Goal: Communication & Community: Answer question/provide support

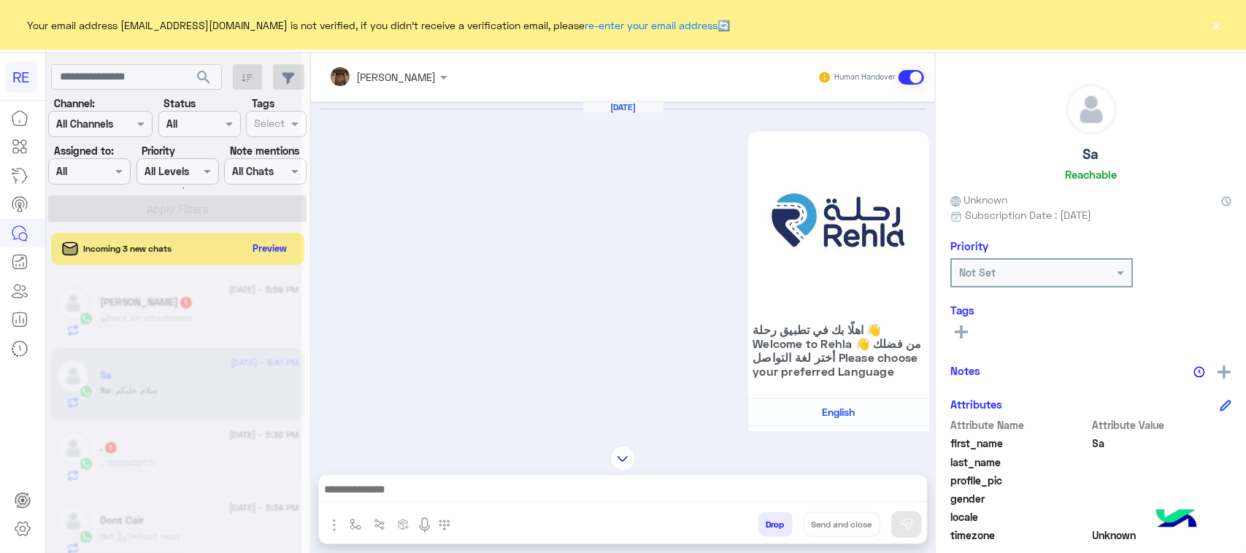
scroll to position [231, 0]
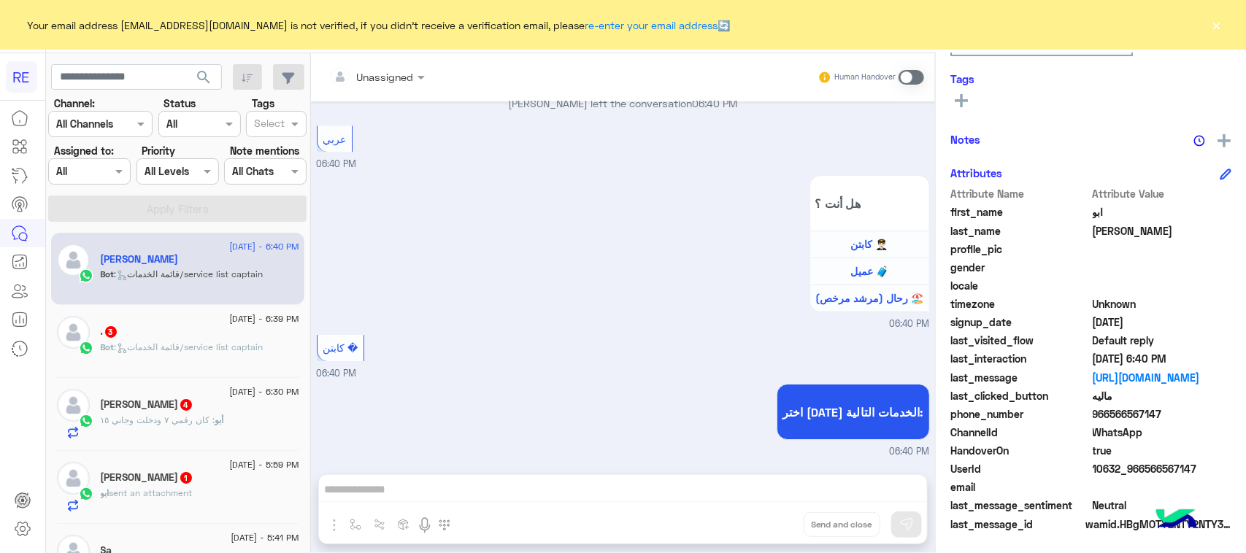
scroll to position [1983, 0]
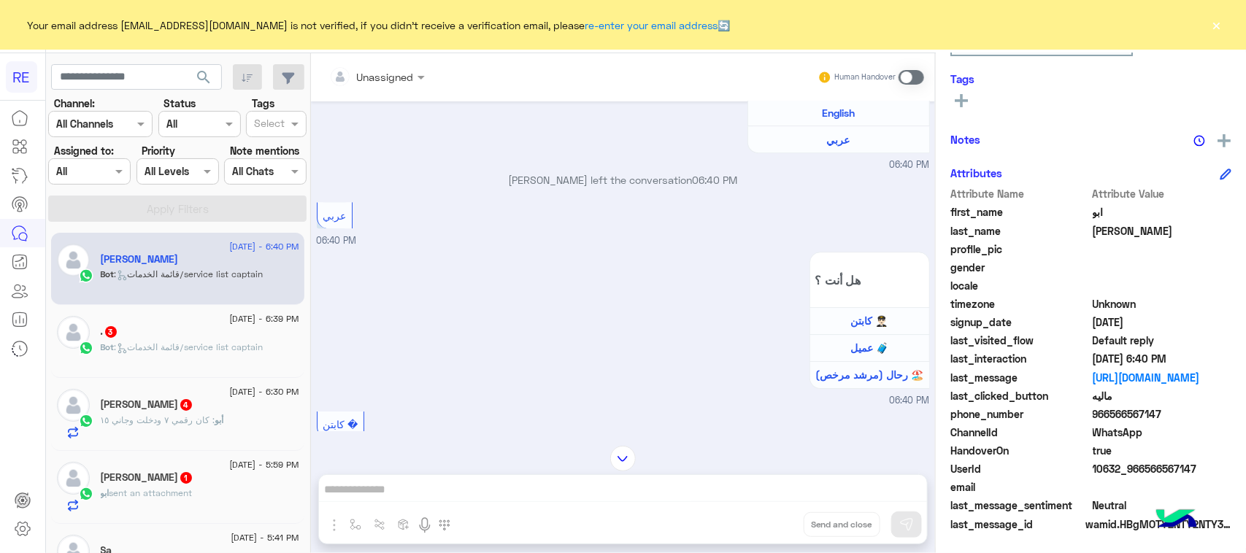
click at [231, 358] on div "Bot : قائمة الخدمات/service list captain" at bounding box center [200, 354] width 199 height 26
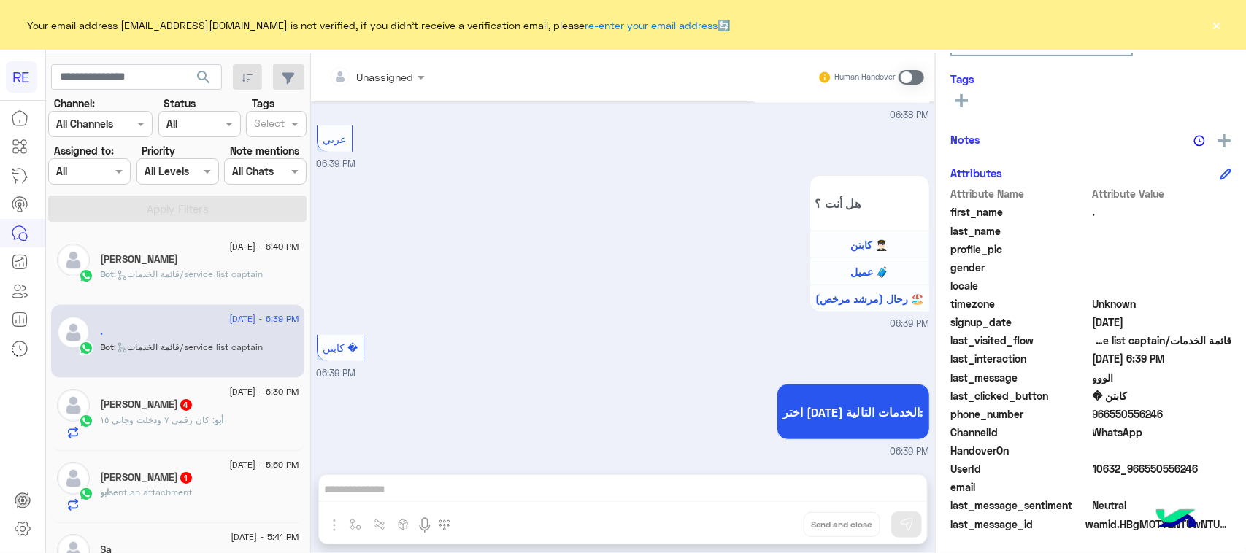
scroll to position [413, 0]
click at [169, 402] on div "[PERSON_NAME] 4" at bounding box center [200, 406] width 199 height 15
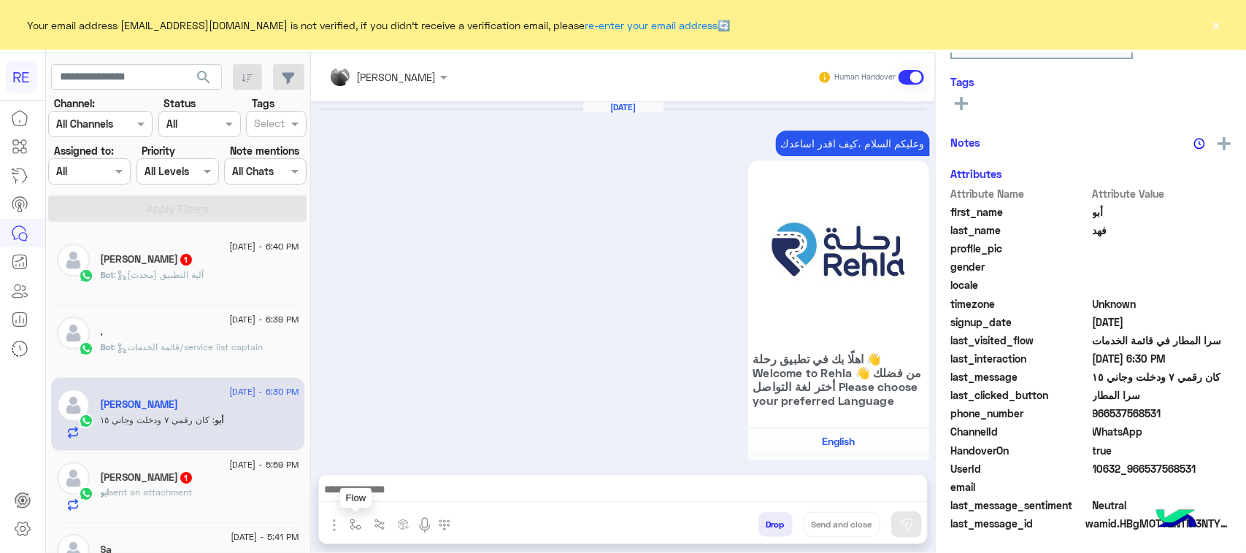
scroll to position [2039, 0]
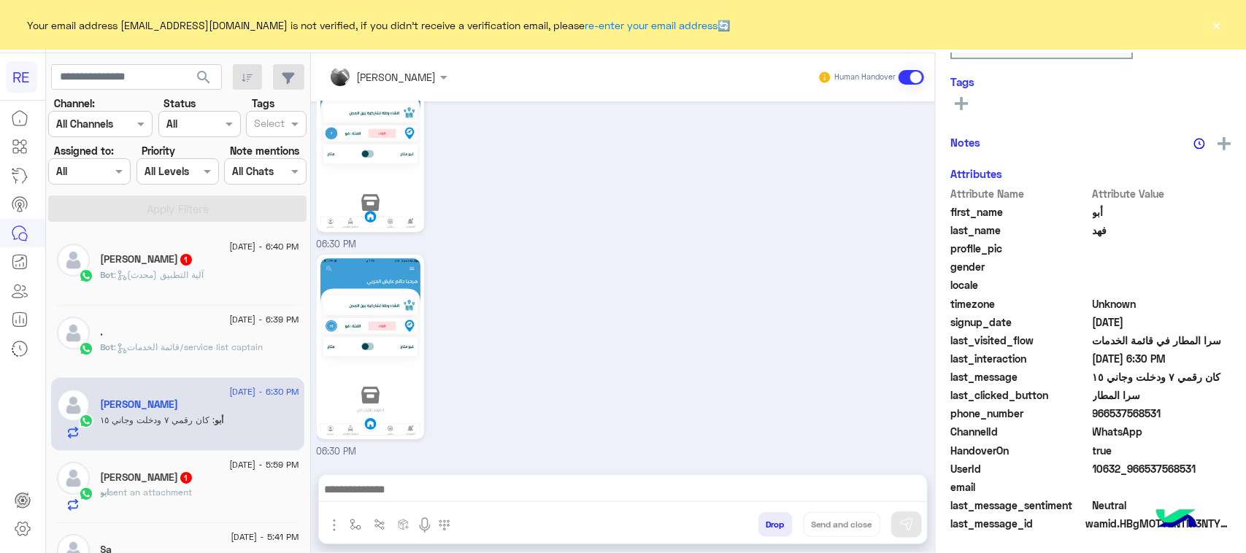
click at [338, 527] on img "button" at bounding box center [335, 526] width 18 height 18
click at [352, 526] on img "button" at bounding box center [356, 525] width 12 height 12
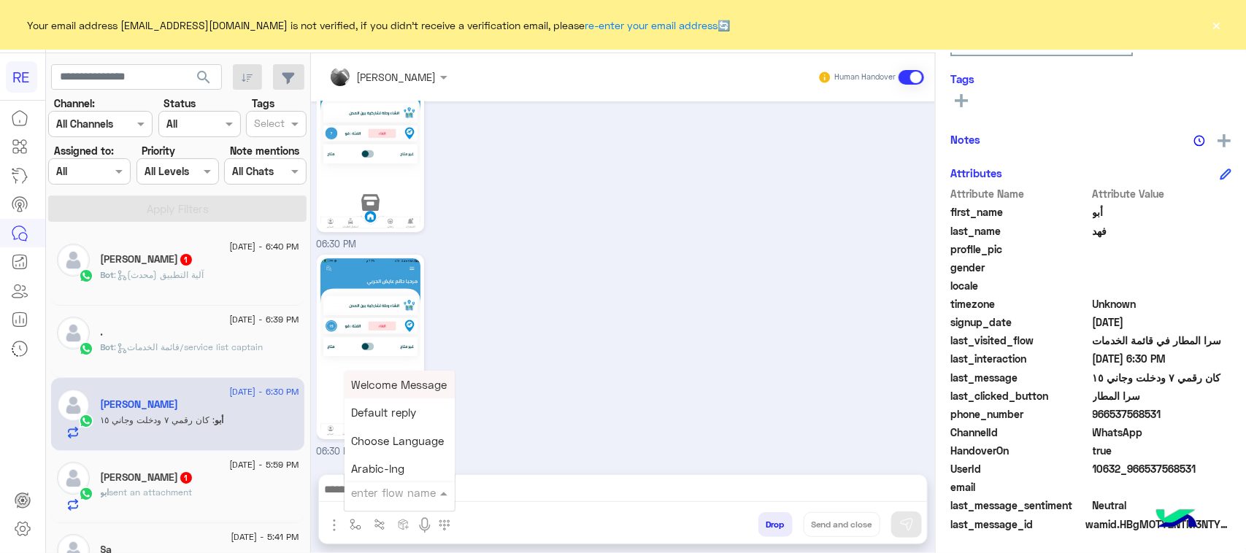
click at [372, 493] on input "text" at bounding box center [382, 493] width 60 height 17
type input "***"
click at [403, 415] on span "مشاكل السرا تحديث" at bounding box center [399, 413] width 94 height 13
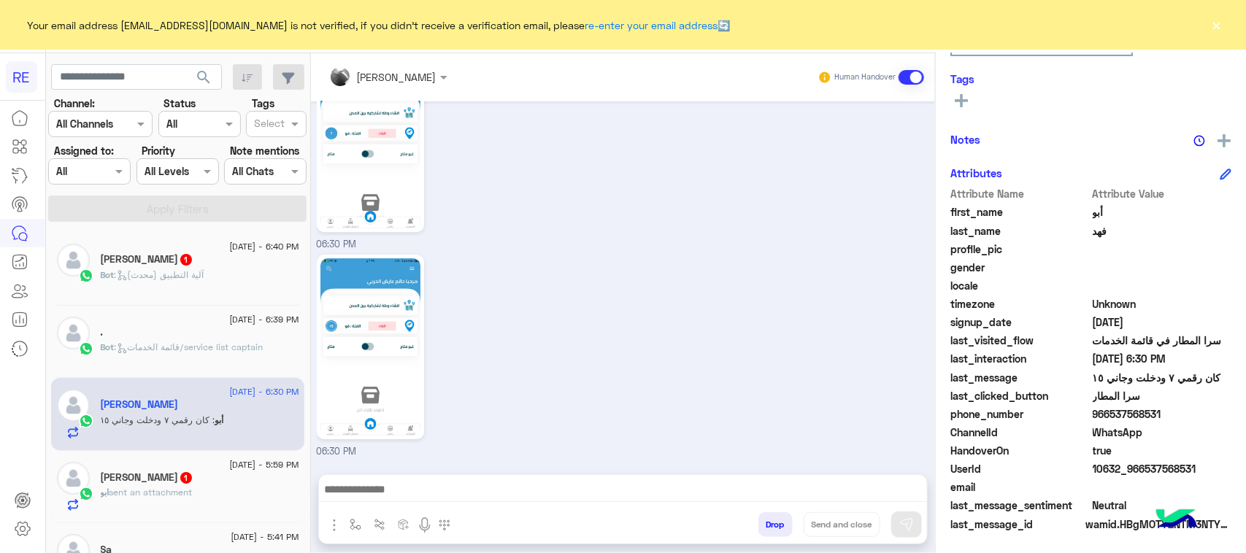
type textarea "**********"
click at [913, 532] on img at bounding box center [907, 525] width 15 height 15
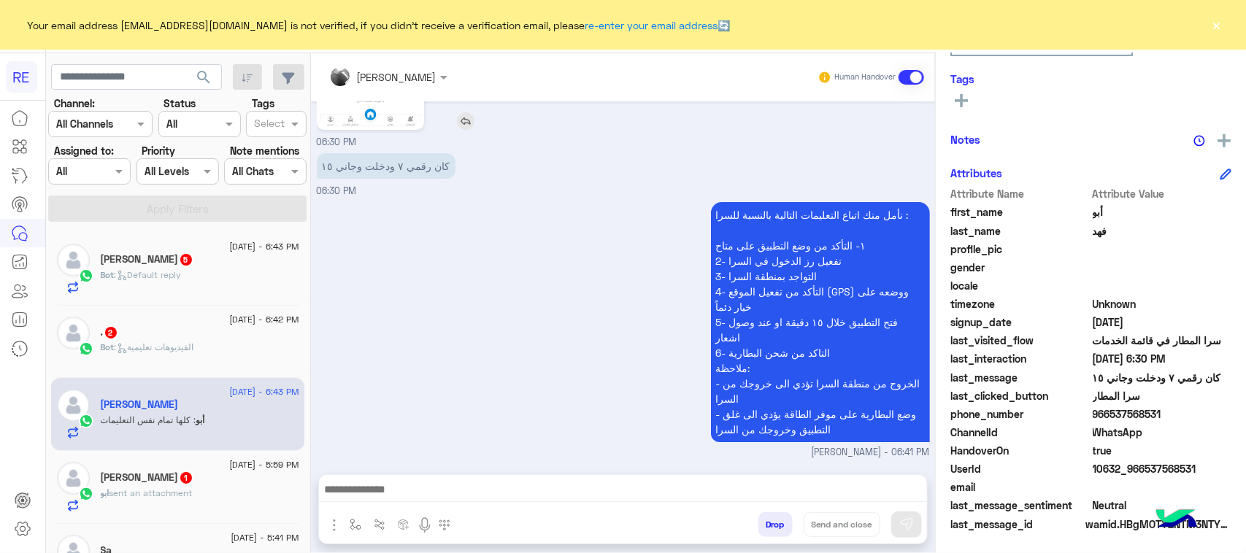
scroll to position [2348, 0]
click at [162, 282] on p "Bot : Default reply" at bounding box center [141, 275] width 81 height 13
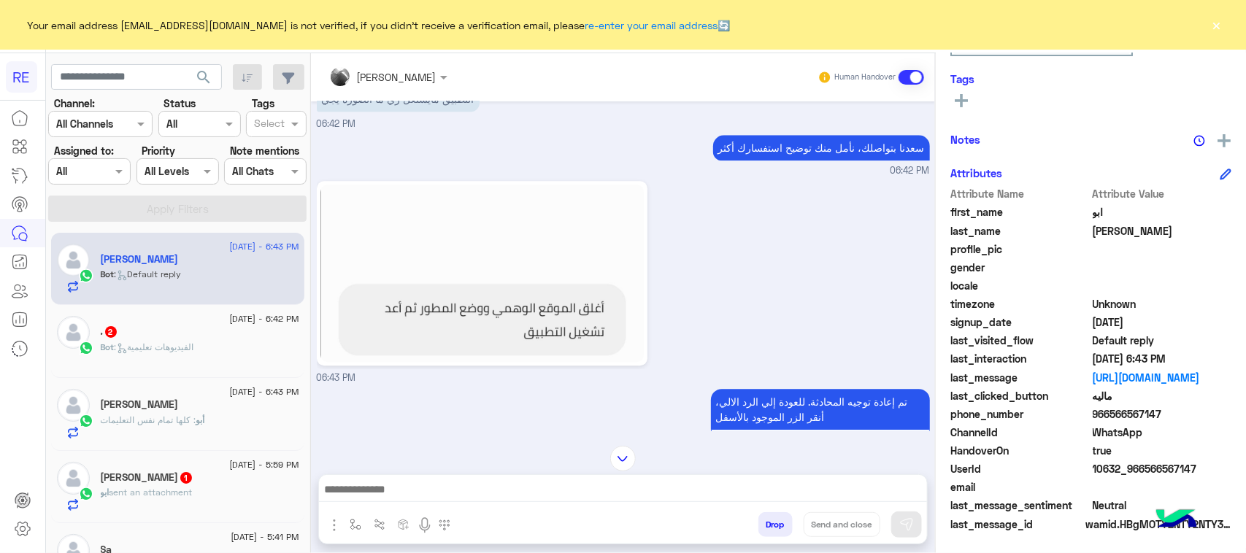
scroll to position [1928, 0]
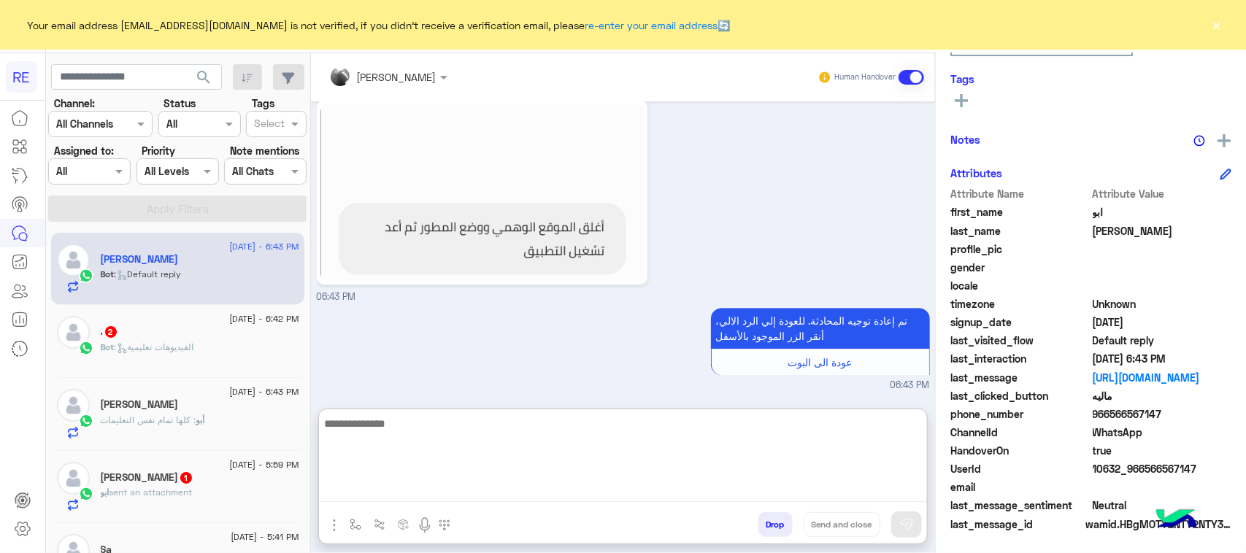
click at [551, 501] on textarea at bounding box center [623, 459] width 608 height 88
type textarea "**********"
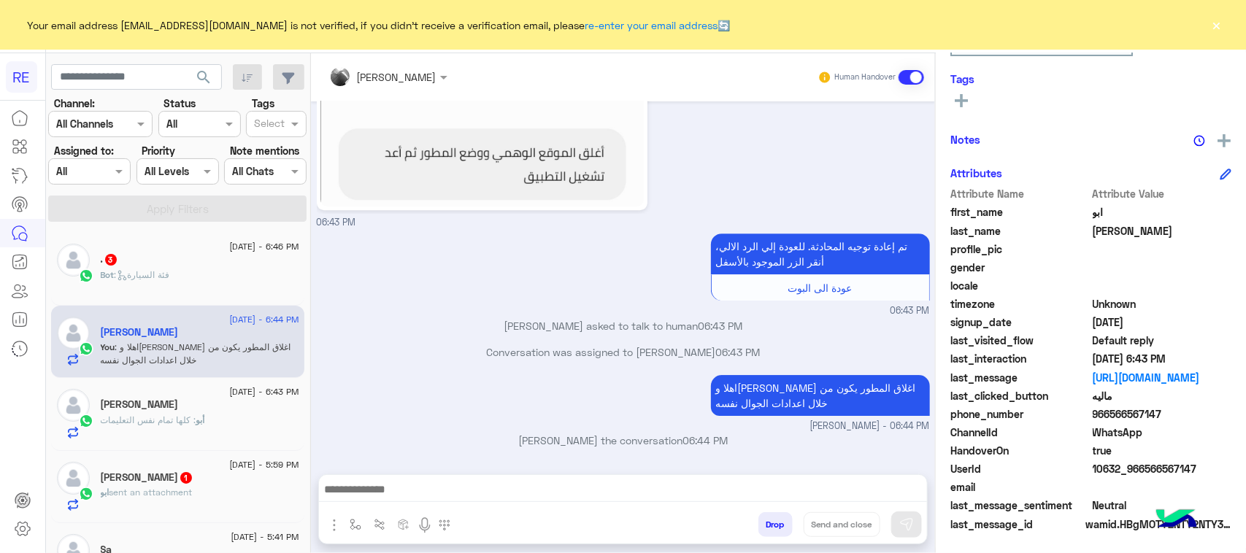
scroll to position [2067, 0]
click at [242, 278] on div "Bot : فئة السيارة" at bounding box center [200, 282] width 199 height 26
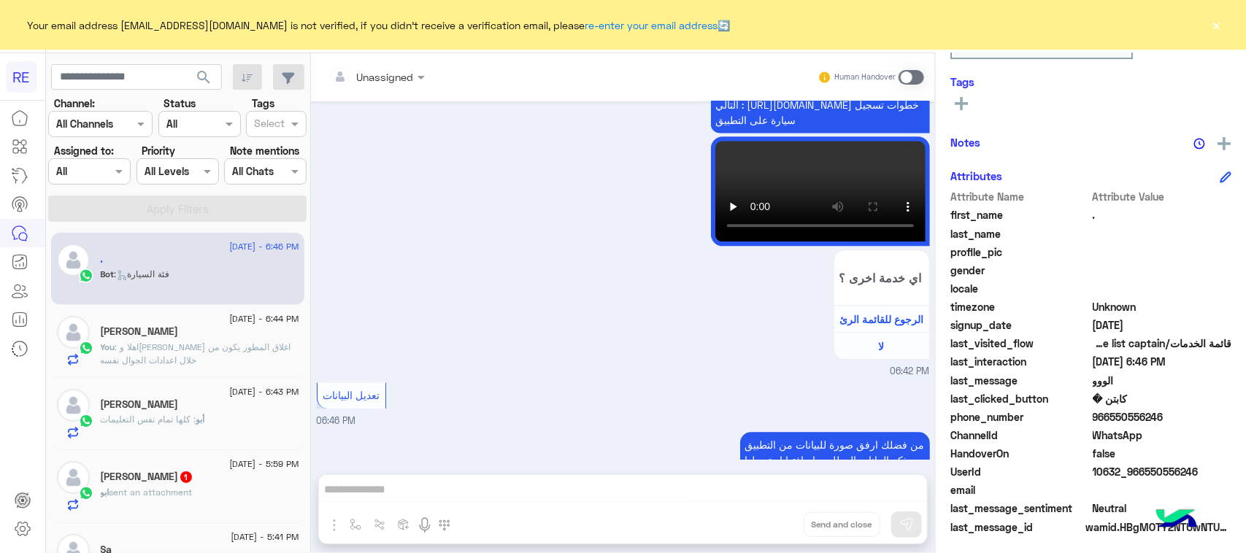
scroll to position [231, 0]
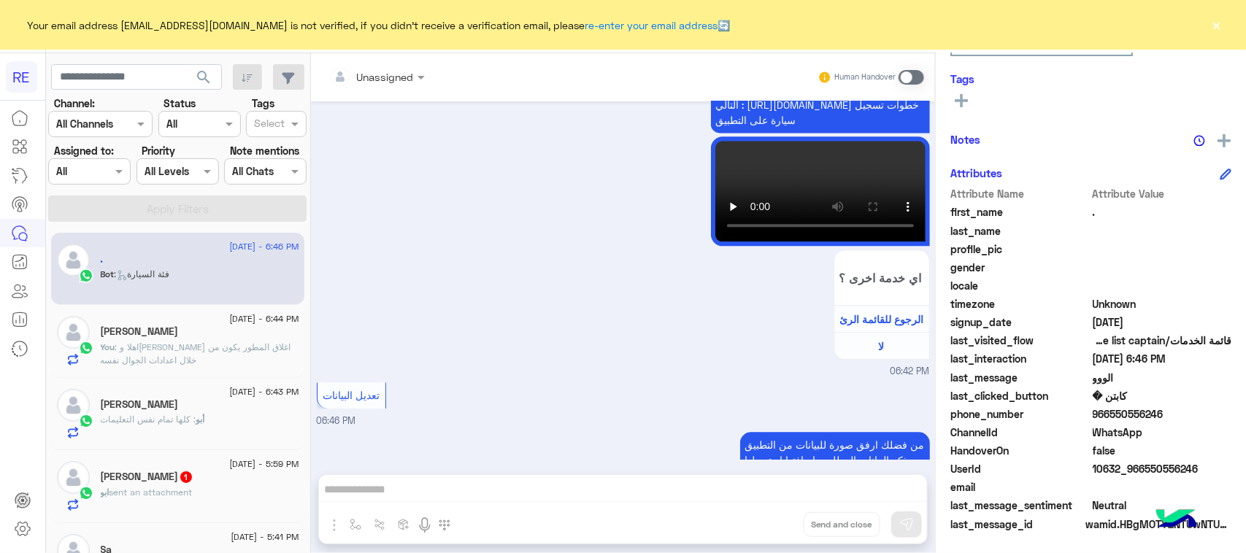
click at [911, 74] on span at bounding box center [912, 77] width 26 height 15
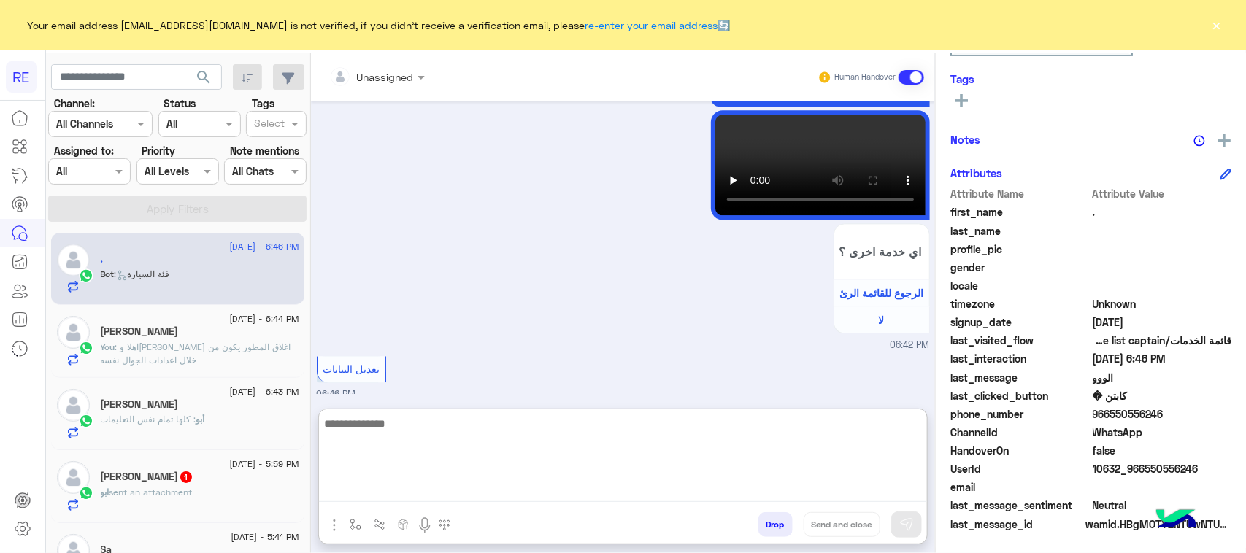
click at [518, 488] on textarea at bounding box center [623, 459] width 608 height 88
type textarea "**********"
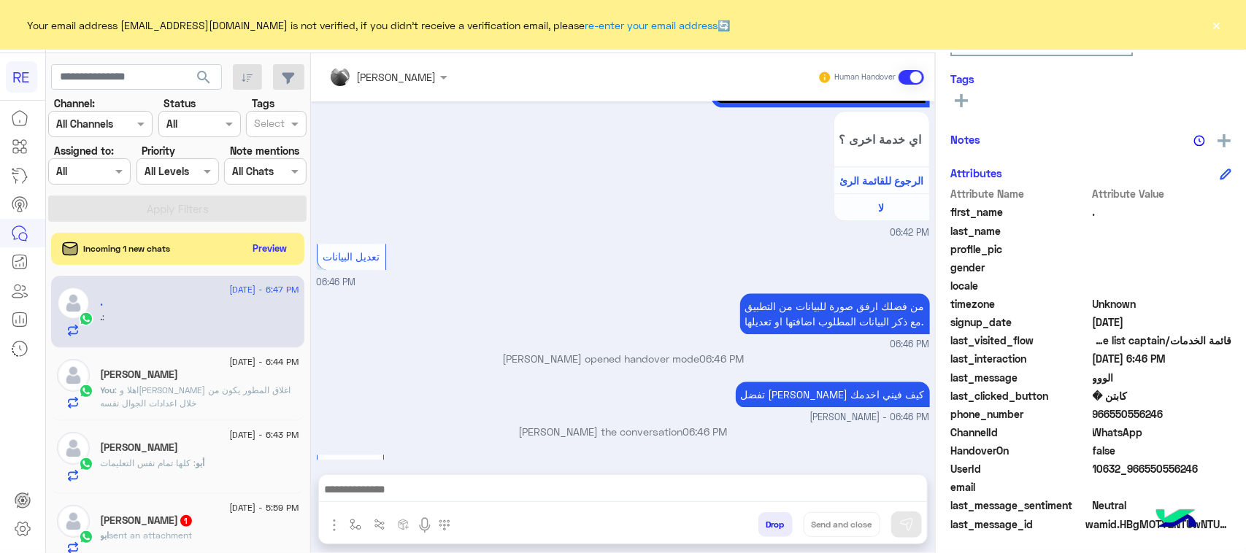
scroll to position [1725, 0]
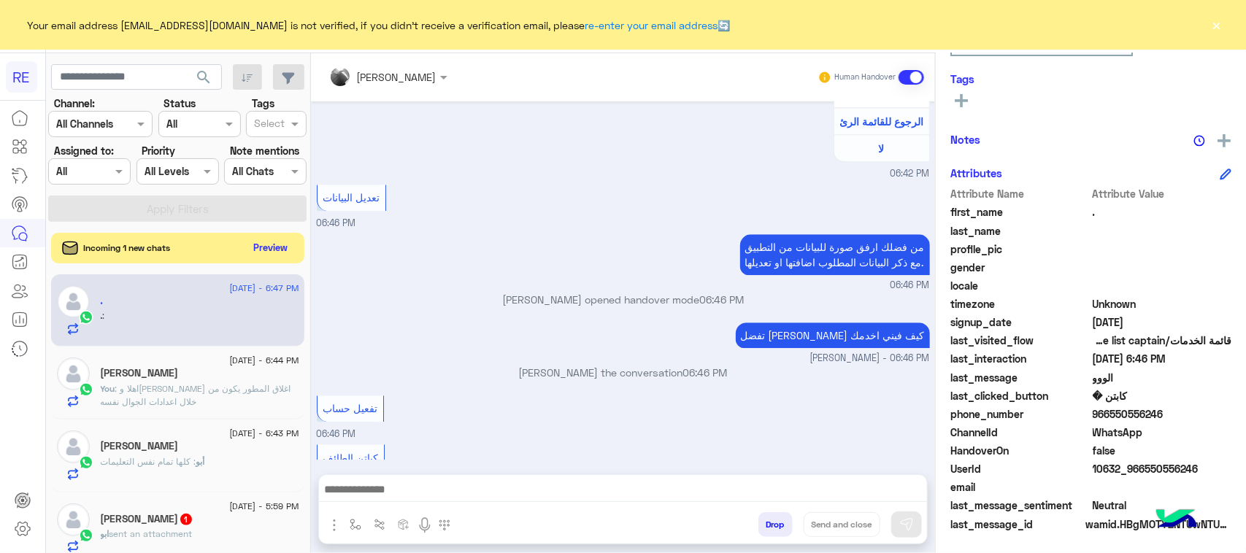
click at [285, 258] on button "Preview" at bounding box center [270, 248] width 45 height 20
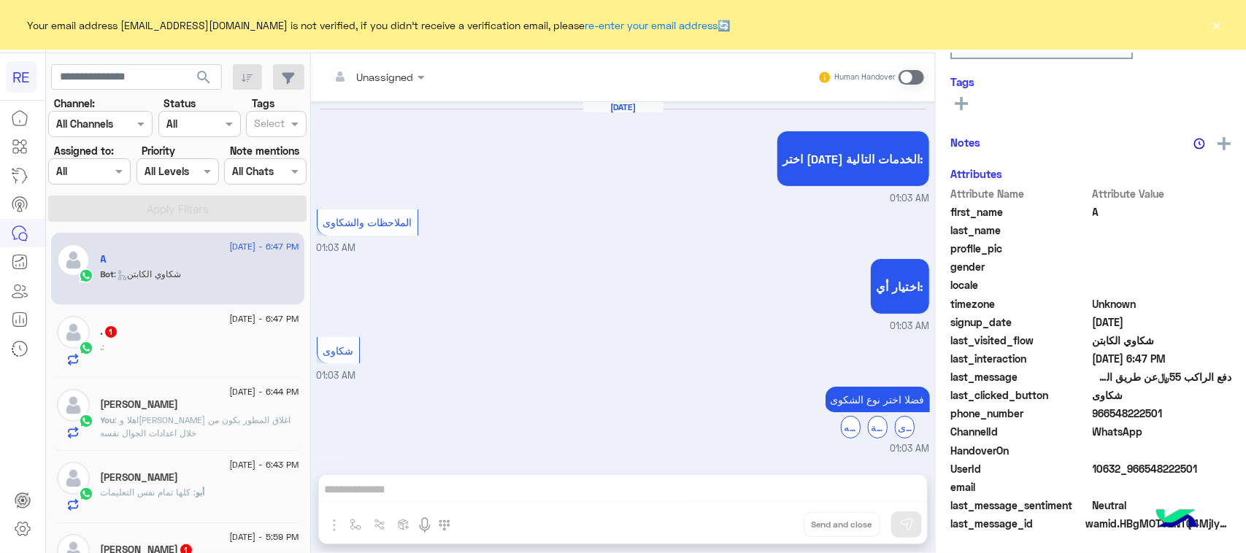
scroll to position [1092, 0]
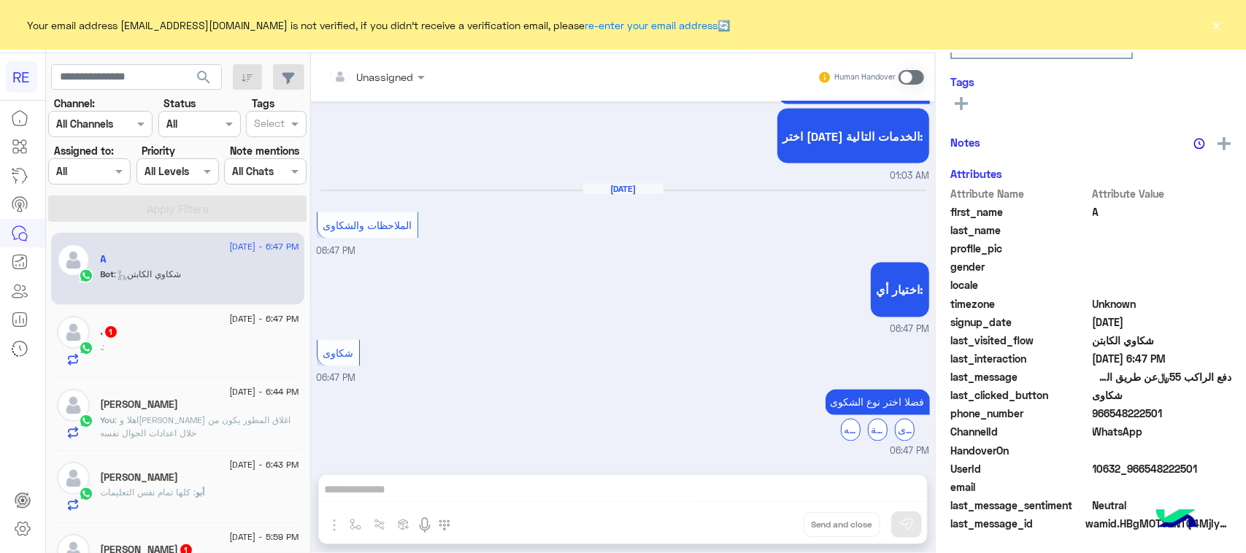
click at [215, 355] on div ". :" at bounding box center [200, 354] width 199 height 26
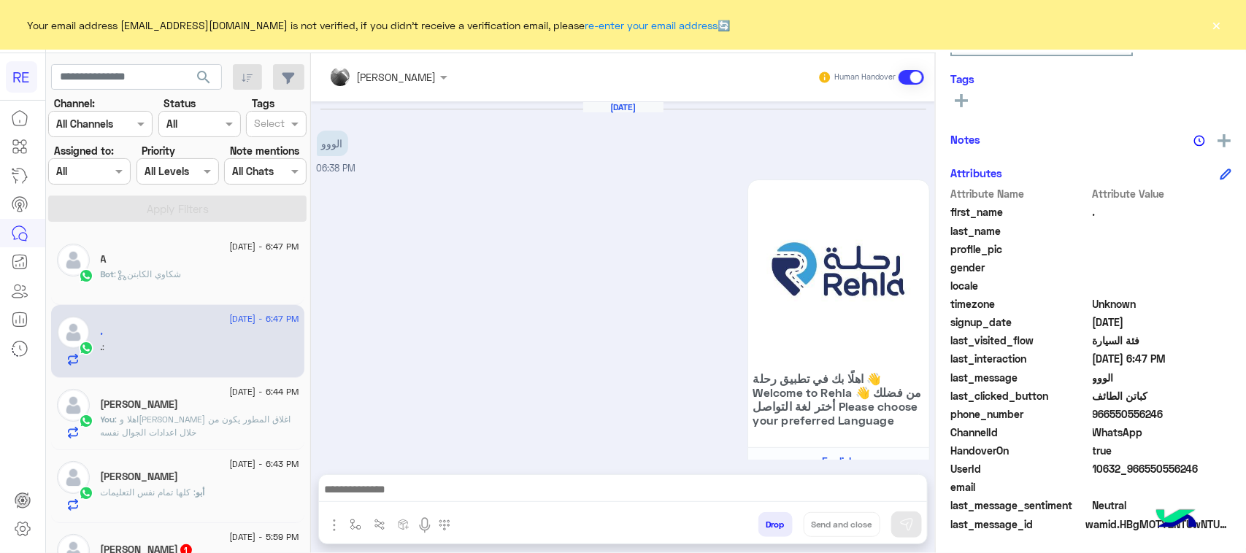
scroll to position [1725, 0]
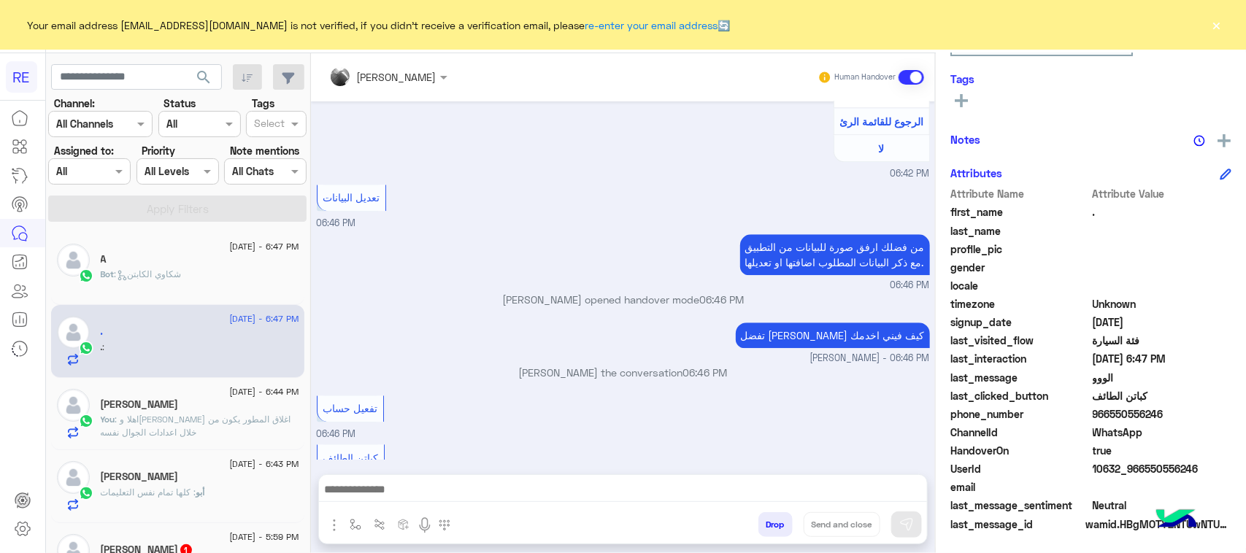
click at [212, 289] on div "Bot : شكاوي الكابتن" at bounding box center [200, 281] width 199 height 26
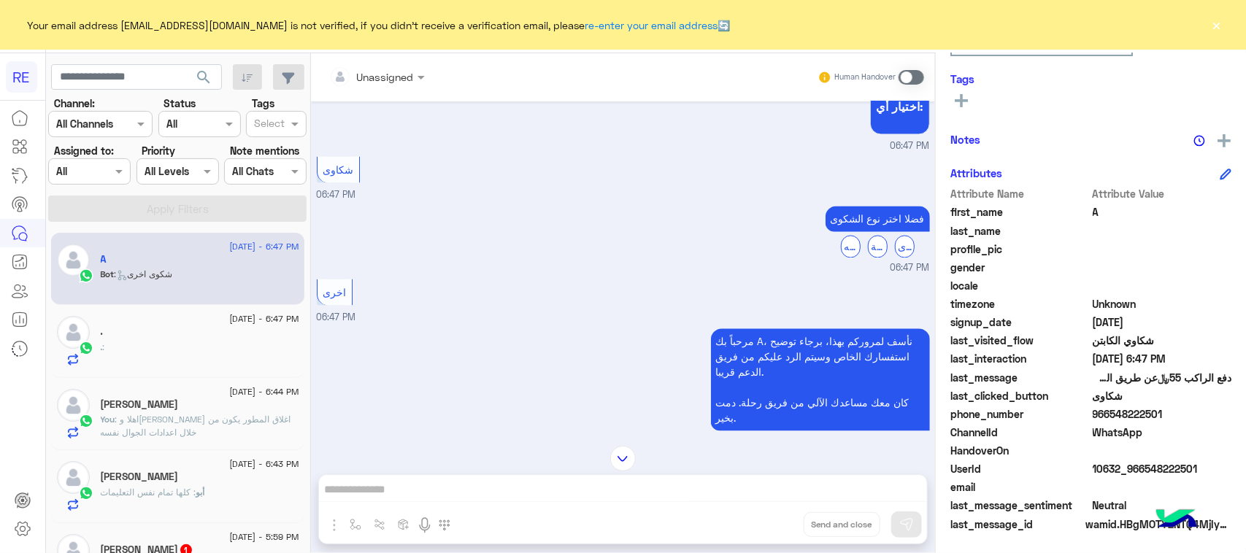
scroll to position [1289, 0]
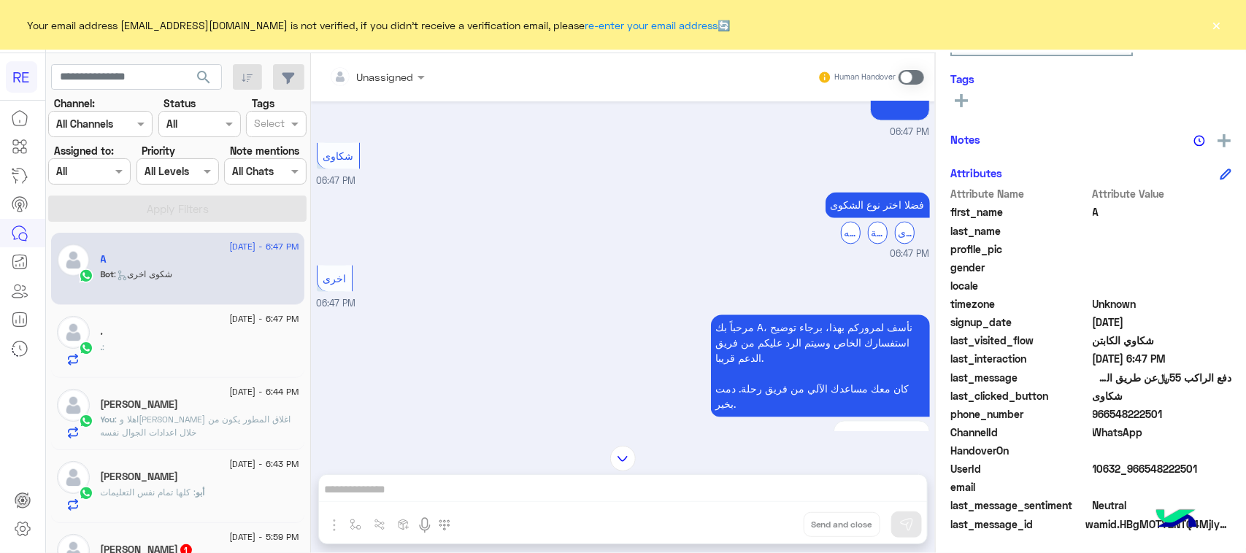
click at [446, 483] on div "Unassigned Human Handover [DATE] اختر [DATE] الخدمات التالية: 01:03 AM الملاحظا…" at bounding box center [623, 306] width 624 height 506
click at [910, 81] on span at bounding box center [912, 77] width 26 height 15
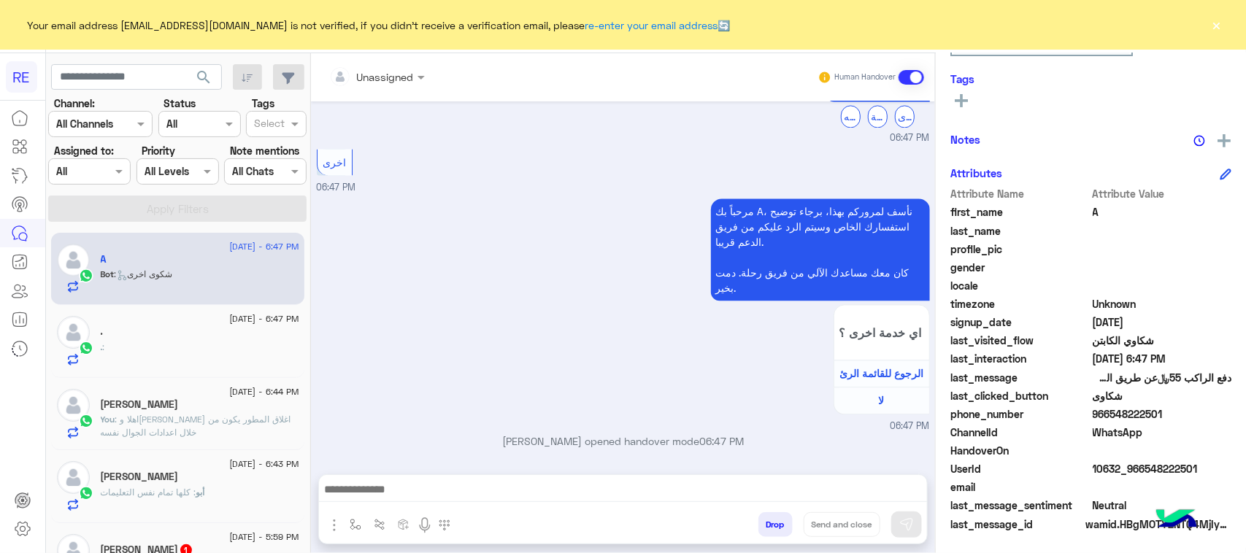
click at [493, 517] on div "Drop Send and close" at bounding box center [694, 528] width 466 height 32
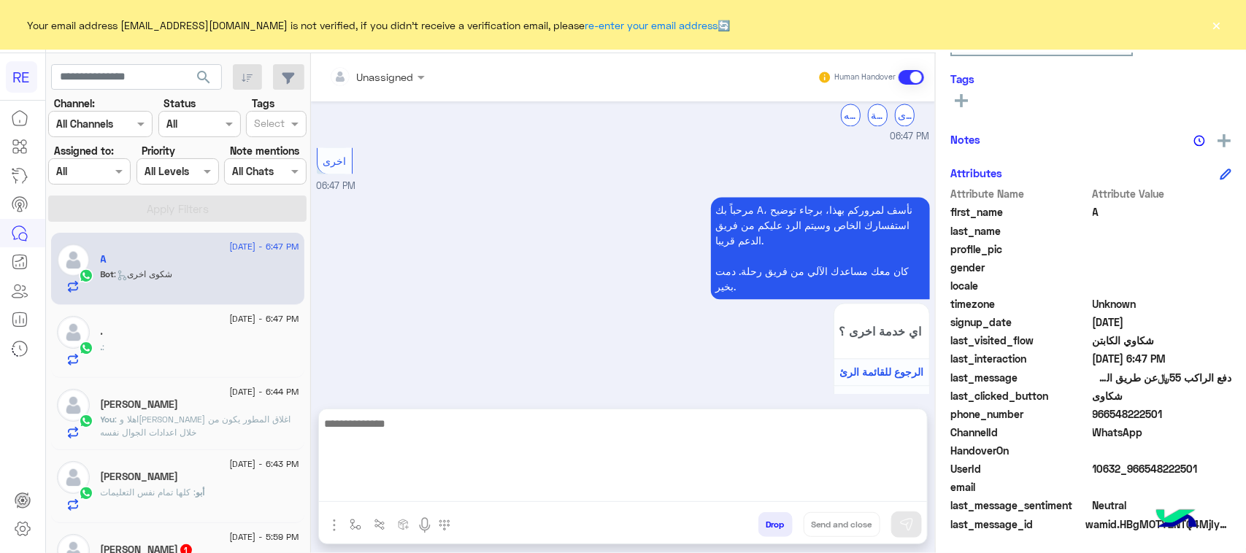
click at [484, 497] on textarea at bounding box center [623, 459] width 608 height 88
type textarea "**********"
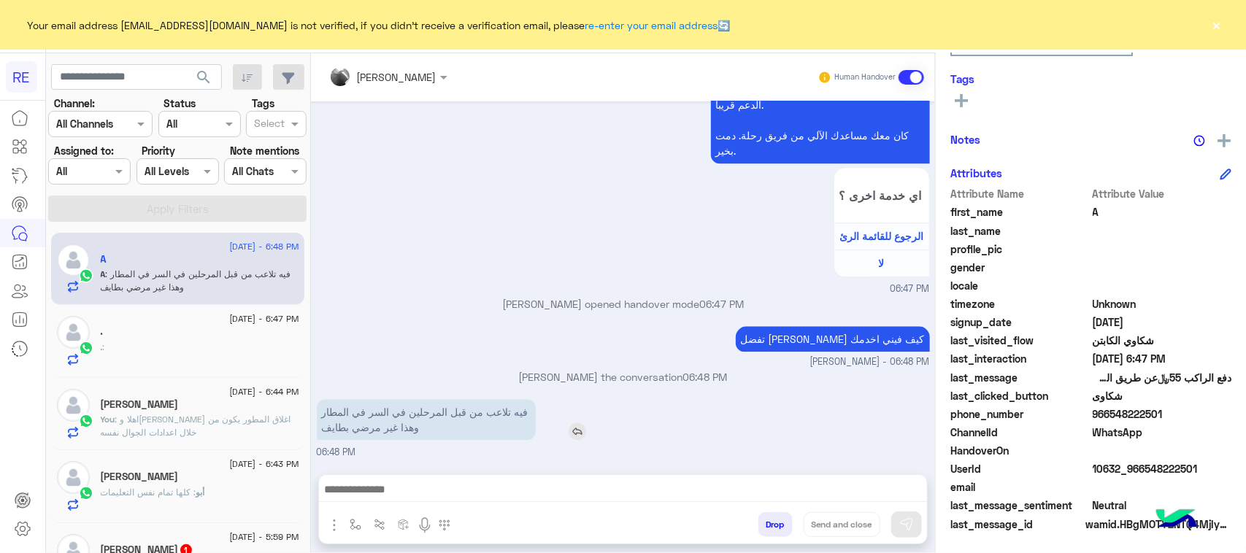
scroll to position [1544, 0]
click at [424, 349] on div "[DATE] اختر [DATE] الخدمات التالية: 01:03 AM الملاحظات والشكاوى 01:03 AM اختيار…" at bounding box center [623, 280] width 624 height 359
click at [424, 349] on div "تفضل [PERSON_NAME] كيف فيني اخدمك [PERSON_NAME] - 06:48 PM" at bounding box center [623, 346] width 613 height 47
click at [431, 443] on div "فيه تلاعب من قبل المرحلين في السر في المطار وهذا غير مرضي بطايف 06:48 PM" at bounding box center [623, 428] width 613 height 64
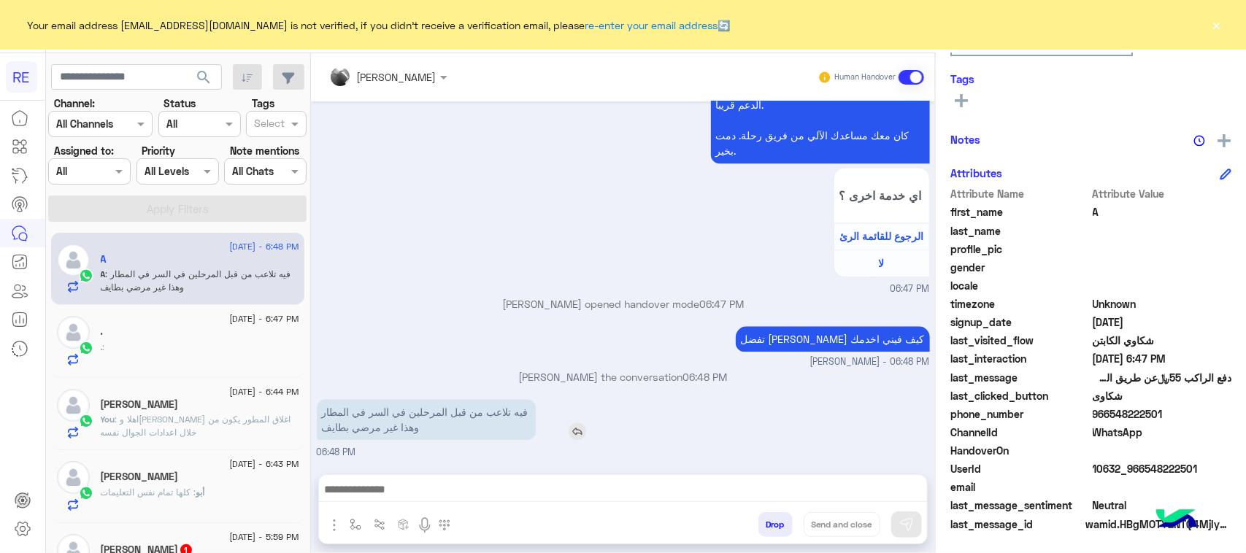
click at [406, 414] on p "فيه تلاعب من قبل المرحلين في السر في المطار وهذا غير مرضي بطايف" at bounding box center [426, 419] width 219 height 41
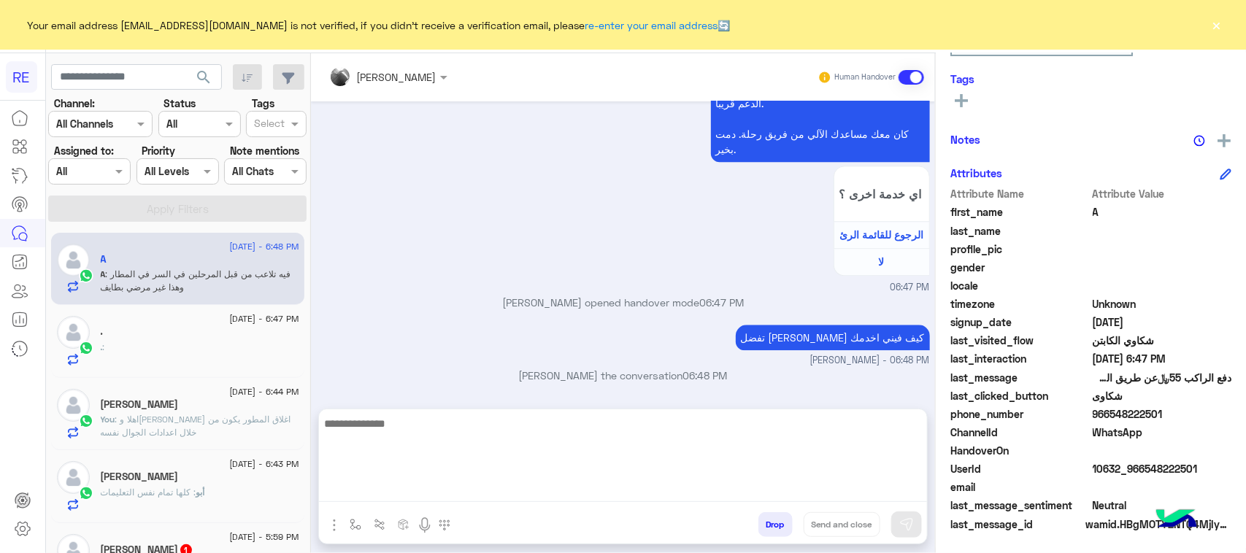
click at [465, 495] on textarea at bounding box center [623, 459] width 608 height 88
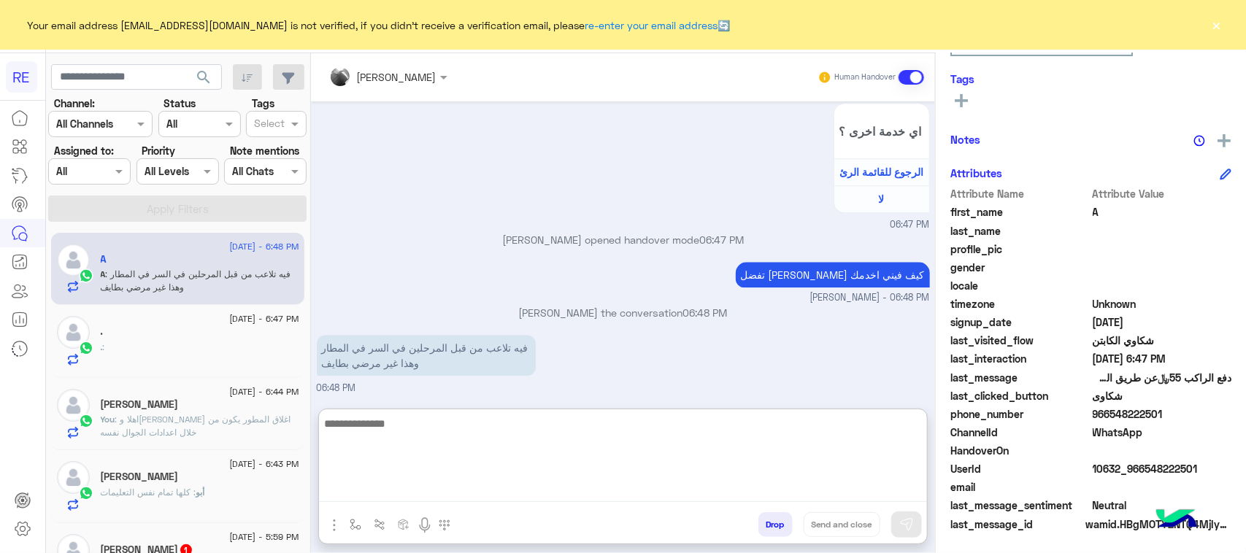
scroll to position [1610, 0]
type textarea "**********"
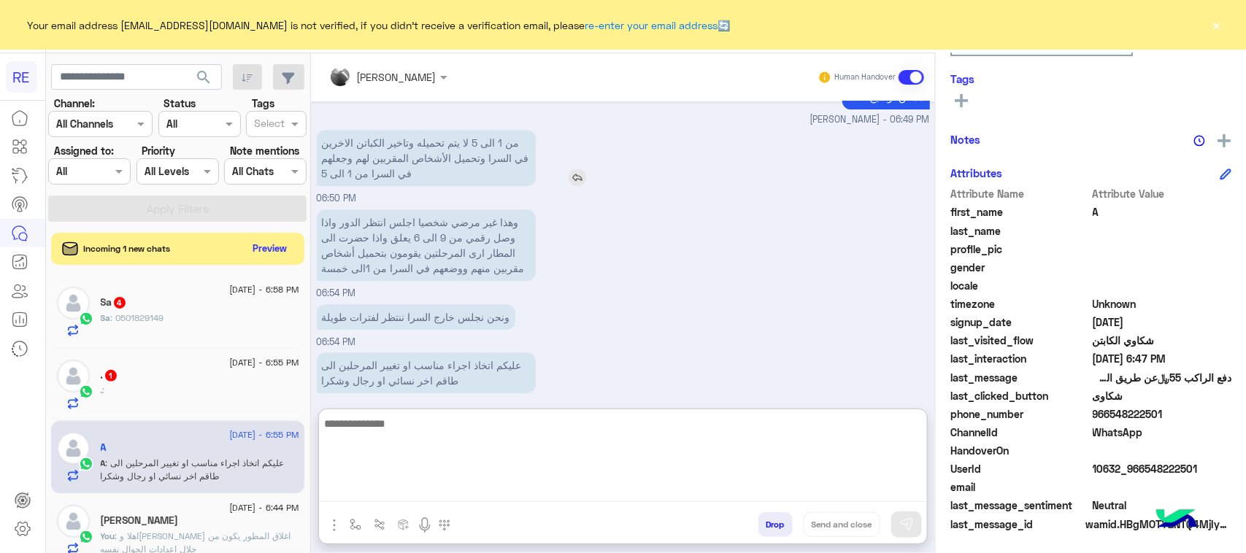
scroll to position [1942, 0]
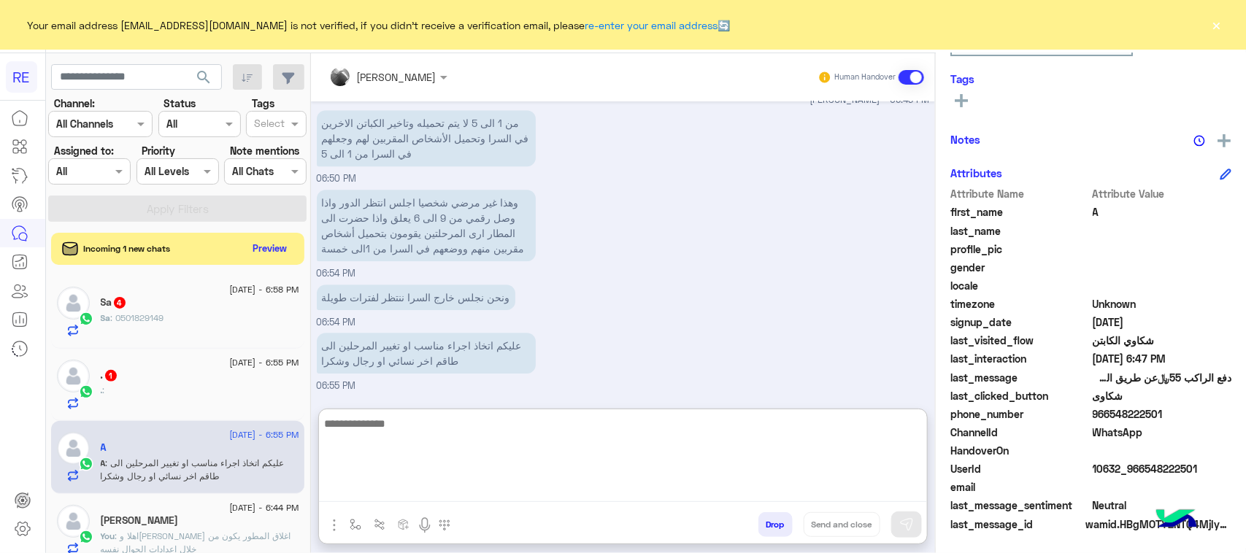
click at [493, 444] on textarea at bounding box center [623, 459] width 608 height 88
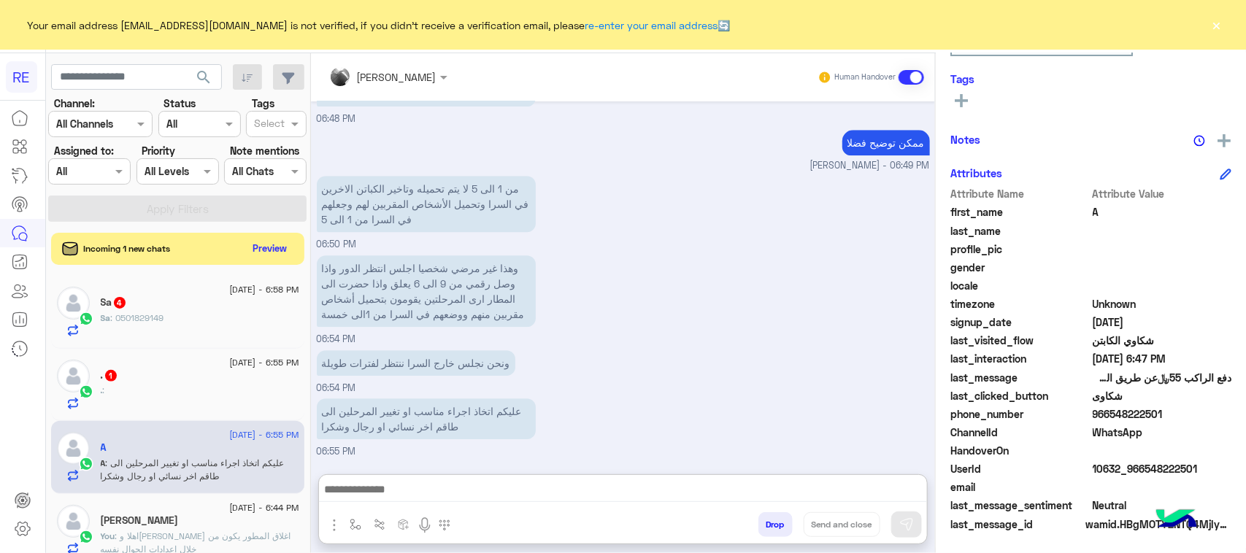
click at [676, 347] on div "ونحن نجلس خارج السرا ننتظر لفترات طويلة 06:54 PM" at bounding box center [623, 371] width 613 height 49
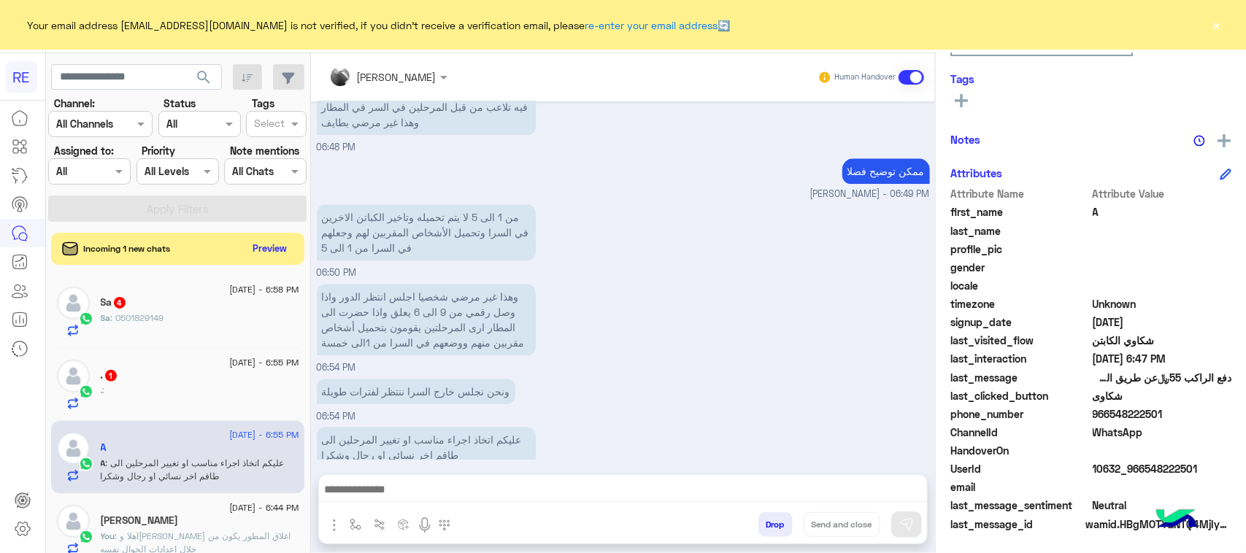
scroll to position [1877, 0]
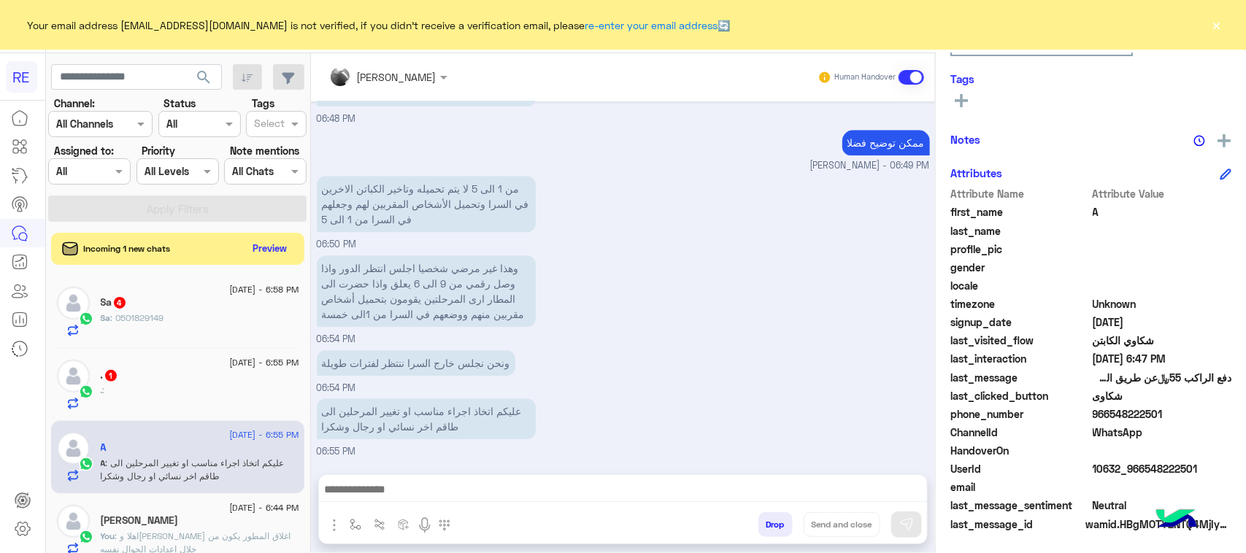
drag, startPoint x: 1176, startPoint y: 418, endPoint x: 1111, endPoint y: 413, distance: 65.2
click at [1111, 413] on span "966548222501" at bounding box center [1162, 414] width 139 height 15
copy span "548222501"
drag, startPoint x: 468, startPoint y: 467, endPoint x: 468, endPoint y: 477, distance: 9.5
click at [468, 468] on div "[PERSON_NAME] Human Handover [DATE] اختر [DATE] الخدمات التالية: 01:03 AM الملا…" at bounding box center [623, 306] width 624 height 506
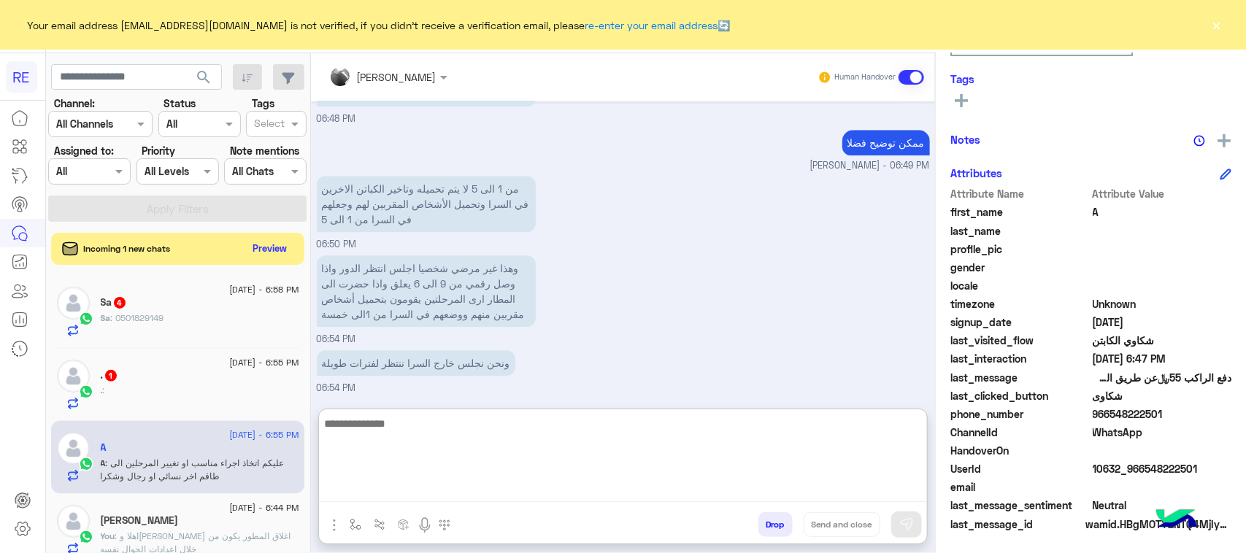
click at [468, 491] on textarea at bounding box center [623, 459] width 608 height 88
type textarea "**********"
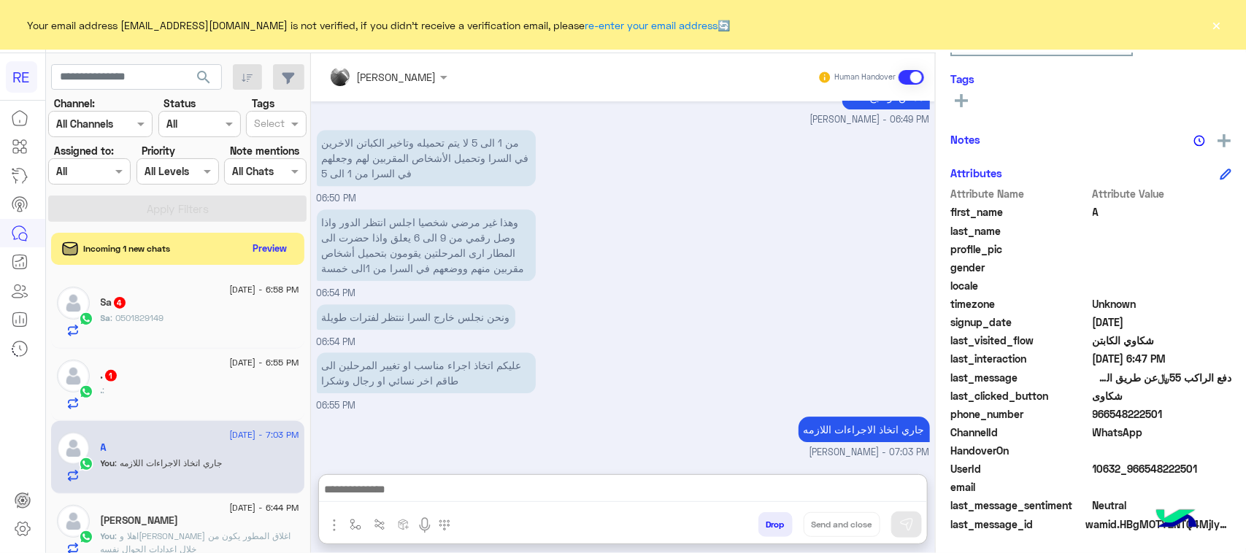
scroll to position [1962, 0]
click at [248, 388] on div ". :" at bounding box center [200, 397] width 199 height 26
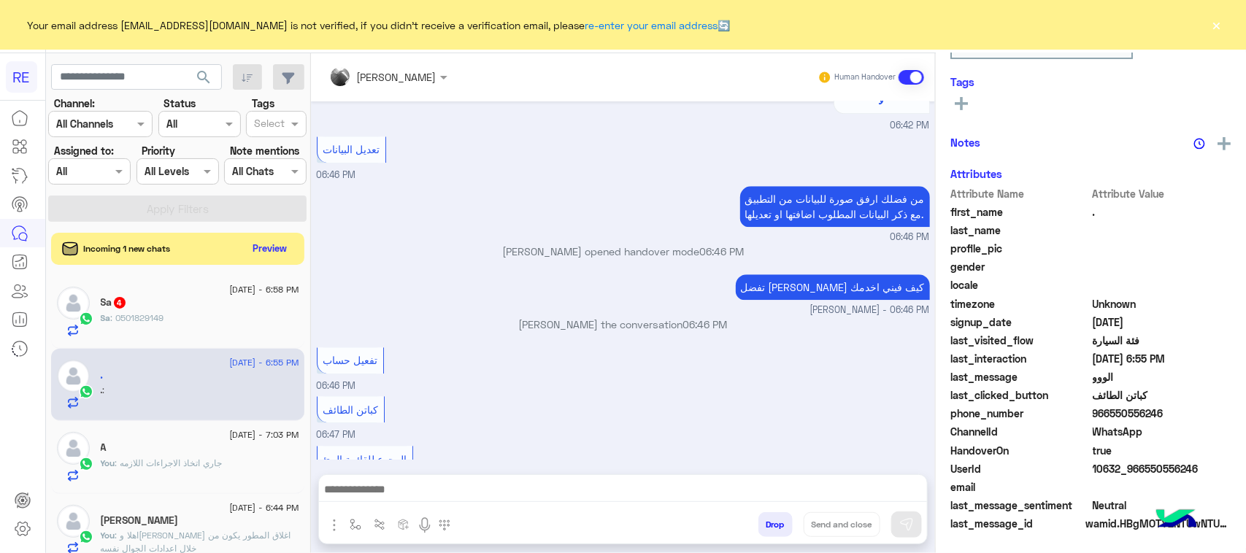
scroll to position [231, 0]
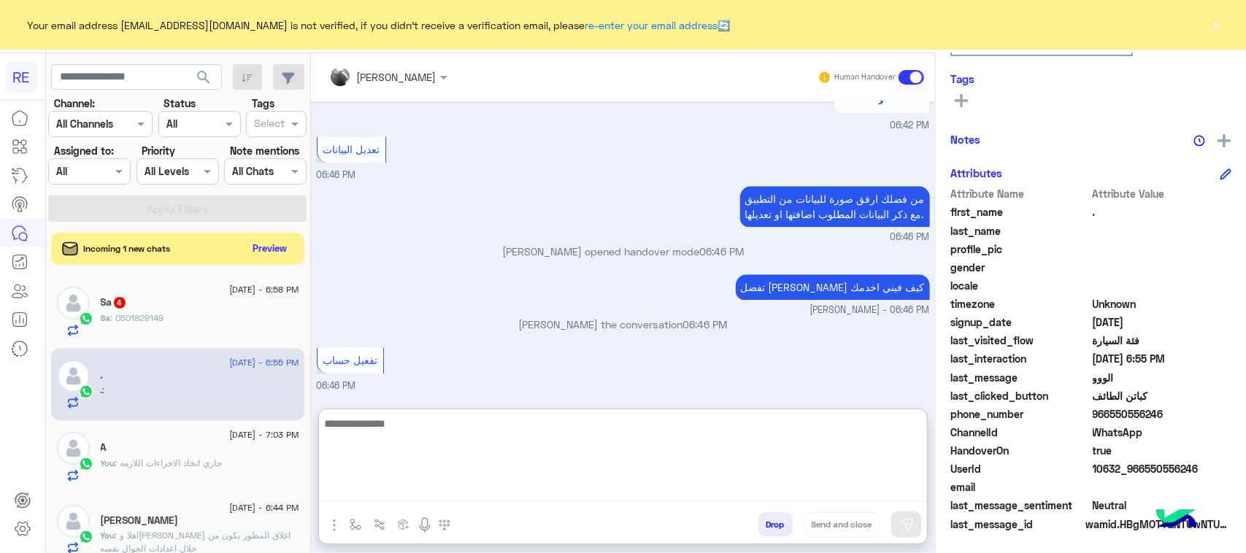
click at [786, 491] on textarea at bounding box center [623, 459] width 608 height 88
type textarea "**********"
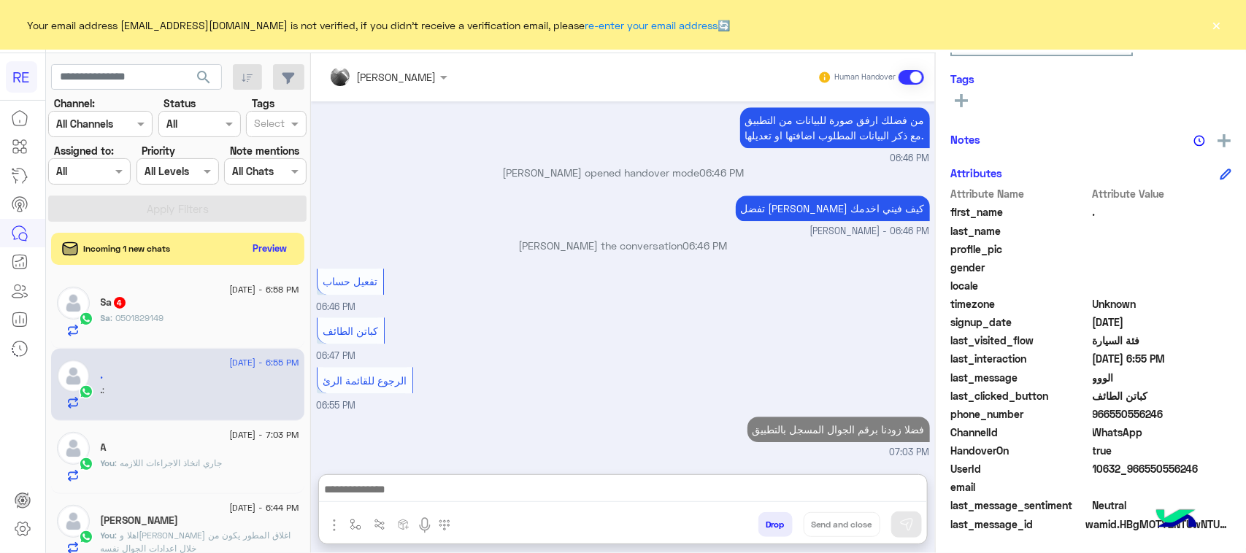
scroll to position [1845, 0]
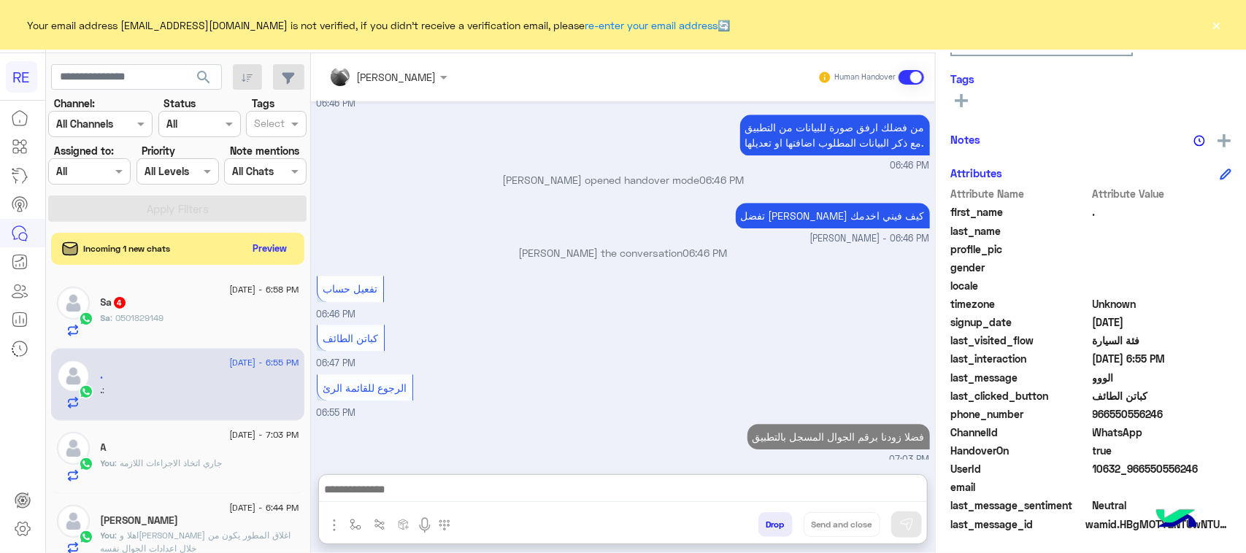
click at [218, 322] on div "Sa : 0501829149" at bounding box center [200, 325] width 199 height 26
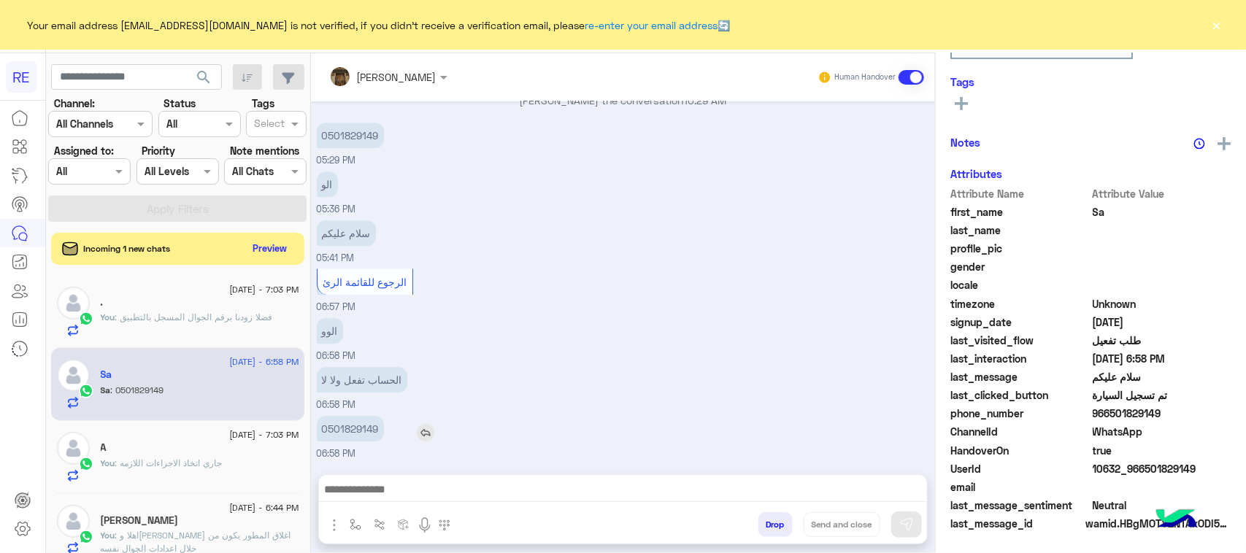
scroll to position [231, 0]
drag, startPoint x: 326, startPoint y: 429, endPoint x: 386, endPoint y: 446, distance: 62.4
click at [386, 446] on div "0501829149 06:58 PM" at bounding box center [623, 437] width 613 height 49
click at [374, 434] on p "0501829149" at bounding box center [350, 429] width 67 height 26
drag, startPoint x: 330, startPoint y: 424, endPoint x: 378, endPoint y: 437, distance: 49.8
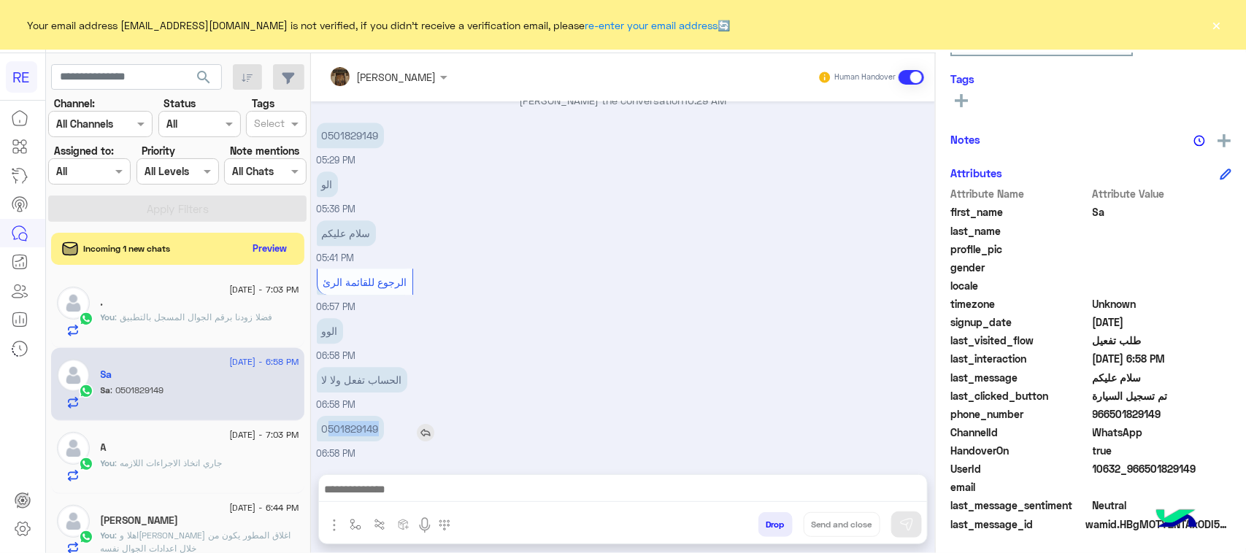
click at [378, 437] on p "0501829149" at bounding box center [350, 429] width 67 height 26
copy p "501829149"
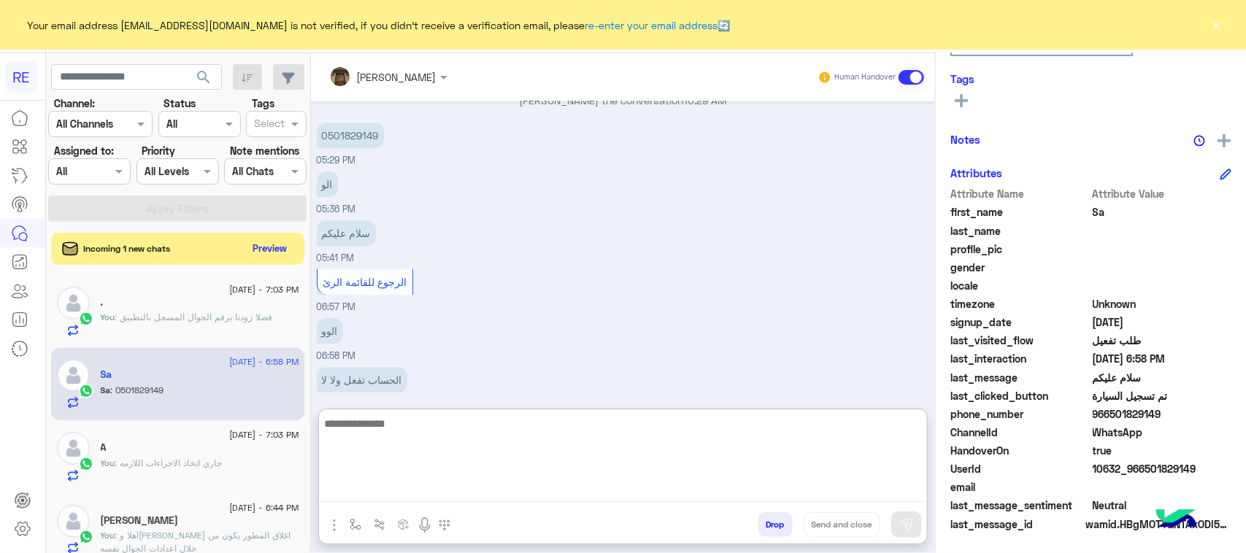
click at [399, 480] on textarea at bounding box center [623, 459] width 608 height 88
paste textarea "**********"
type textarea "**********"
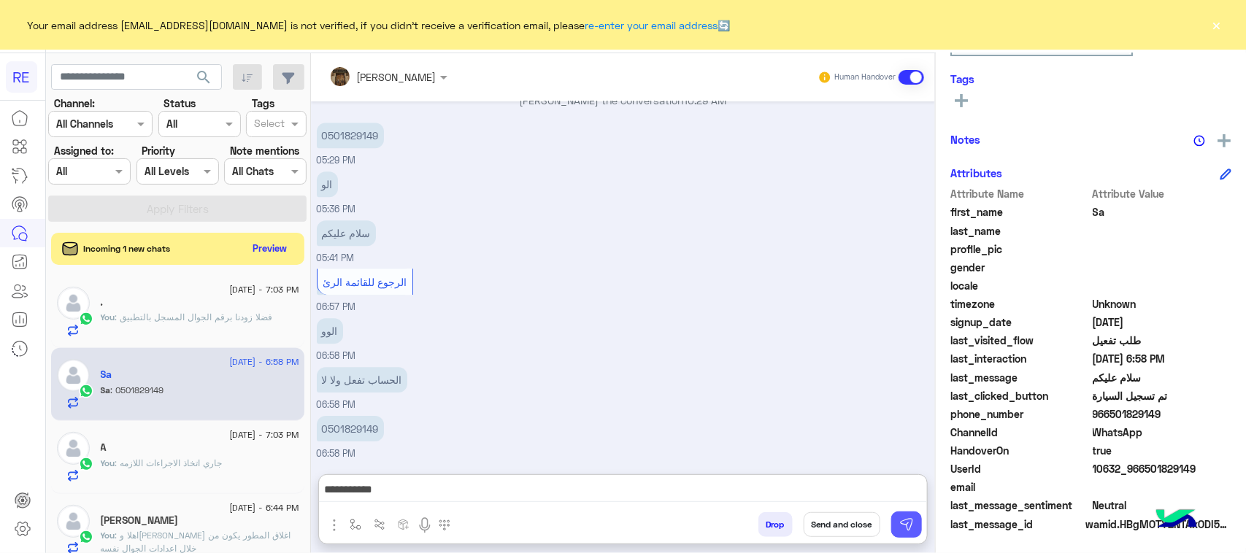
click at [897, 527] on button at bounding box center [907, 525] width 31 height 26
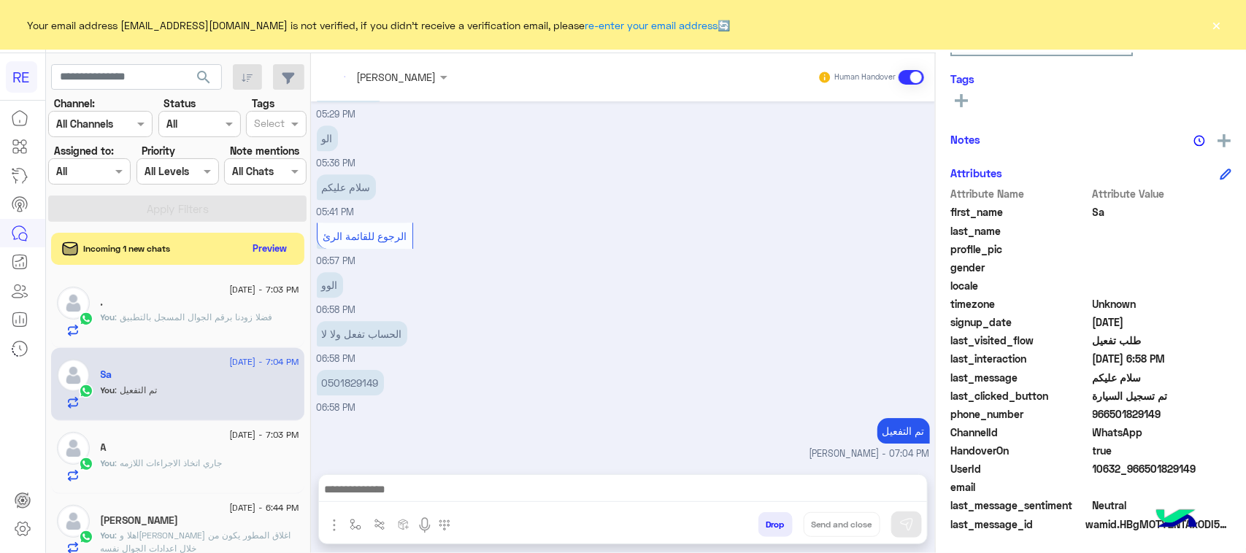
scroll to position [1979, 0]
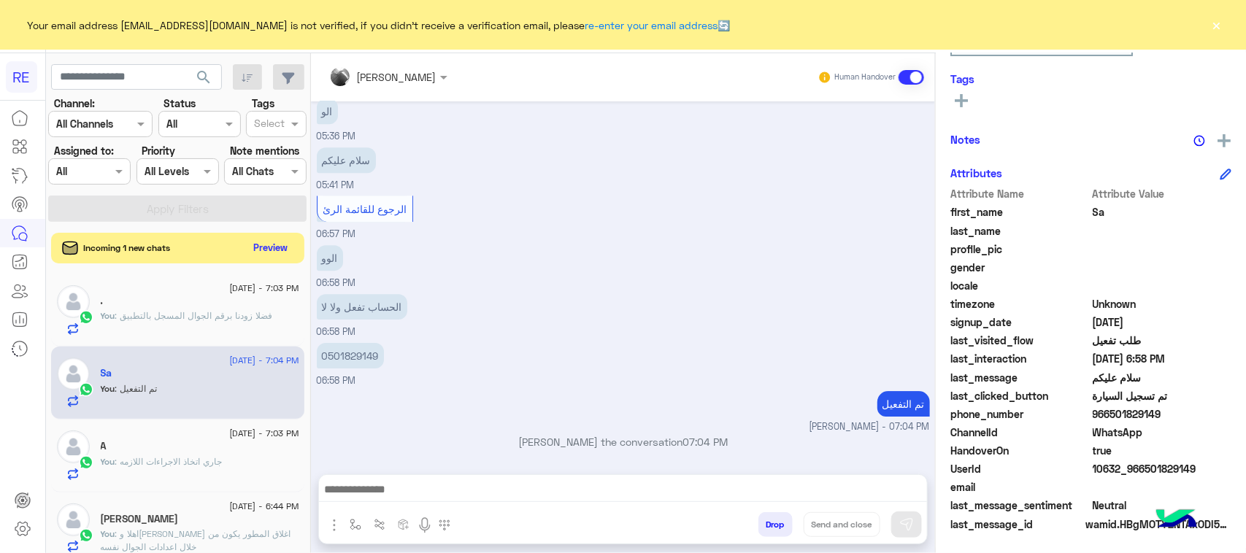
click at [269, 245] on button "Preview" at bounding box center [270, 248] width 45 height 20
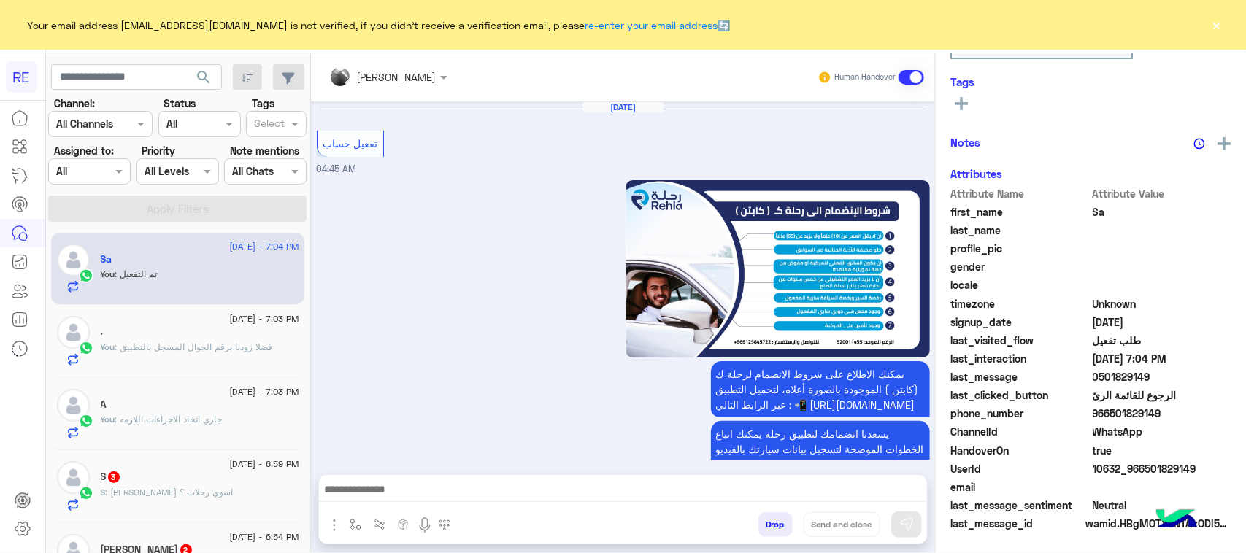
scroll to position [1851, 0]
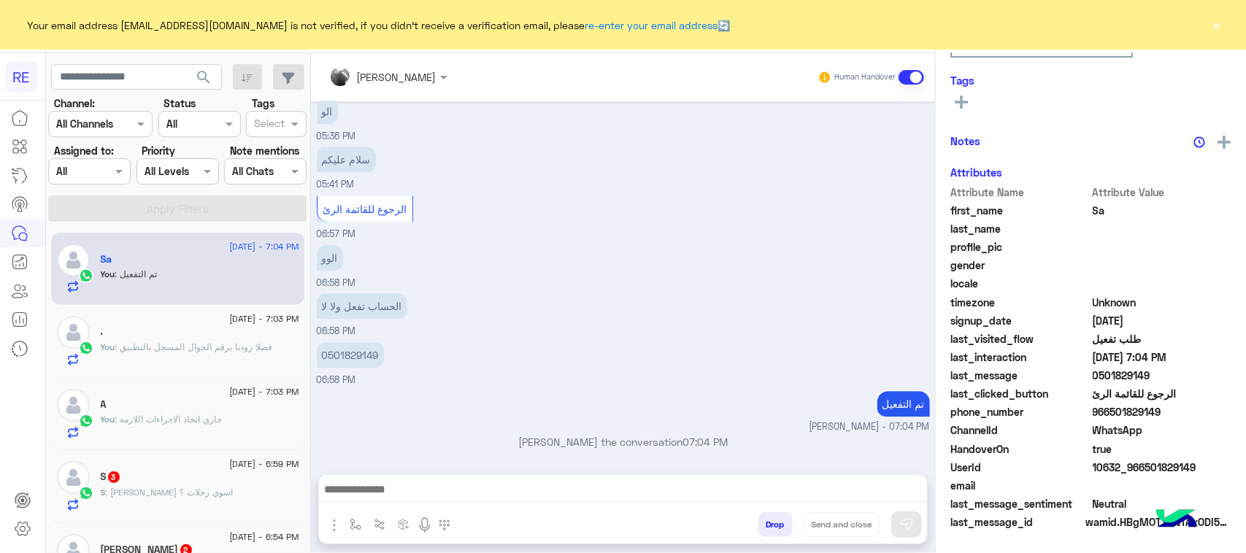
click at [224, 480] on div "S 3" at bounding box center [200, 478] width 199 height 15
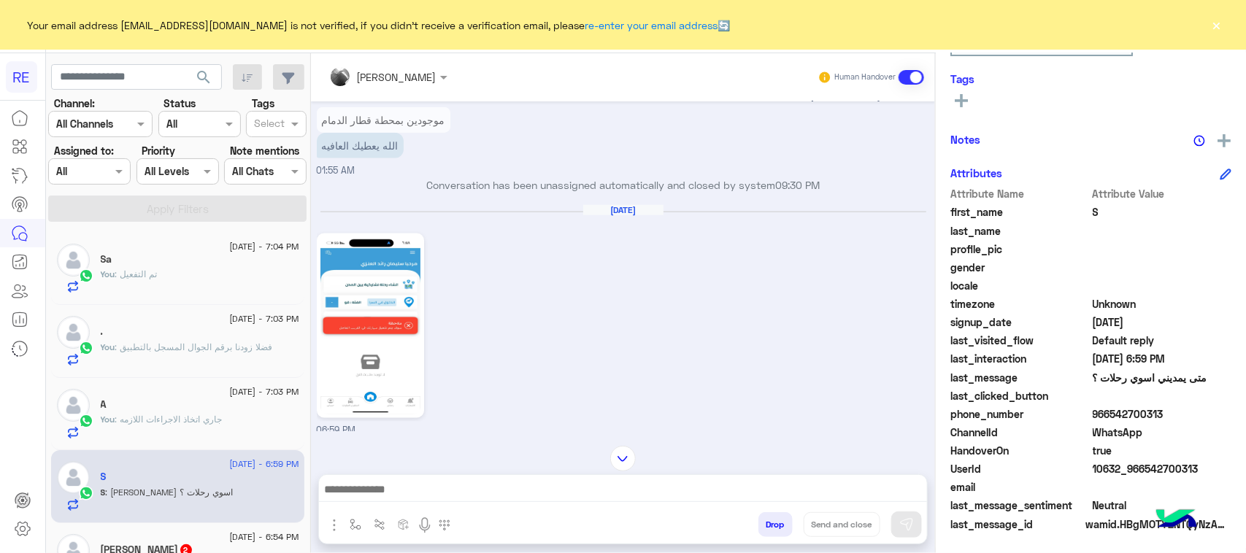
scroll to position [899, 0]
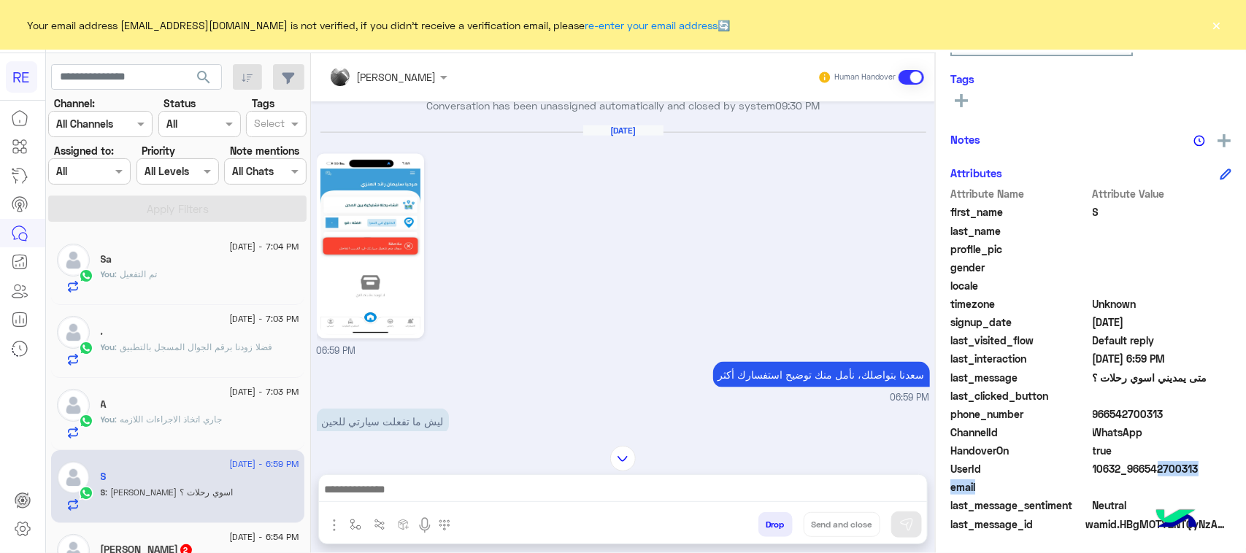
drag, startPoint x: 1219, startPoint y: 480, endPoint x: 1146, endPoint y: 467, distance: 74.1
click at [1146, 467] on div "Attribute Name Attribute Value first_name S last_name profile_pic gender locale…" at bounding box center [1091, 360] width 281 height 348
click at [1145, 466] on span "10632_966542700313" at bounding box center [1162, 468] width 139 height 15
drag, startPoint x: 1143, startPoint y: 466, endPoint x: 1203, endPoint y: 472, distance: 60.2
click at [1203, 472] on span "10632_966542700313" at bounding box center [1162, 468] width 139 height 15
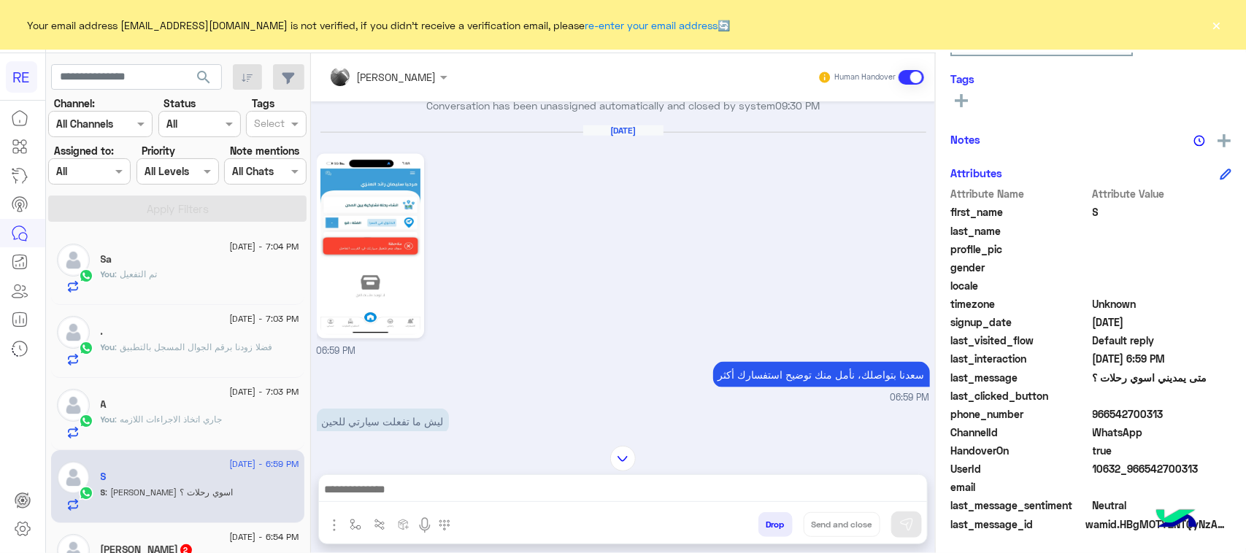
copy span "542700313"
click at [361, 232] on img at bounding box center [371, 246] width 100 height 177
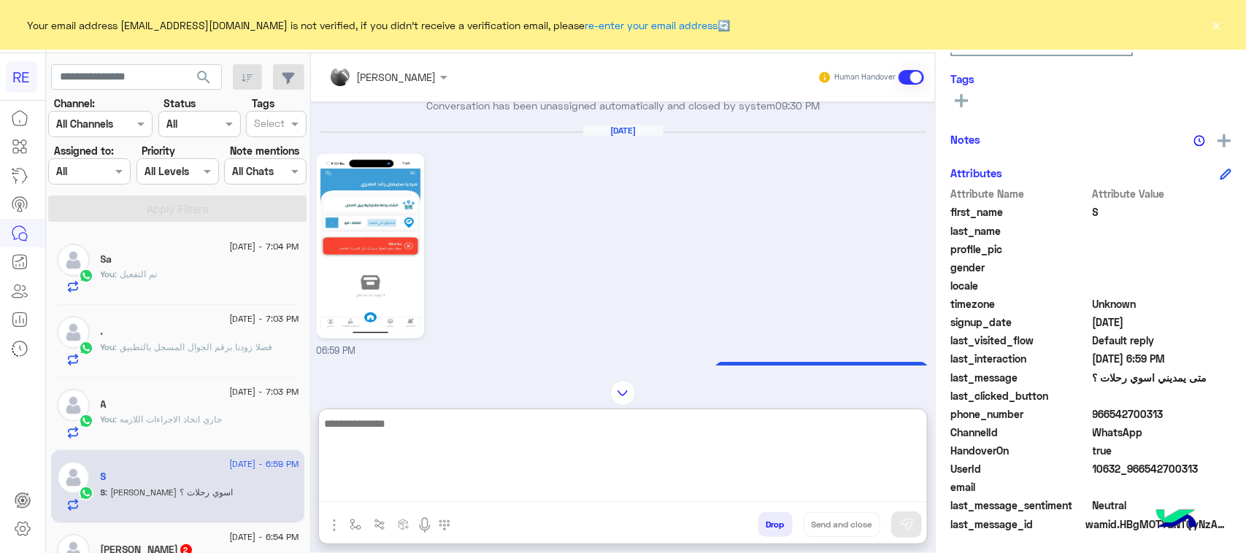
click at [399, 486] on textarea at bounding box center [623, 459] width 608 height 88
type textarea "**********"
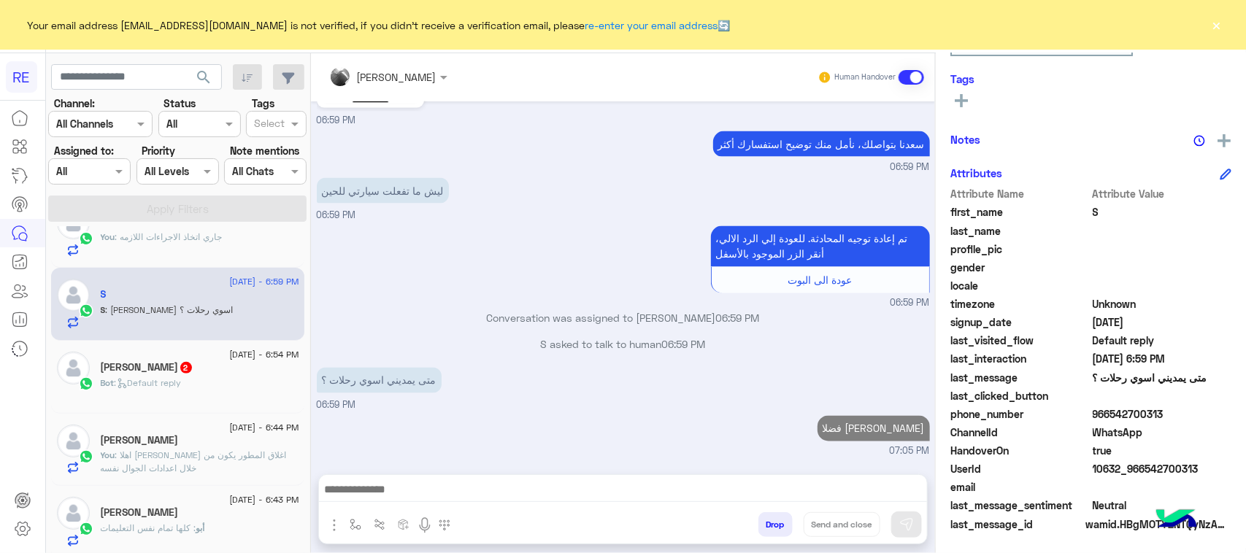
scroll to position [1167, 0]
click at [205, 380] on div "Bot : Default reply" at bounding box center [200, 390] width 199 height 26
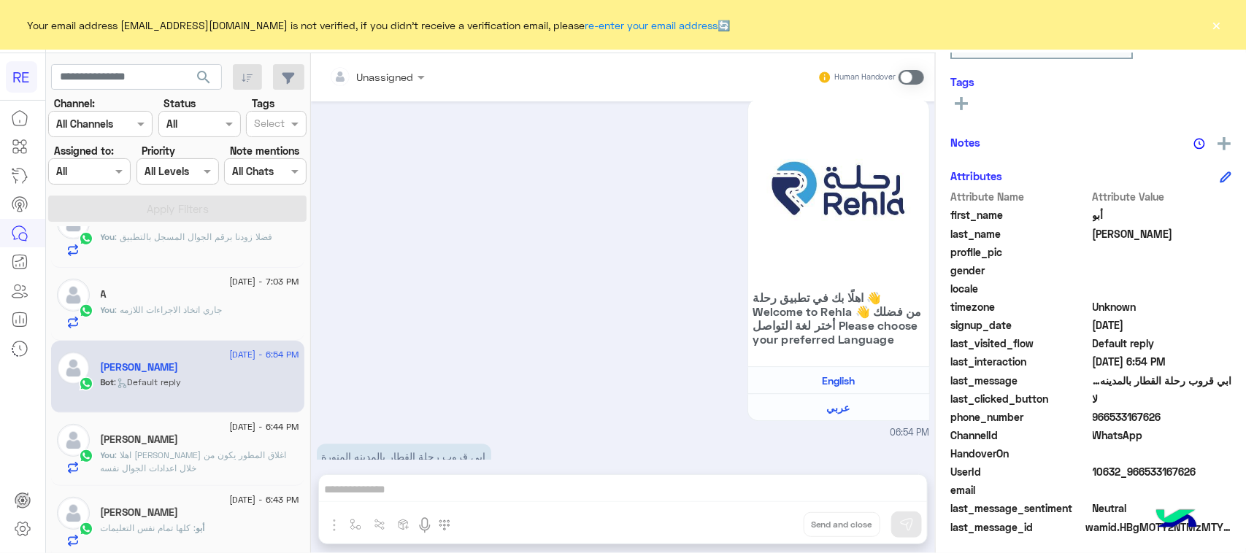
scroll to position [231, 0]
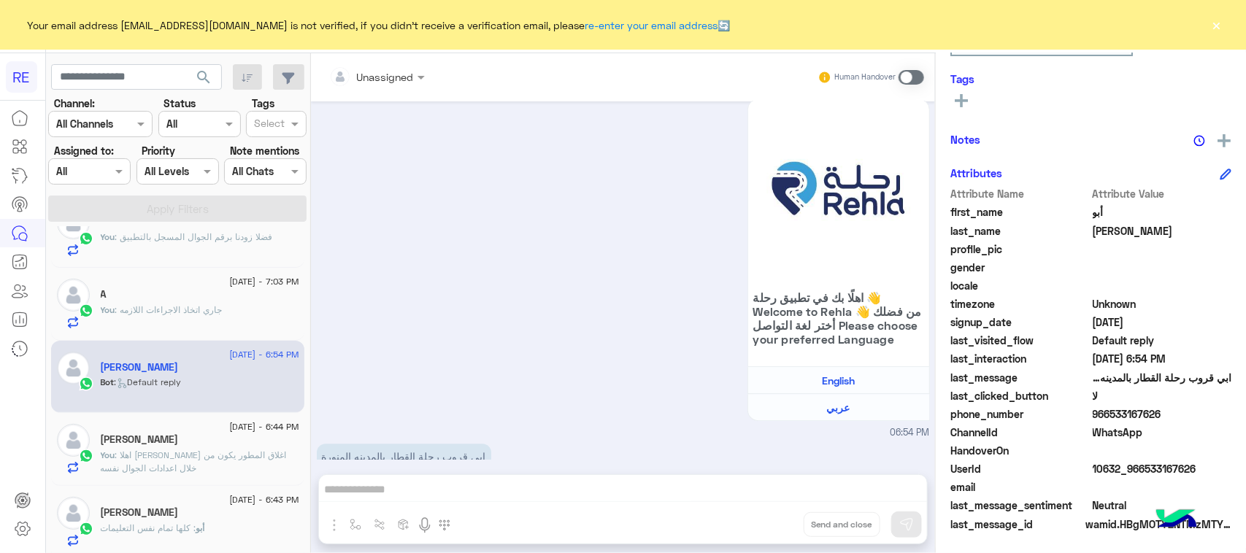
click at [475, 486] on div "Unassigned Human Handover [DATE] كابتن � 10:53 PM اختر [DATE] الخدمات التالية: …" at bounding box center [623, 306] width 624 height 506
click at [910, 80] on span at bounding box center [912, 77] width 26 height 15
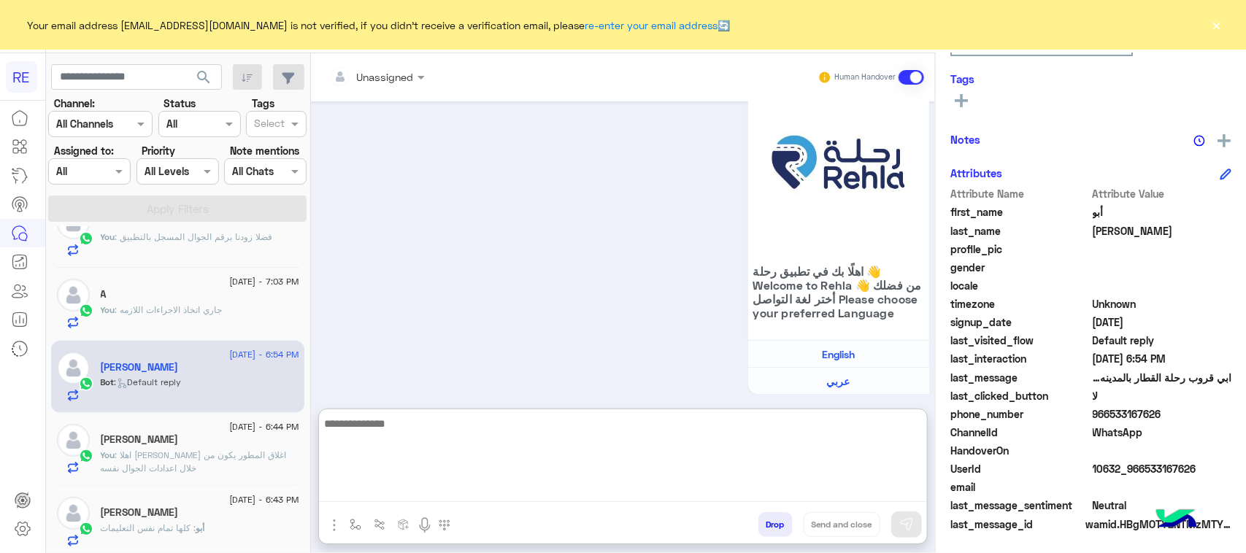
click at [537, 501] on textarea at bounding box center [623, 459] width 608 height 88
paste textarea "**********"
type textarea "**********"
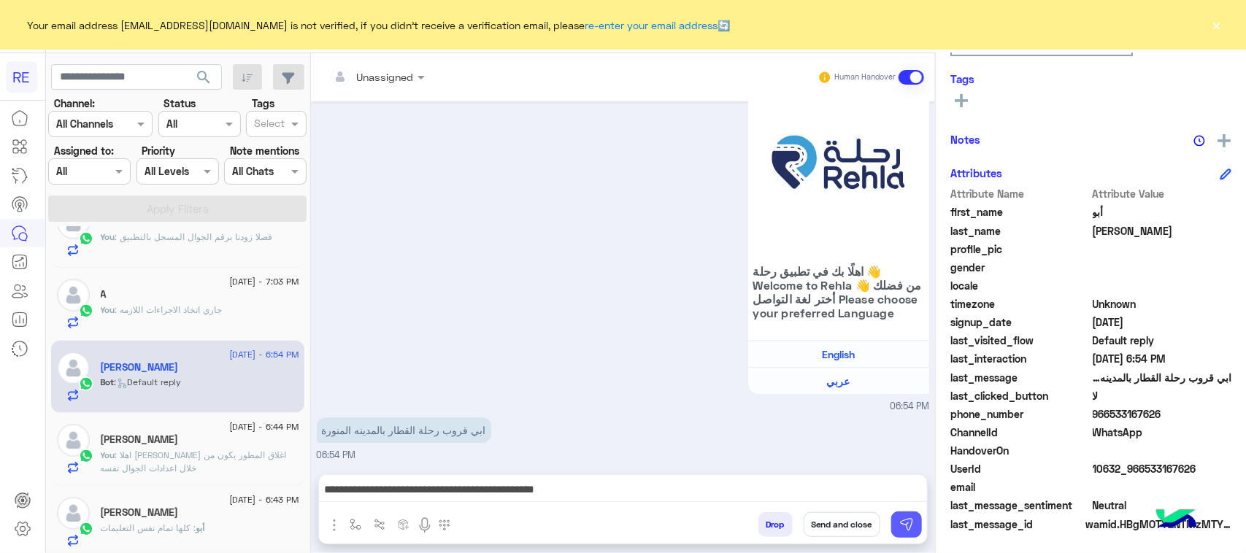
click at [903, 532] on img at bounding box center [907, 525] width 15 height 15
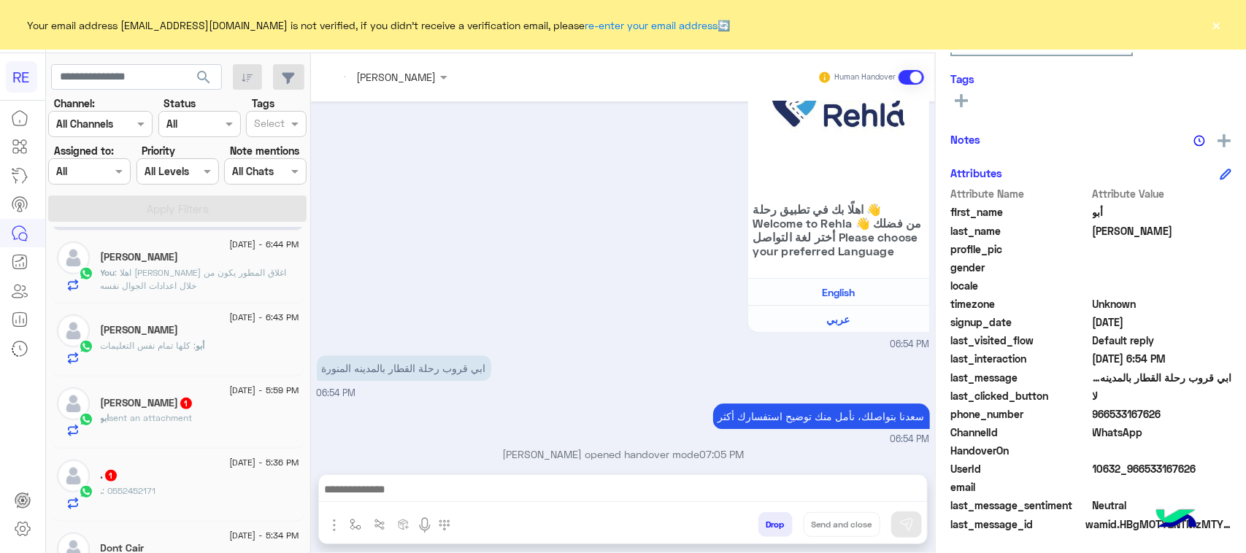
scroll to position [1950, 0]
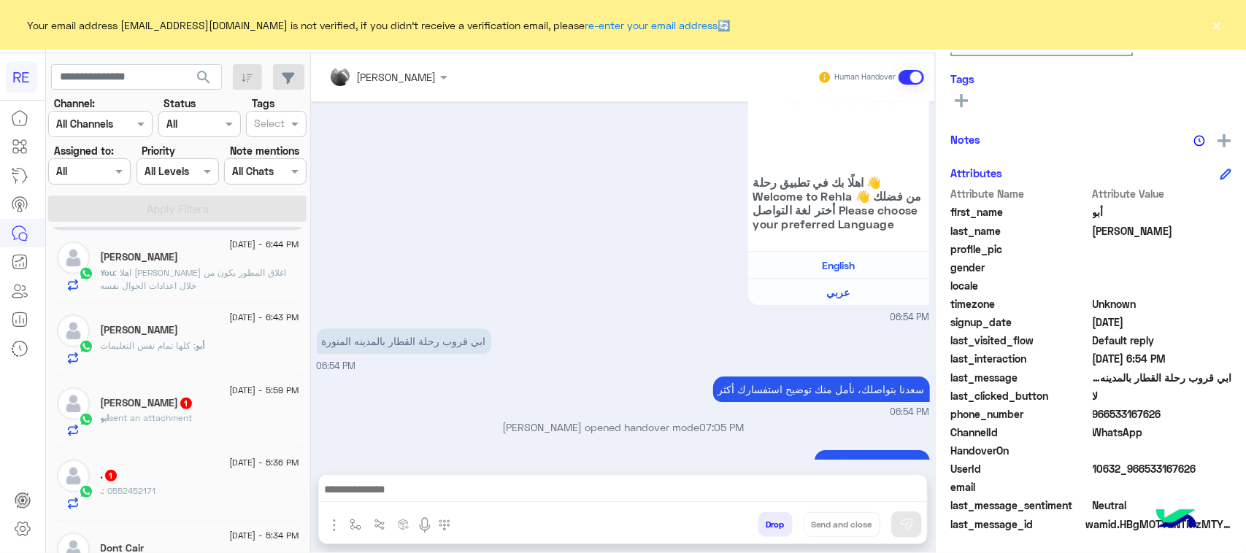
click at [204, 345] on span "أبو" at bounding box center [200, 345] width 9 height 11
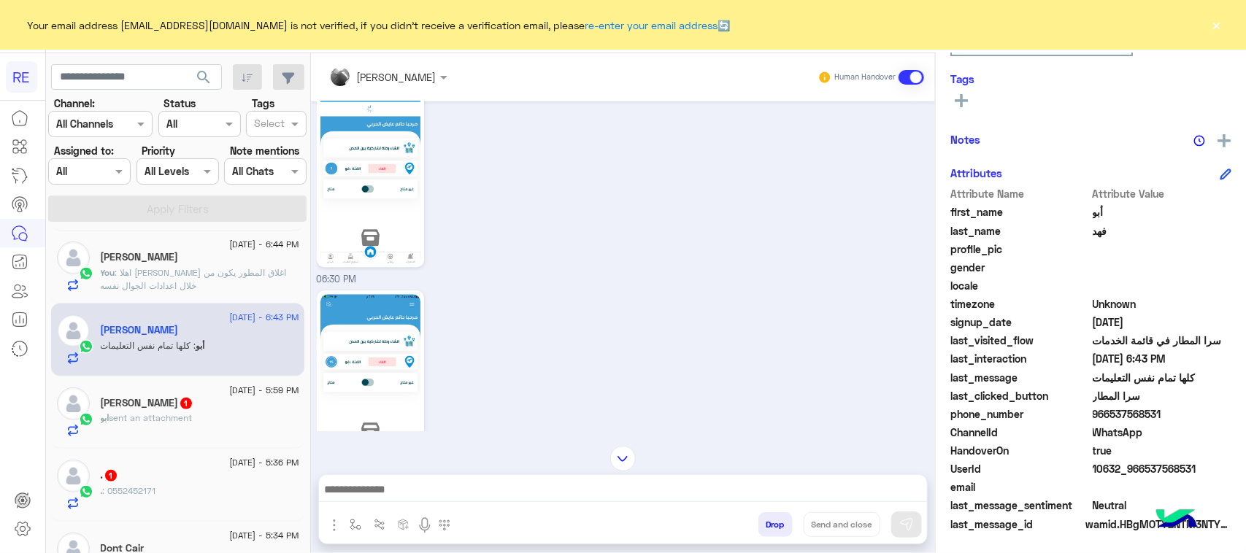
scroll to position [1636, 0]
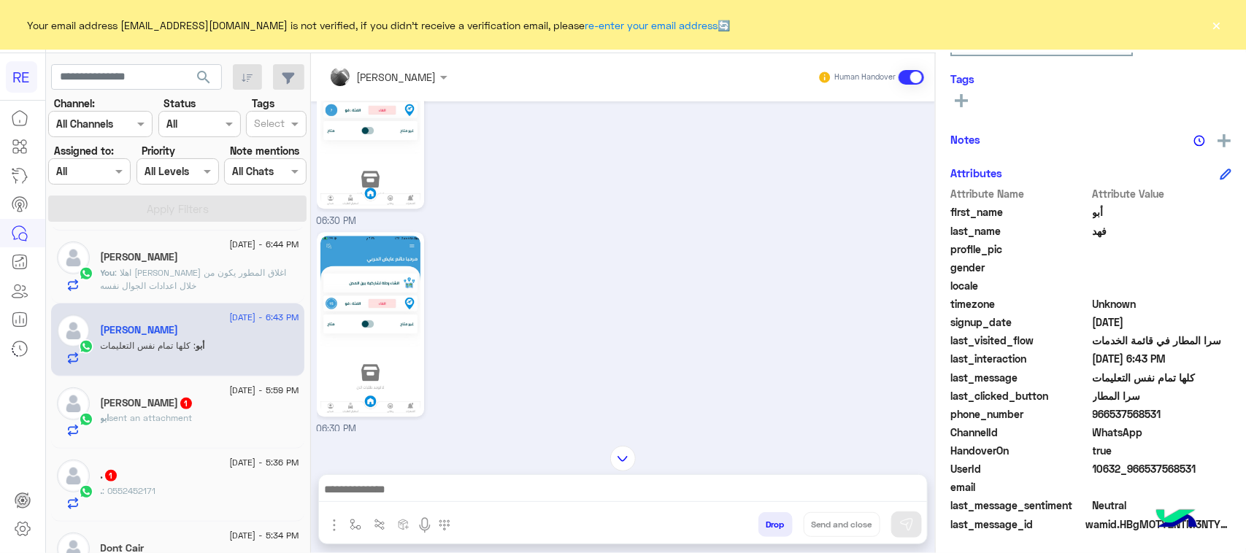
click at [236, 410] on div "[PERSON_NAME] 1" at bounding box center [200, 404] width 199 height 15
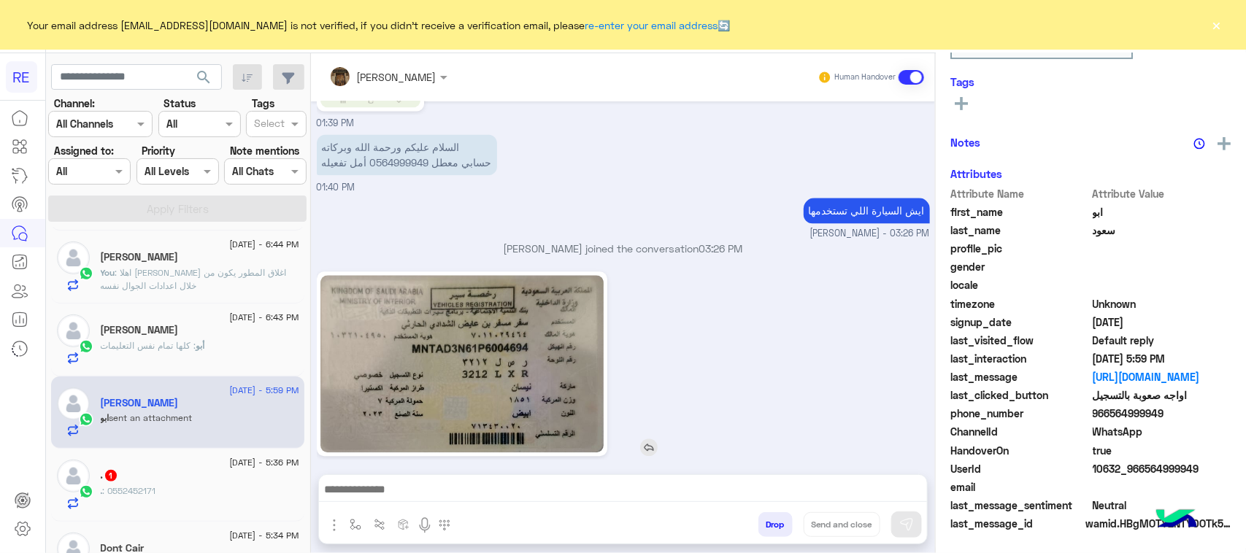
scroll to position [231, 0]
click at [930, 180] on div "ايش السيارة اللي تستخدمها" at bounding box center [826, 196] width 210 height 33
drag, startPoint x: 1203, startPoint y: 413, endPoint x: 1141, endPoint y: 411, distance: 61.4
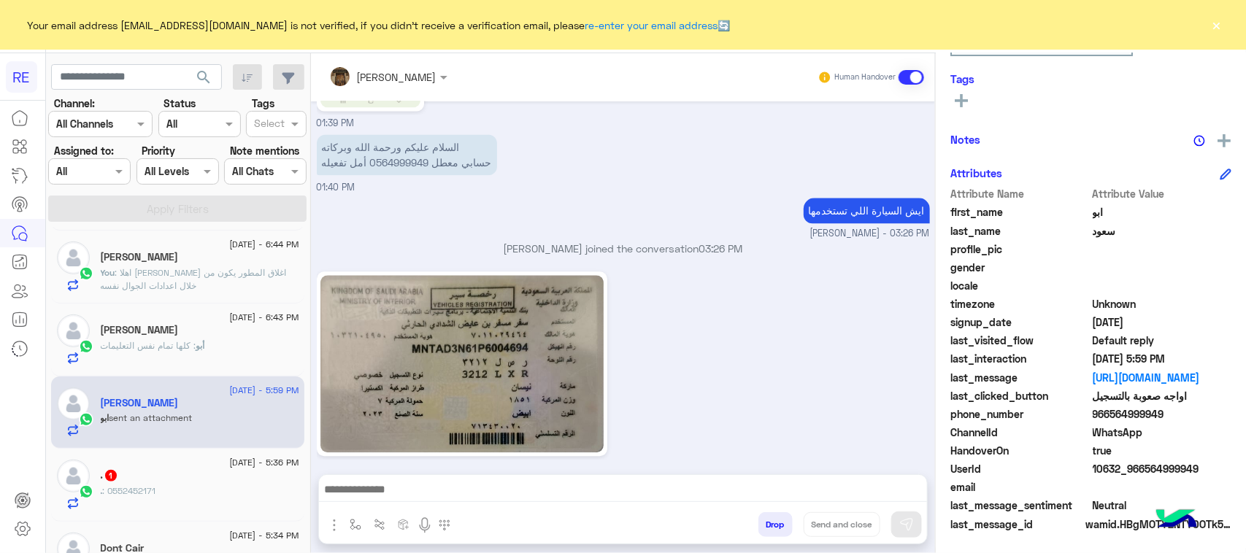
click at [1141, 411] on span "966564999949" at bounding box center [1162, 414] width 139 height 15
copy span "564999949"
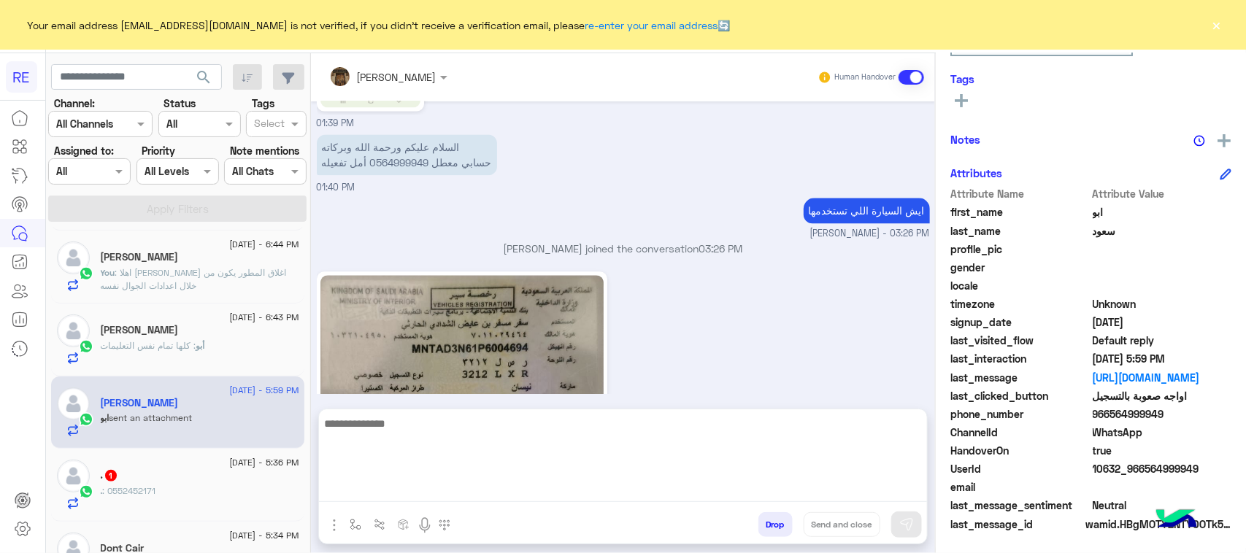
click at [529, 497] on textarea at bounding box center [623, 459] width 608 height 88
type textarea "**********"
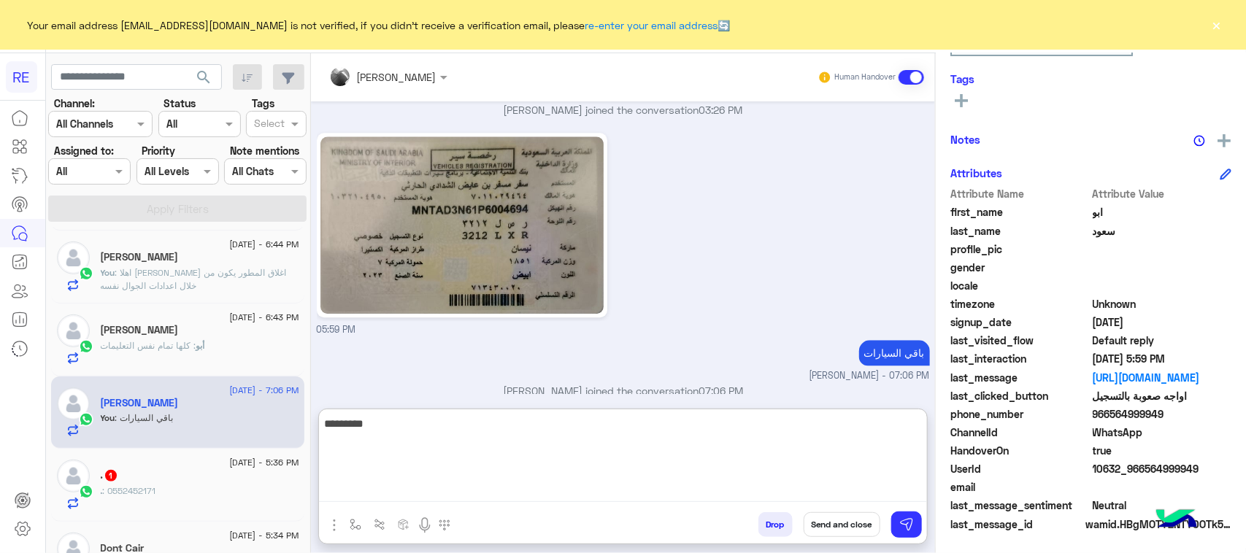
type textarea "*********"
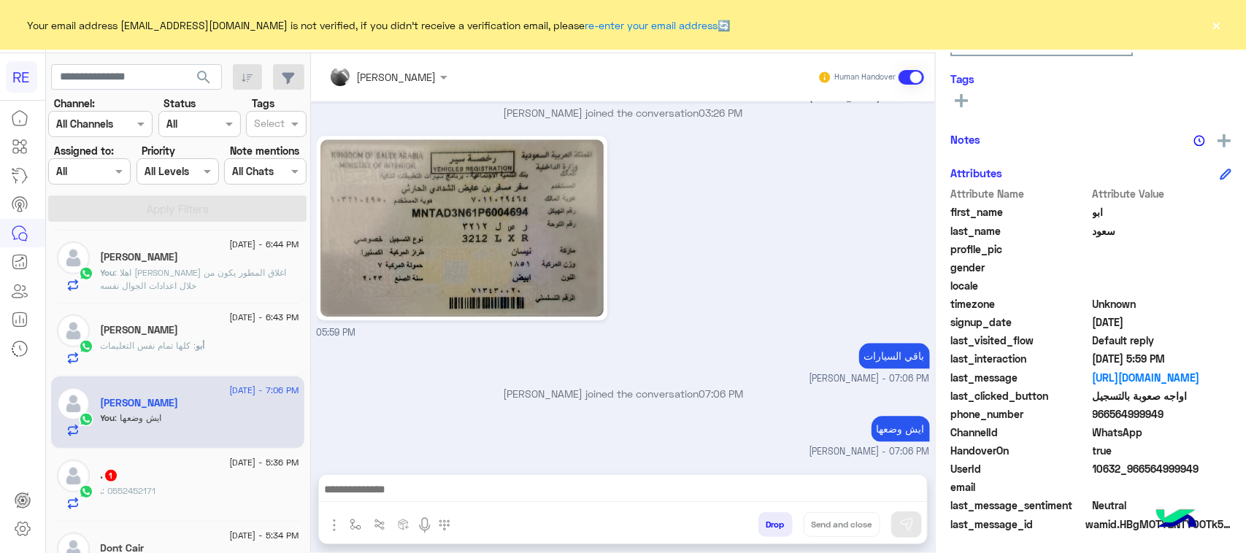
scroll to position [1651, 0]
click at [227, 476] on div ". 1" at bounding box center [200, 477] width 199 height 15
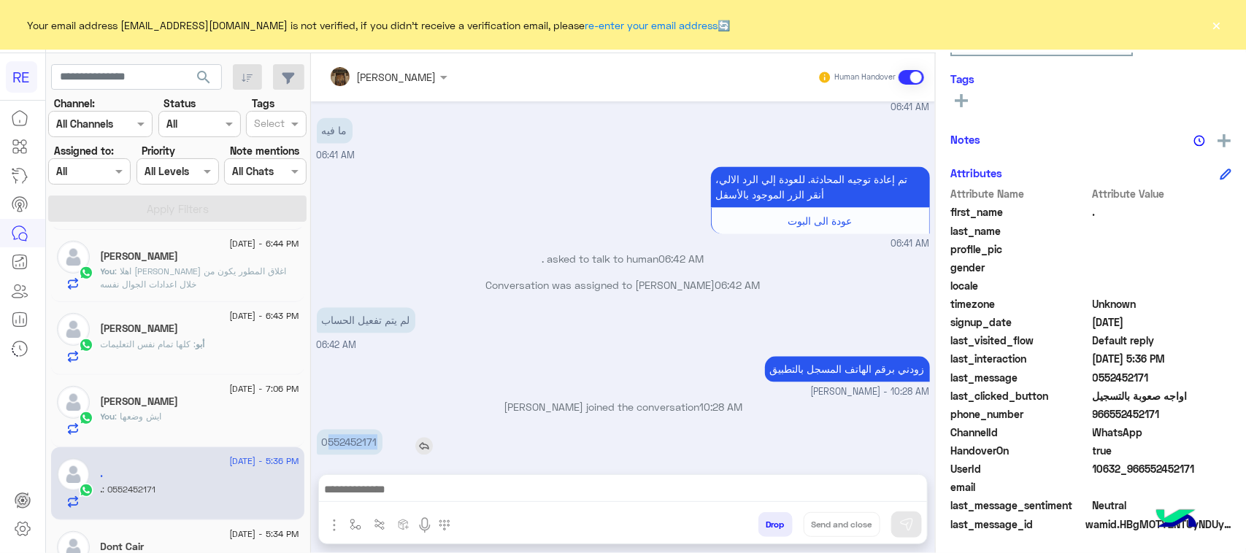
drag, startPoint x: 359, startPoint y: 434, endPoint x: 413, endPoint y: 439, distance: 54.2
click at [383, 439] on p "0552452171" at bounding box center [350, 428] width 66 height 26
copy p "552452171"
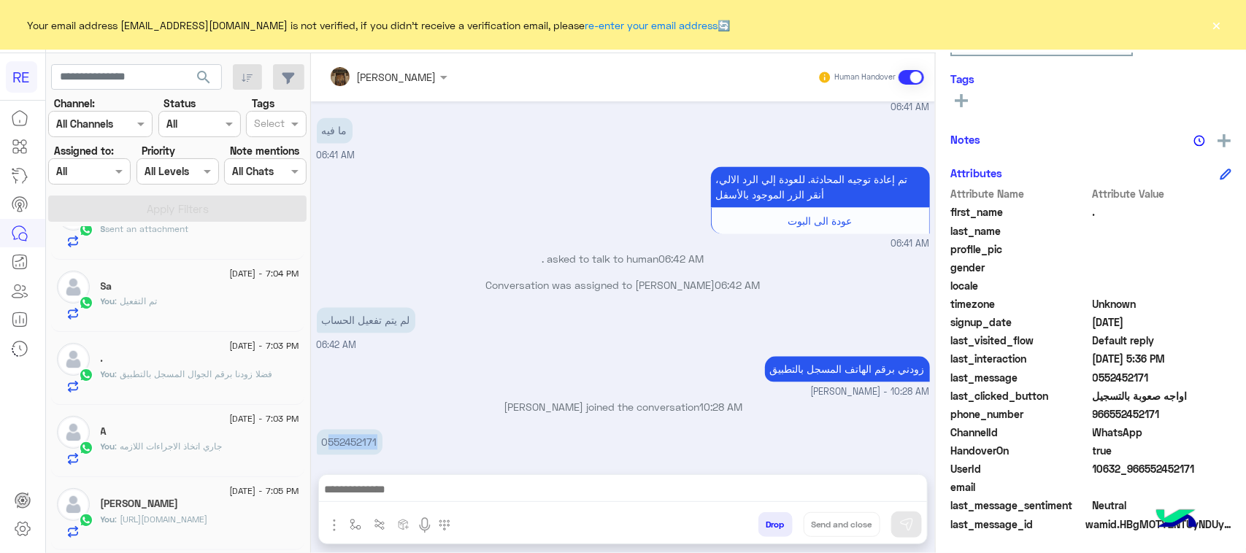
scroll to position [91, 0]
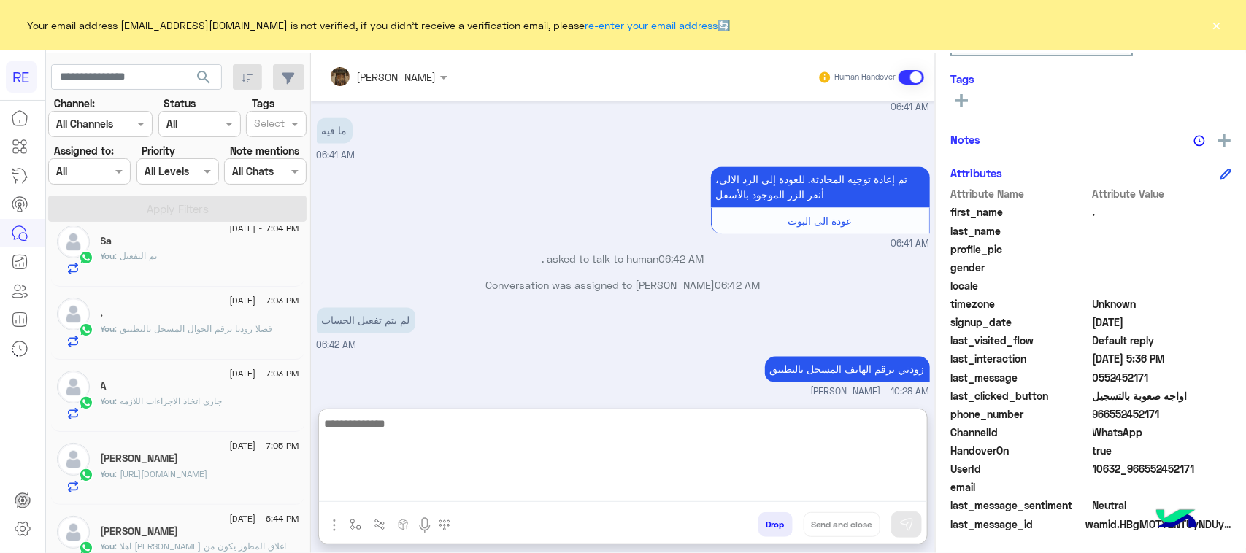
click at [518, 486] on textarea at bounding box center [623, 459] width 608 height 88
paste textarea "**********"
type textarea "**********"
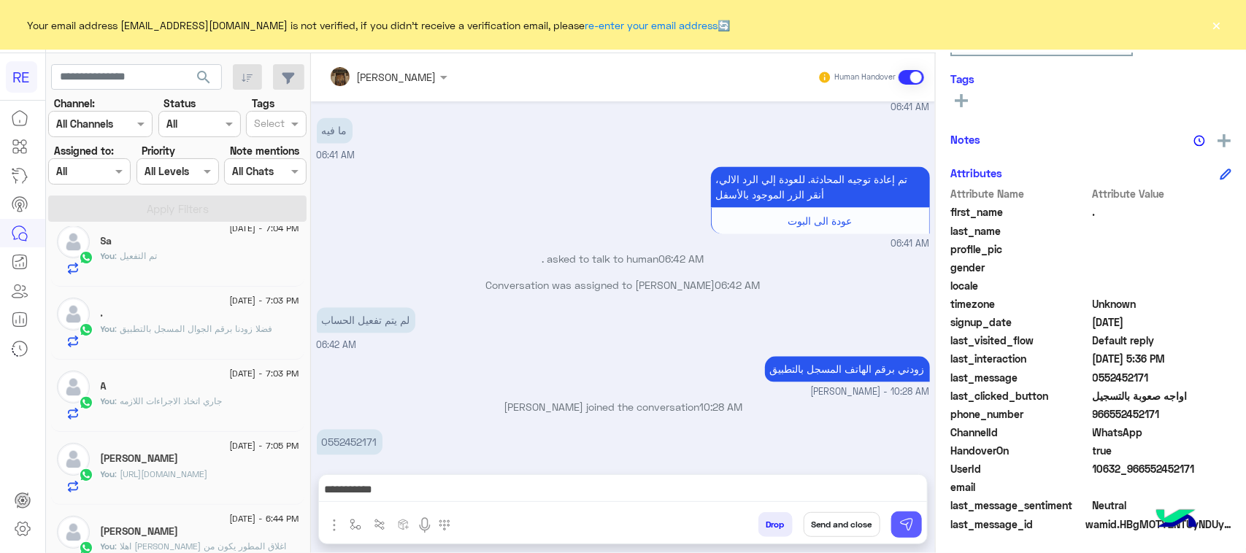
click at [914, 520] on img at bounding box center [907, 525] width 15 height 15
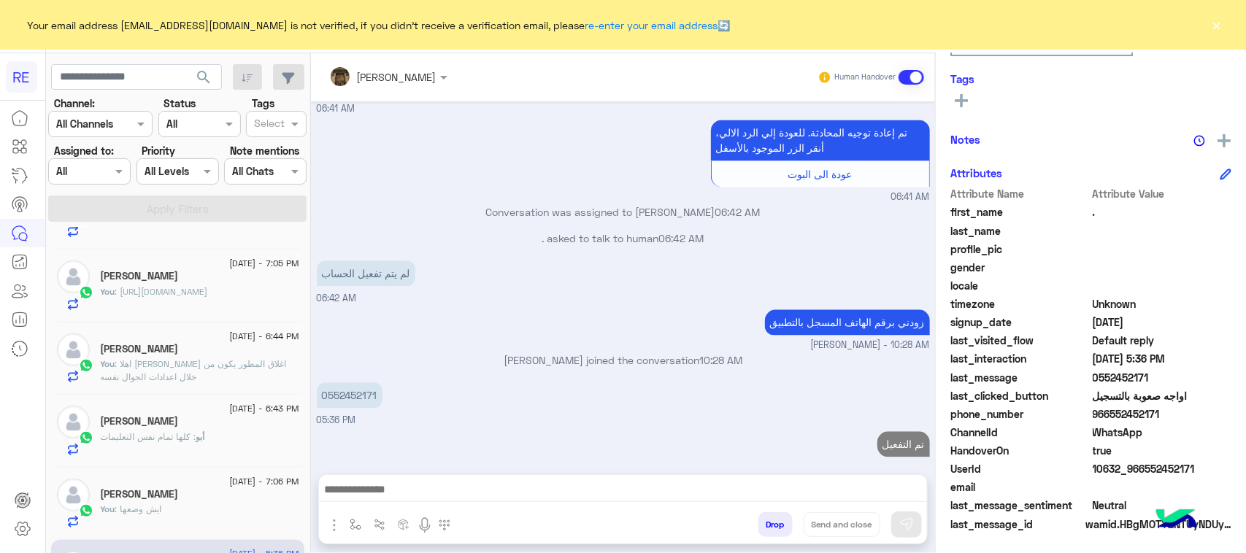
scroll to position [456, 0]
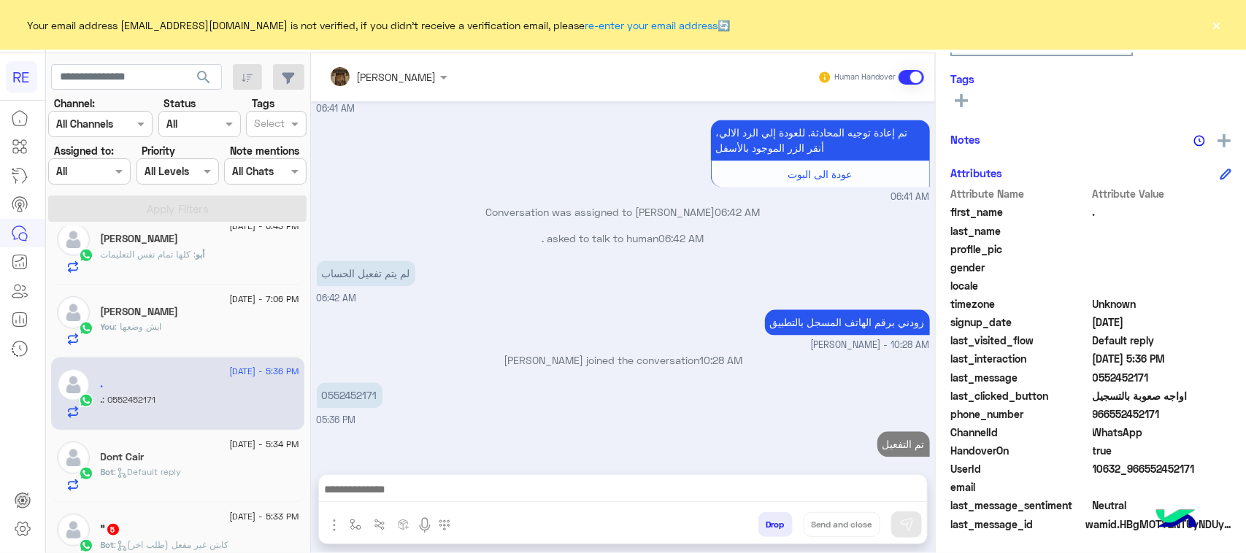
click at [197, 465] on div "Dont Cair" at bounding box center [200, 458] width 199 height 15
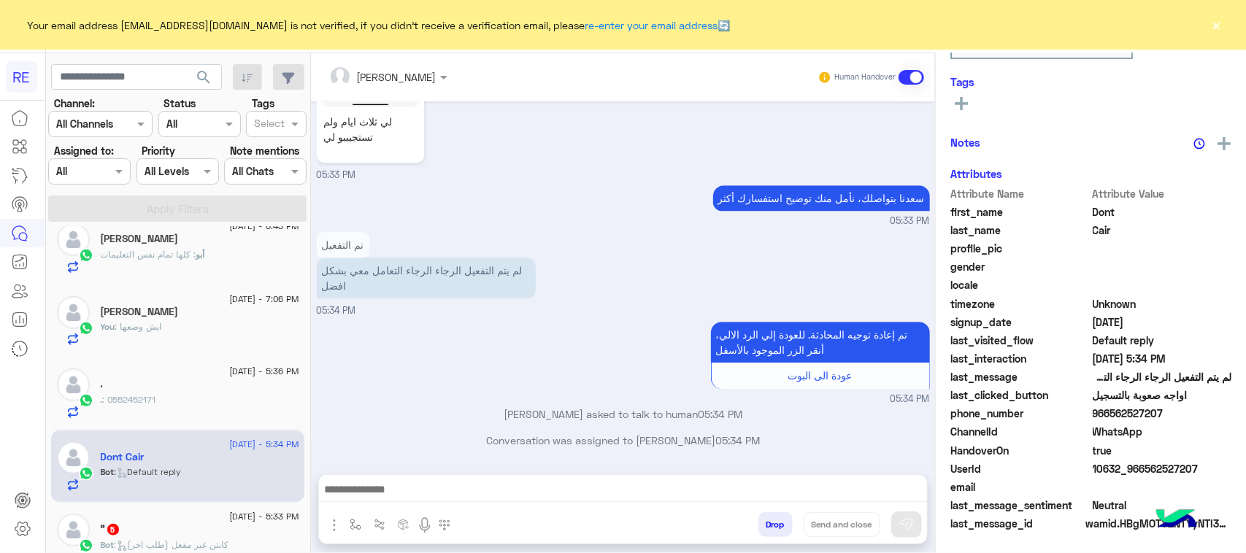
scroll to position [231, 0]
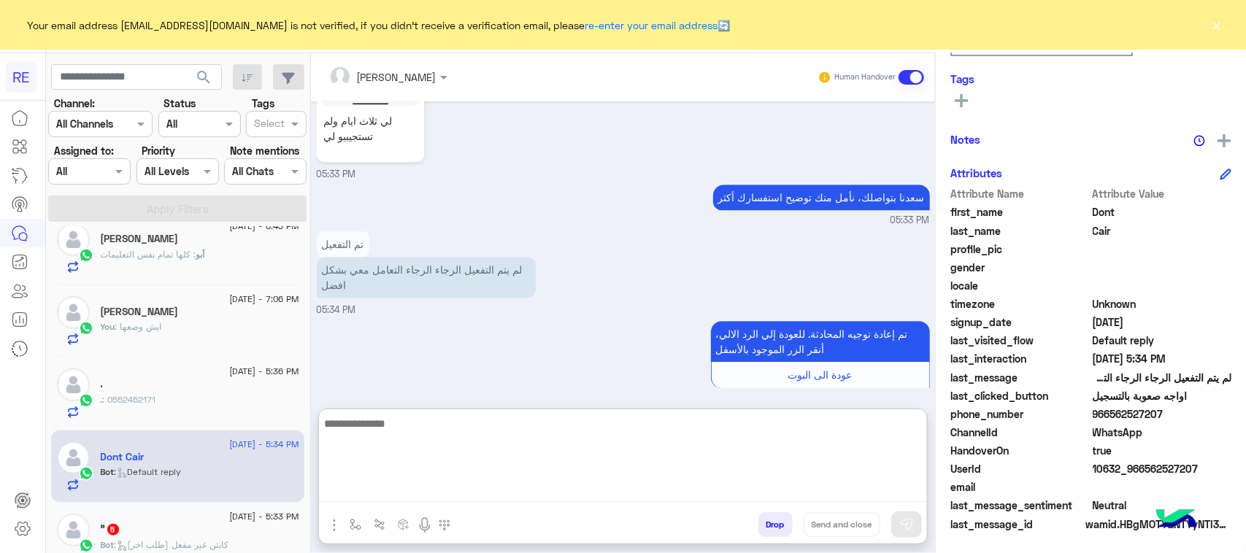
click at [461, 490] on textarea at bounding box center [623, 459] width 608 height 88
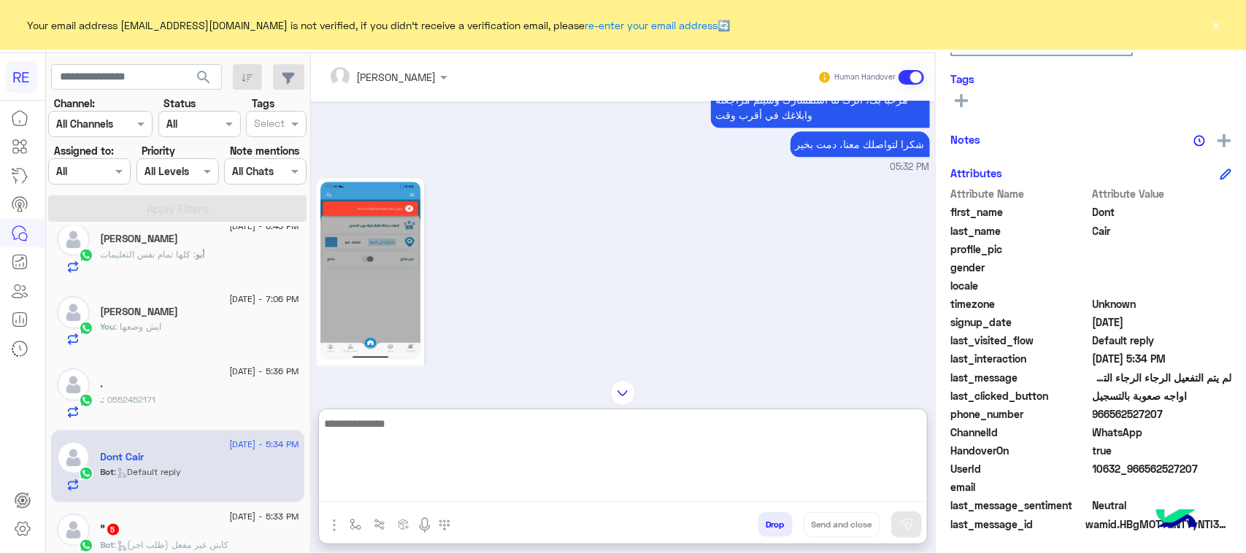
scroll to position [1679, 0]
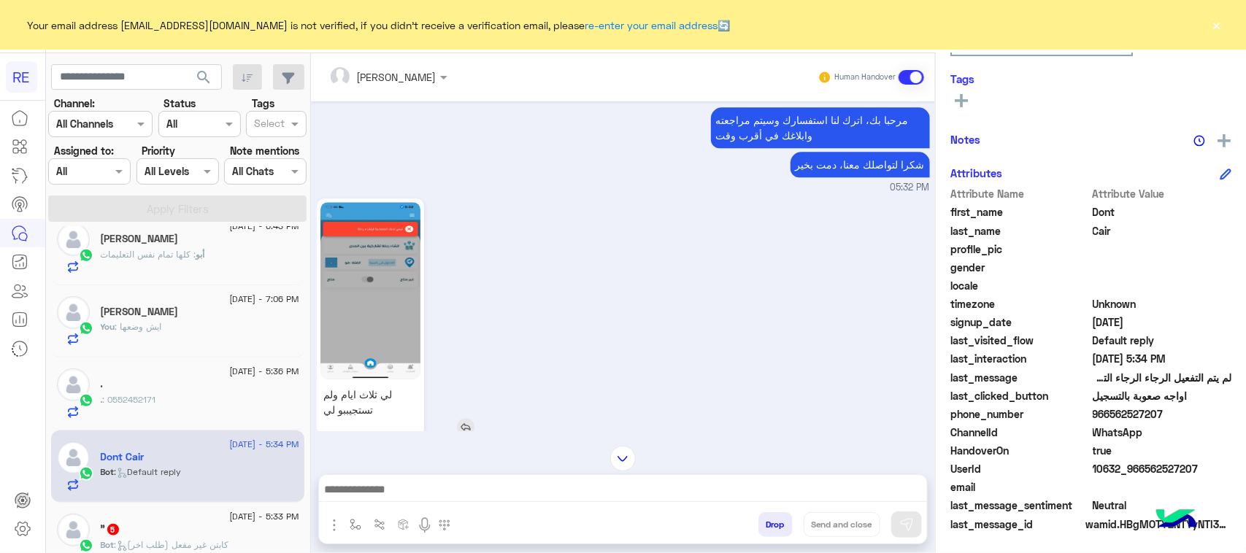
click at [424, 234] on link "لي ثلاث ايام ولم تستجيببو لي" at bounding box center [370, 303] width 107 height 237
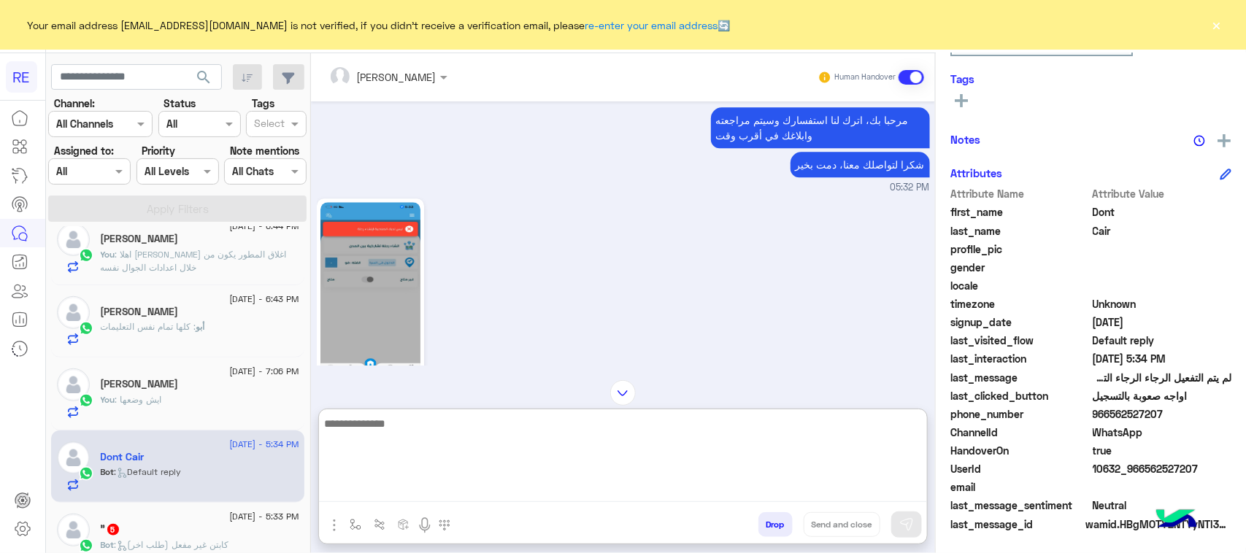
click at [747, 483] on textarea at bounding box center [623, 459] width 608 height 88
paste textarea "**********"
type textarea "**********"
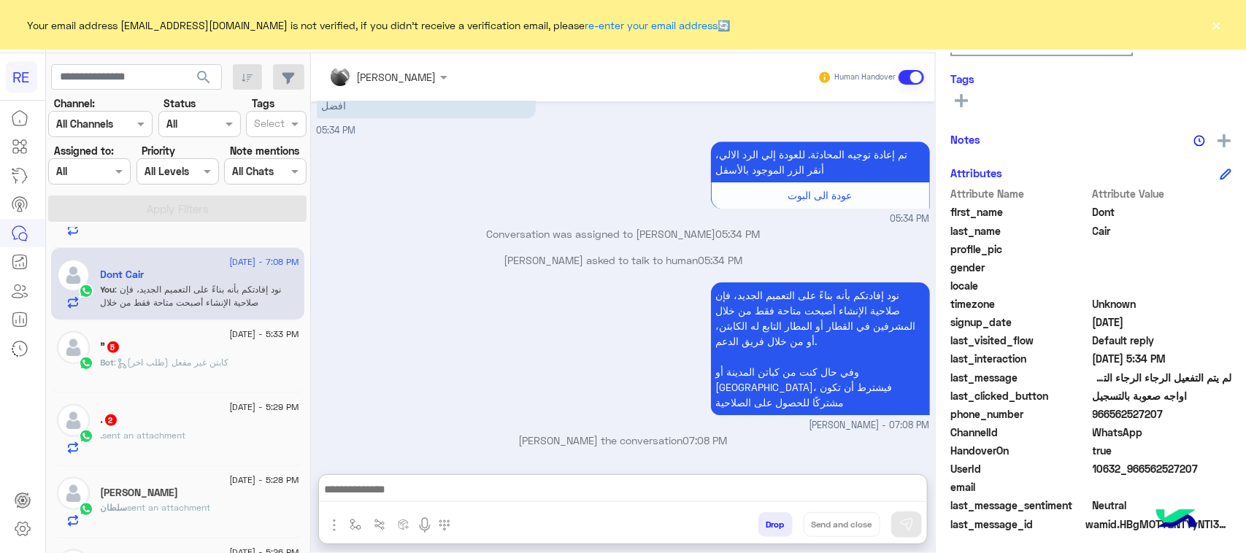
scroll to position [2156, 0]
click at [246, 363] on div "Bot : كابتن غير مفعل (طلب اخر)" at bounding box center [200, 369] width 199 height 26
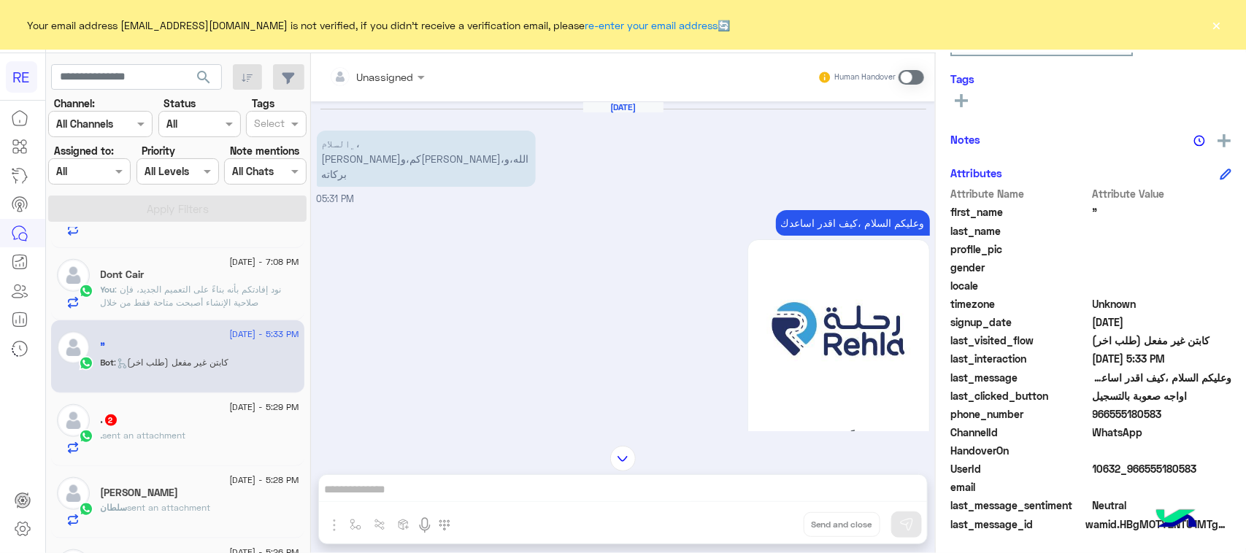
click at [917, 210] on p "وعليكم السلام ،كيف اقدر اساعدك" at bounding box center [853, 223] width 154 height 26
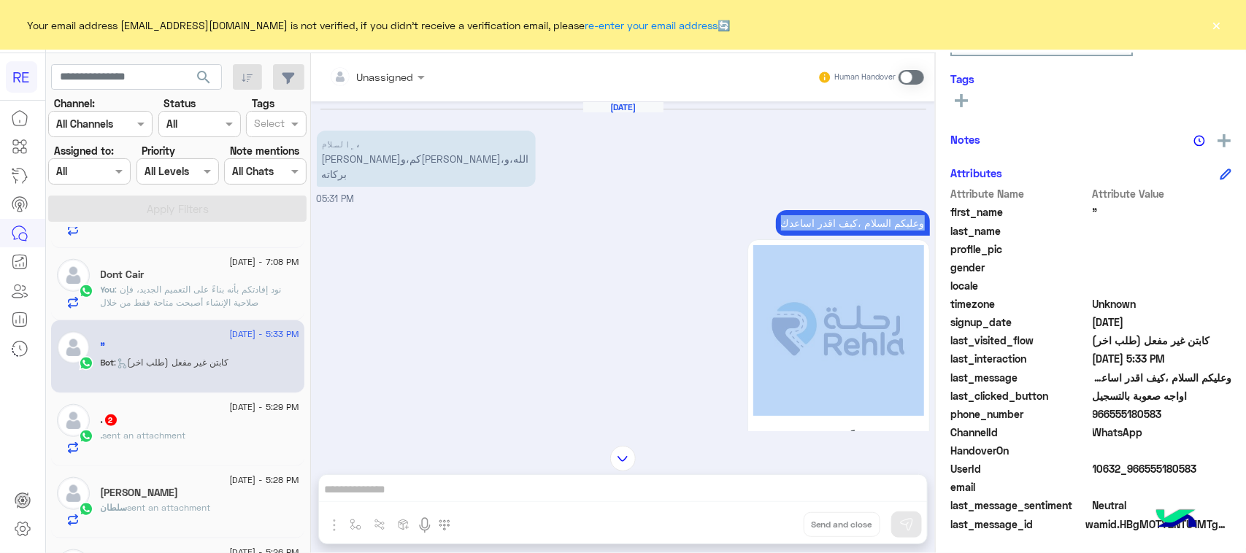
click at [917, 210] on p "وعليكم السلام ،كيف اقدر اساعدك" at bounding box center [853, 223] width 154 height 26
copy div "وعليكم السلام ،كيف اقدر اساعدك"
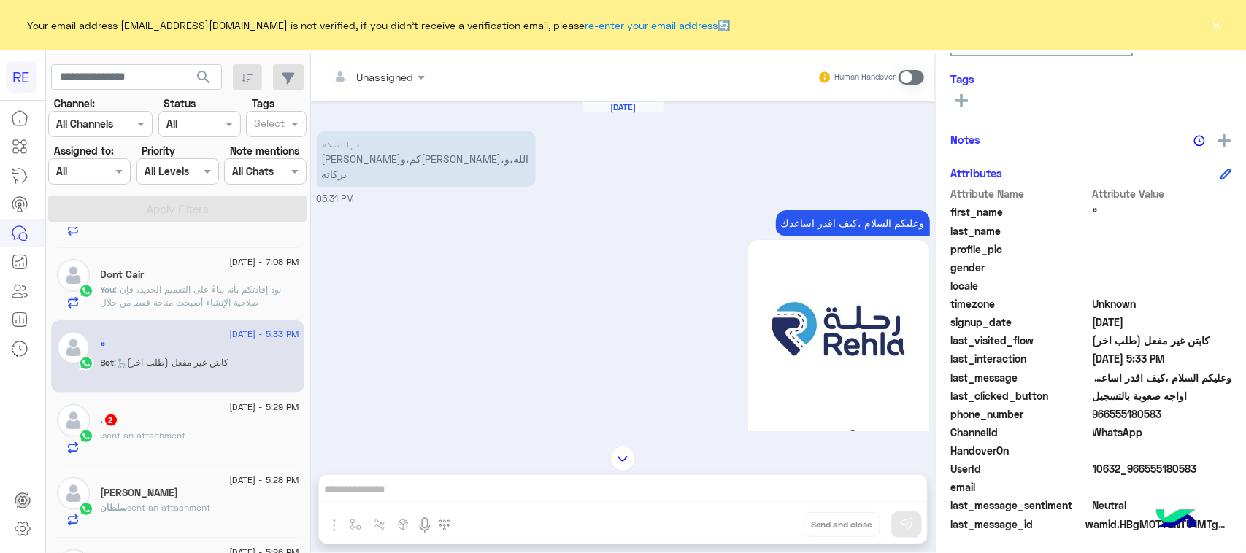
click at [924, 70] on span at bounding box center [912, 77] width 26 height 15
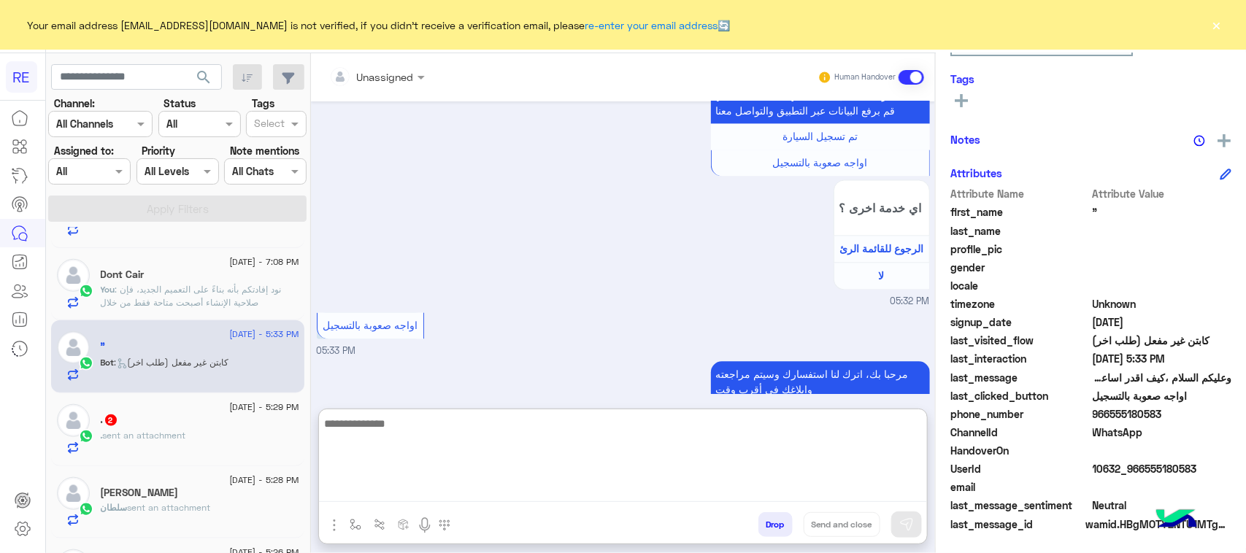
click at [446, 498] on textarea at bounding box center [623, 459] width 608 height 88
paste textarea "**********"
type textarea "**********"
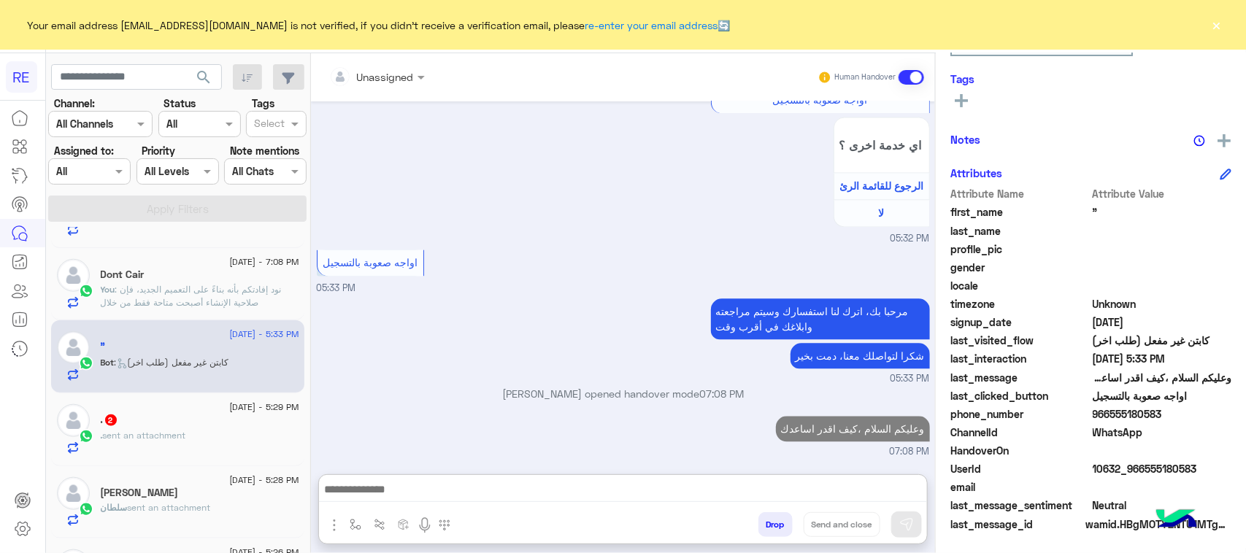
scroll to position [1381, 0]
click at [229, 442] on div ". sent an attachment" at bounding box center [200, 442] width 199 height 26
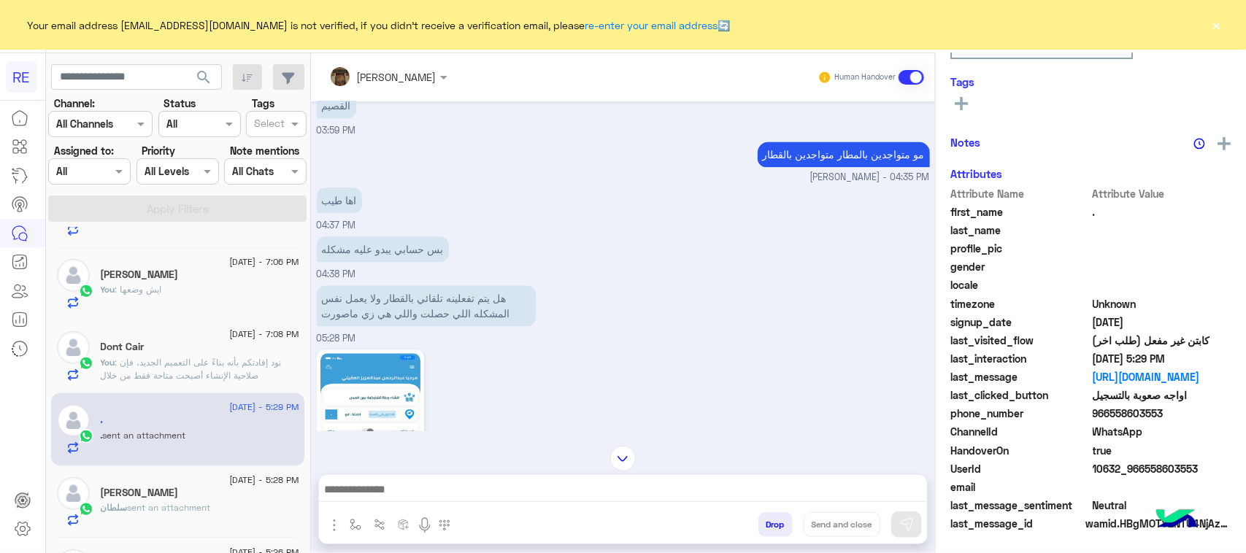
scroll to position [231, 0]
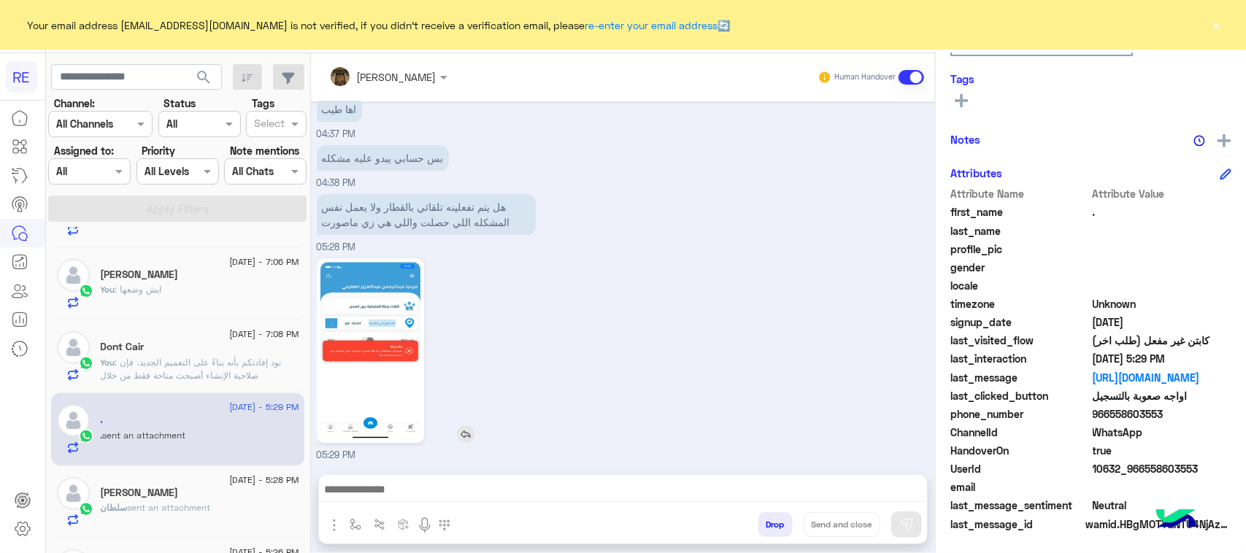
click at [405, 352] on img at bounding box center [371, 350] width 100 height 177
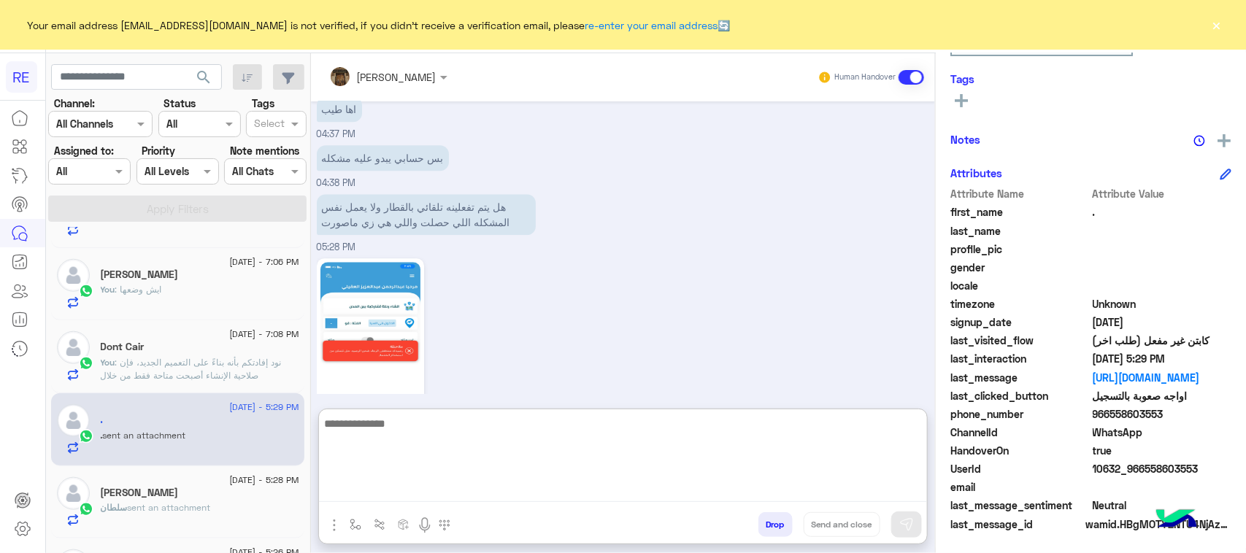
click at [586, 480] on textarea at bounding box center [623, 459] width 608 height 88
type textarea "**********"
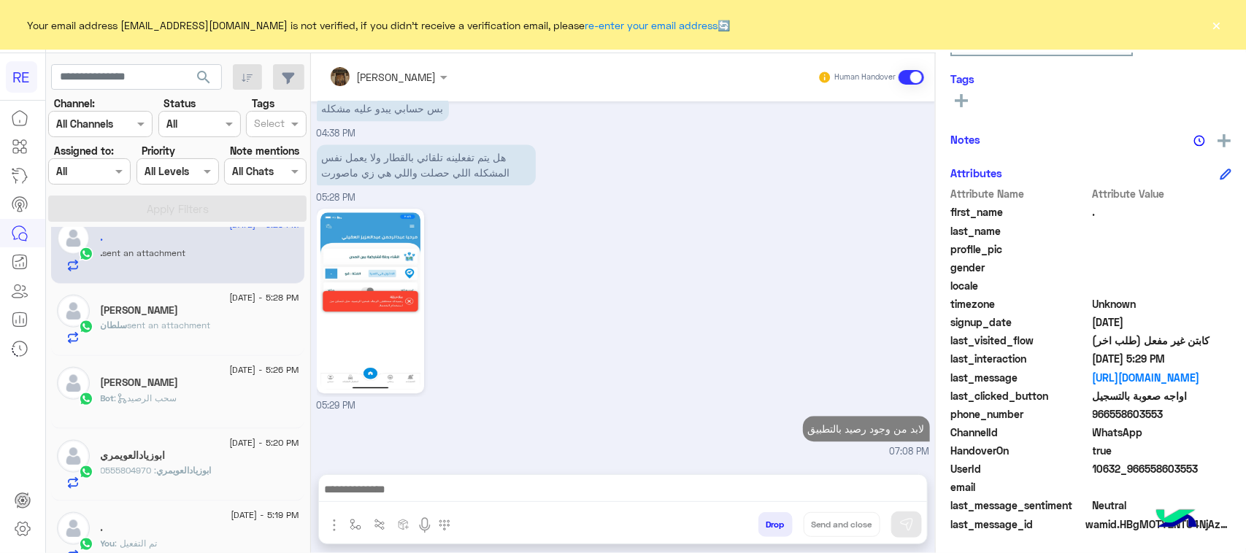
scroll to position [0, 0]
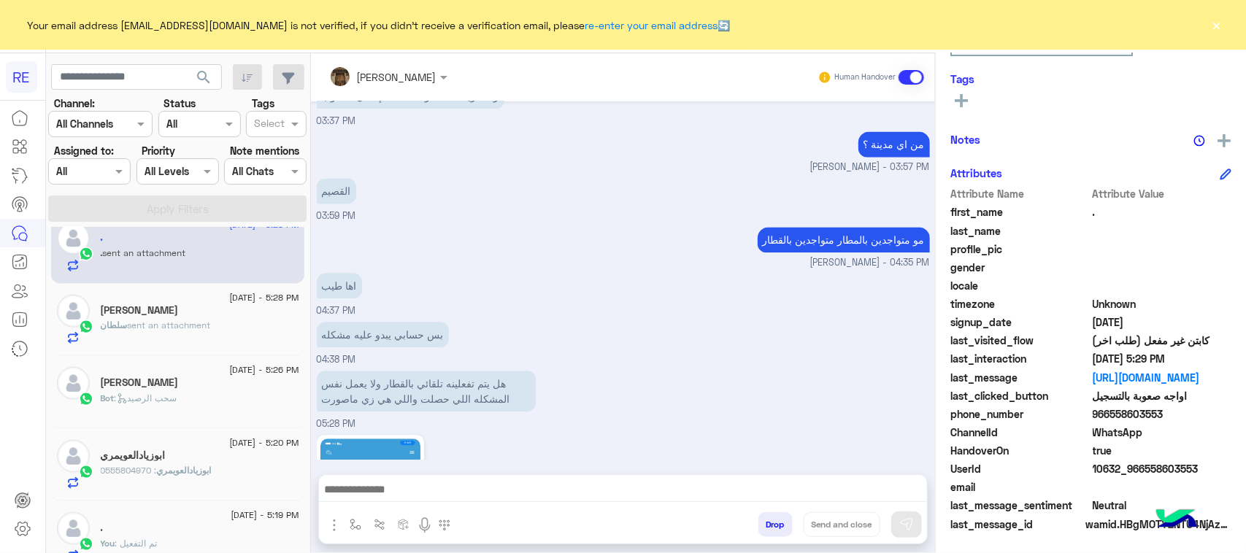
click at [283, 341] on div "سلطان sent an attachment" at bounding box center [200, 332] width 199 height 26
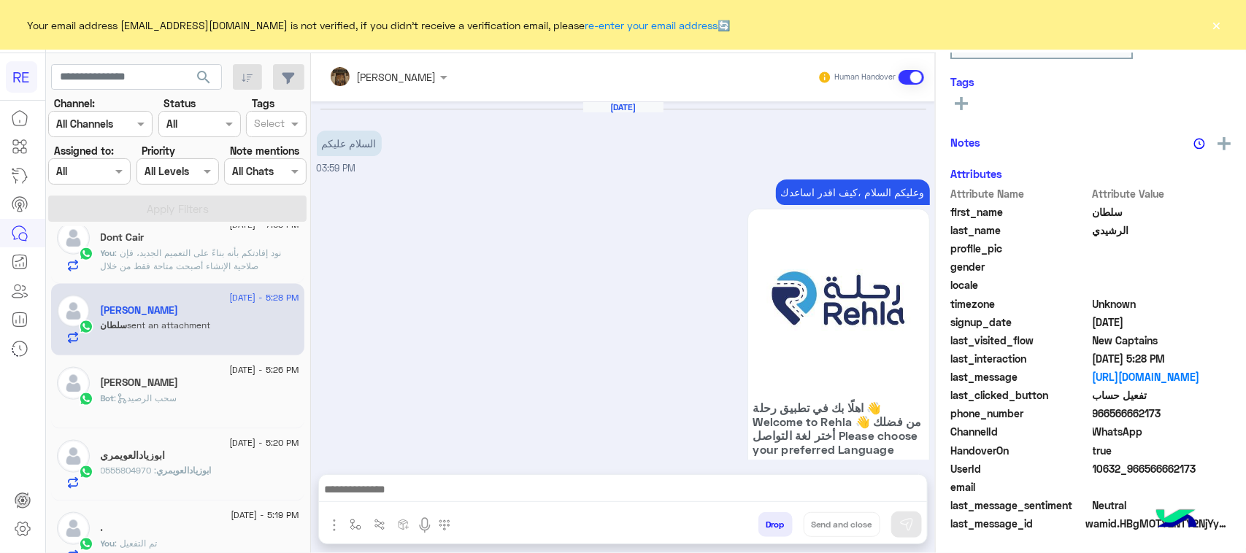
scroll to position [229, 0]
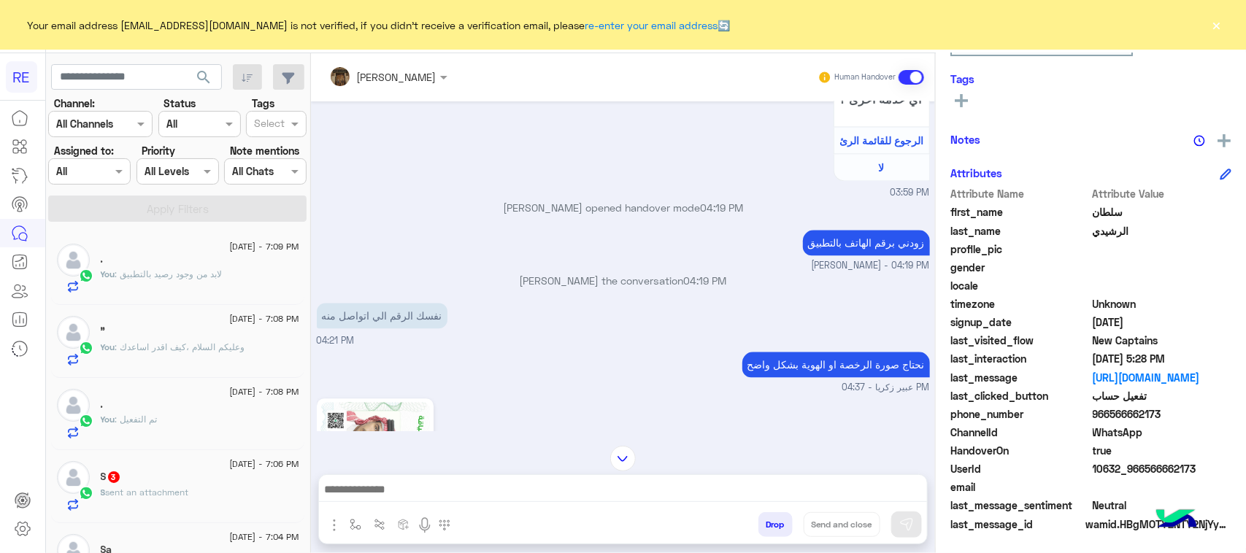
click at [219, 490] on div "S sent an attachment" at bounding box center [200, 499] width 199 height 26
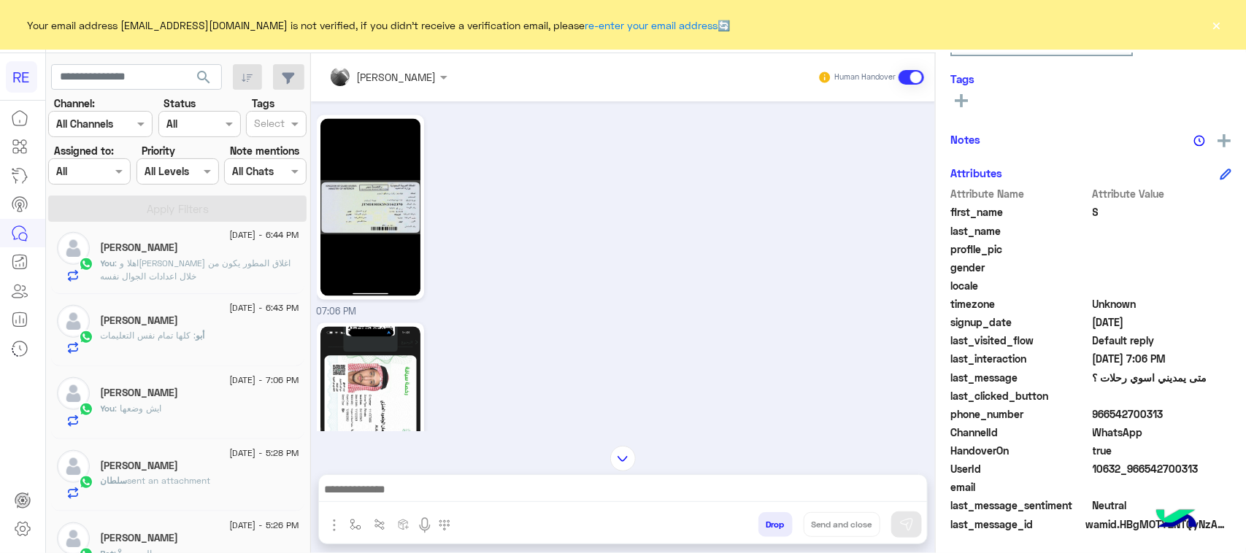
scroll to position [730, 0]
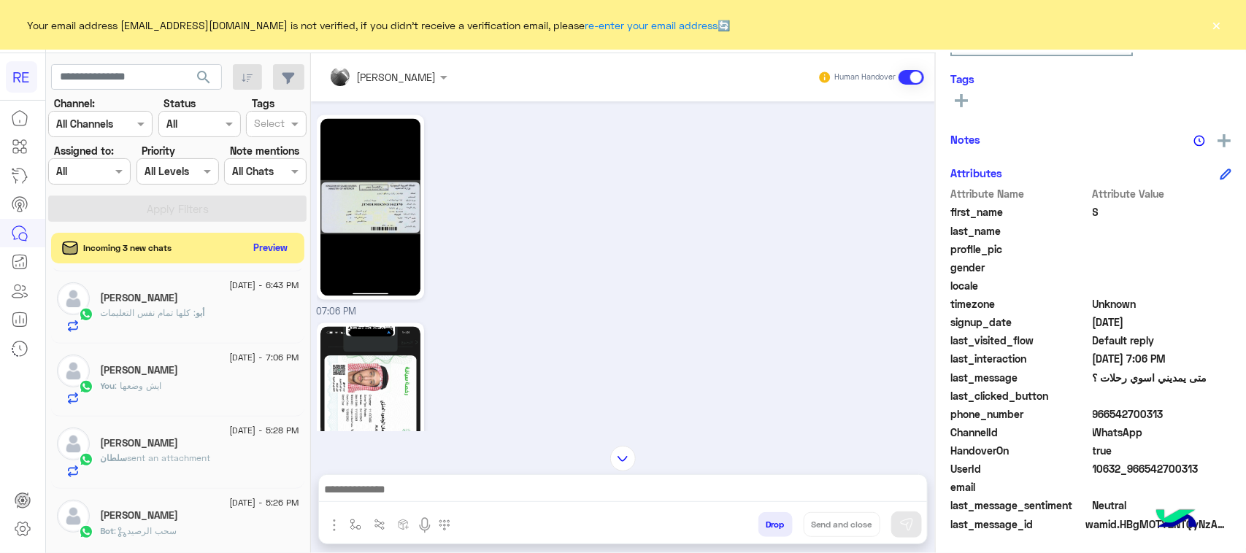
click at [294, 253] on button "Preview" at bounding box center [270, 248] width 45 height 20
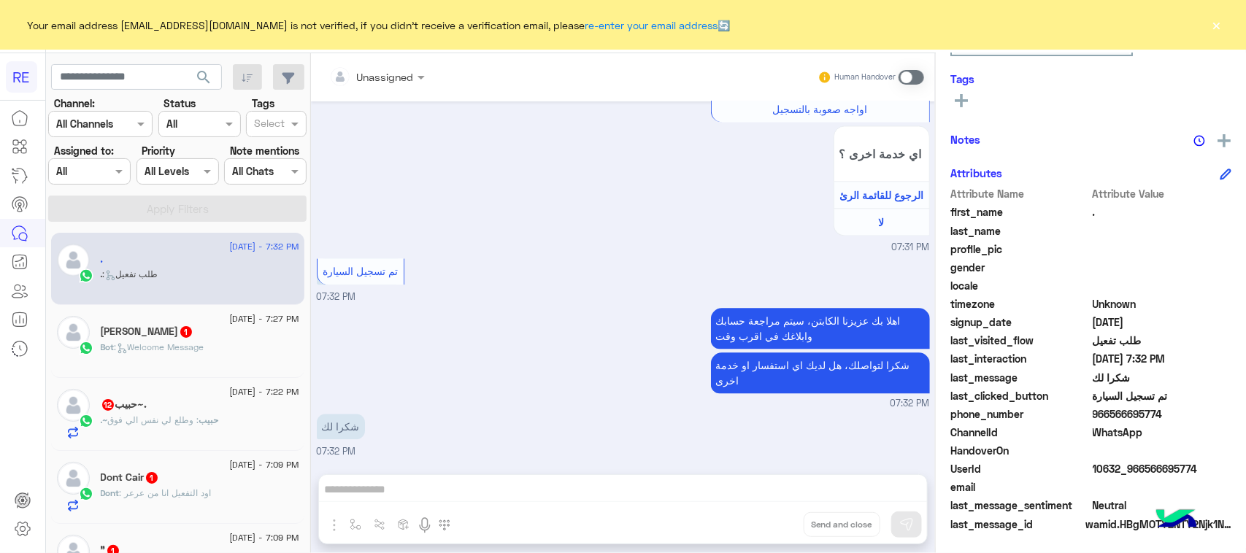
click at [270, 355] on div "Bot : Welcome Message" at bounding box center [200, 354] width 199 height 26
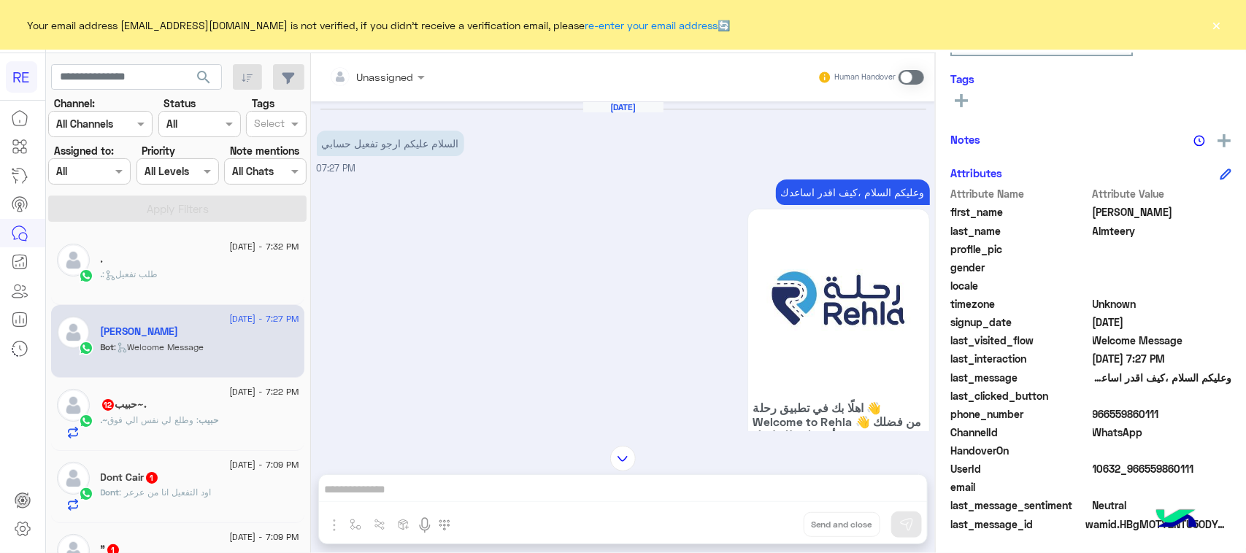
click at [924, 77] on span at bounding box center [912, 77] width 26 height 15
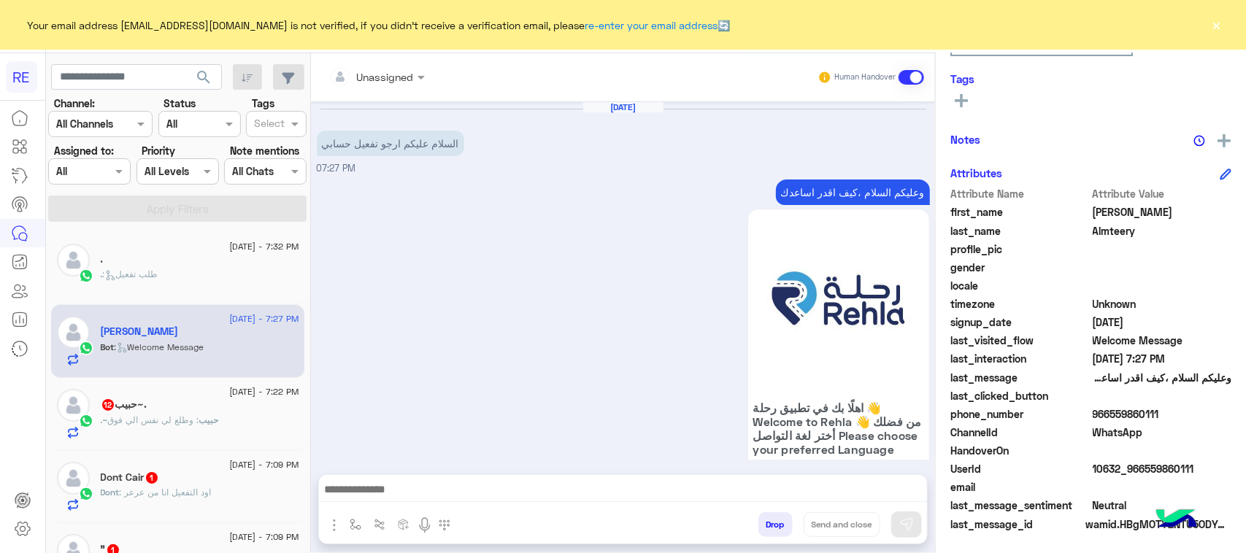
scroll to position [130, 0]
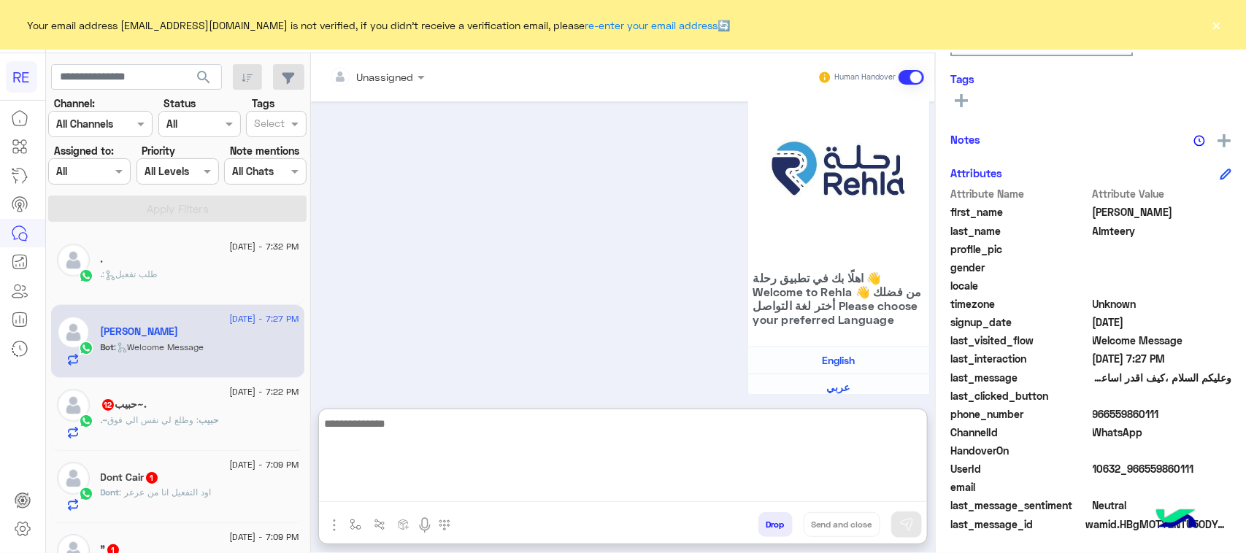
click at [613, 489] on textarea at bounding box center [623, 459] width 608 height 88
paste textarea "**********"
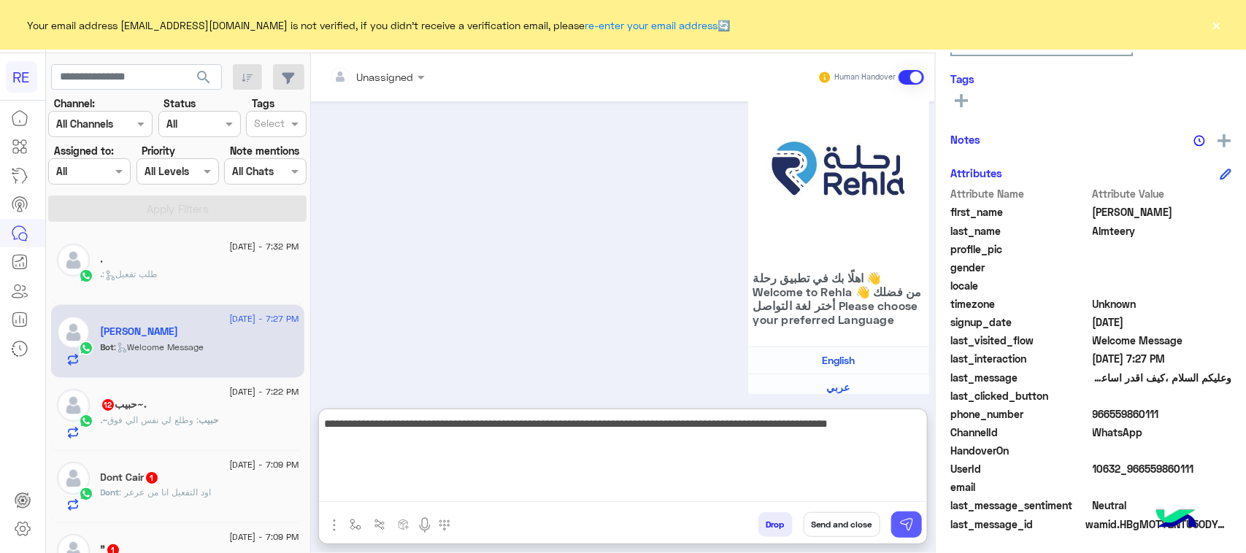
type textarea "**********"
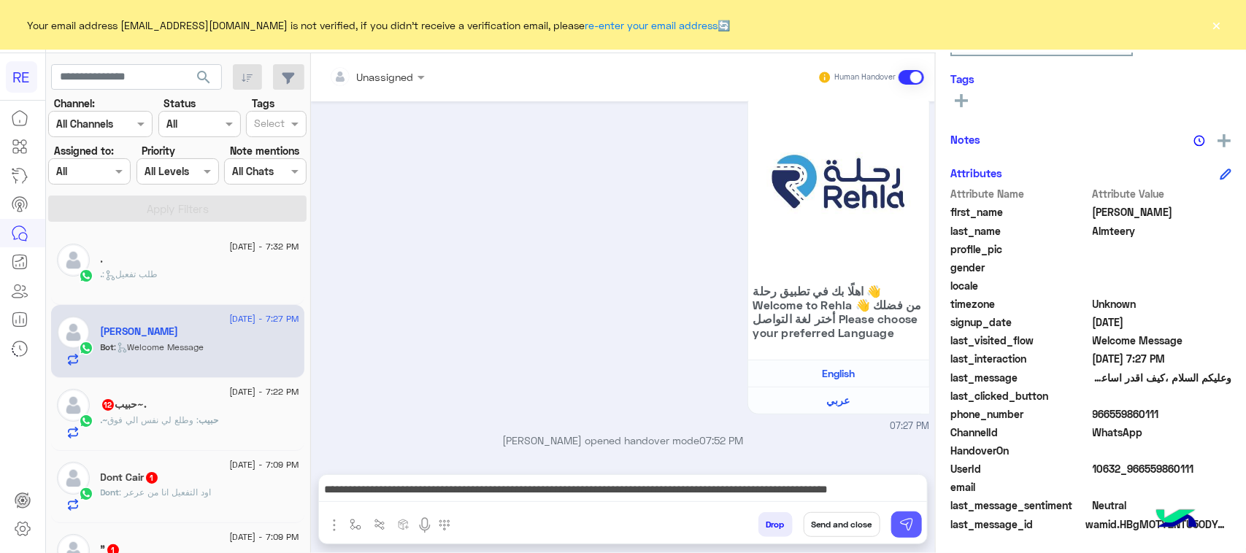
click at [914, 523] on img at bounding box center [907, 525] width 15 height 15
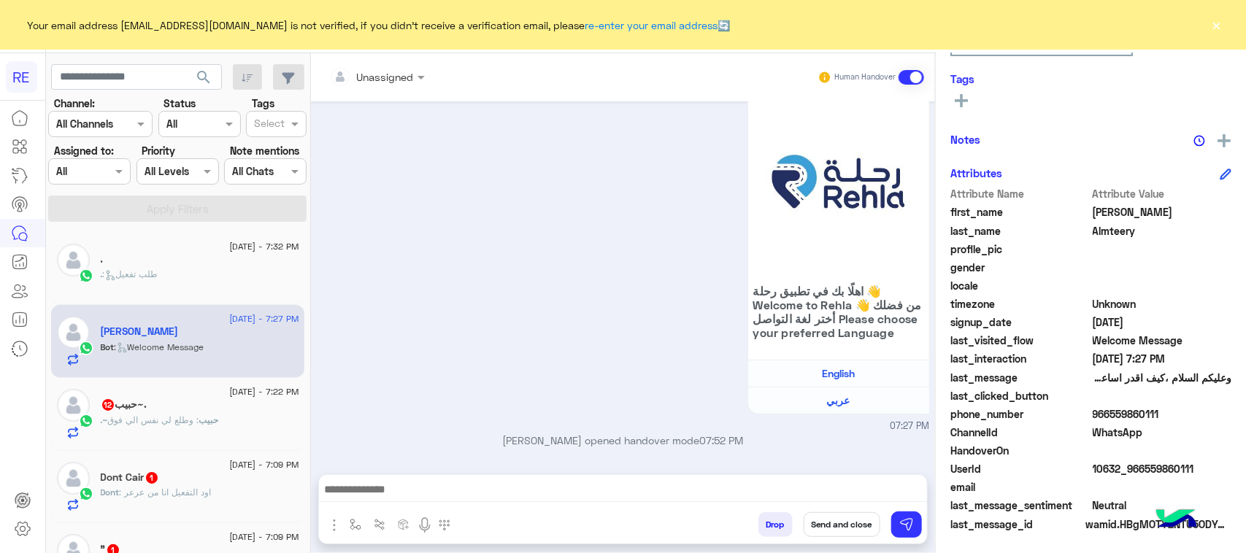
scroll to position [208, 0]
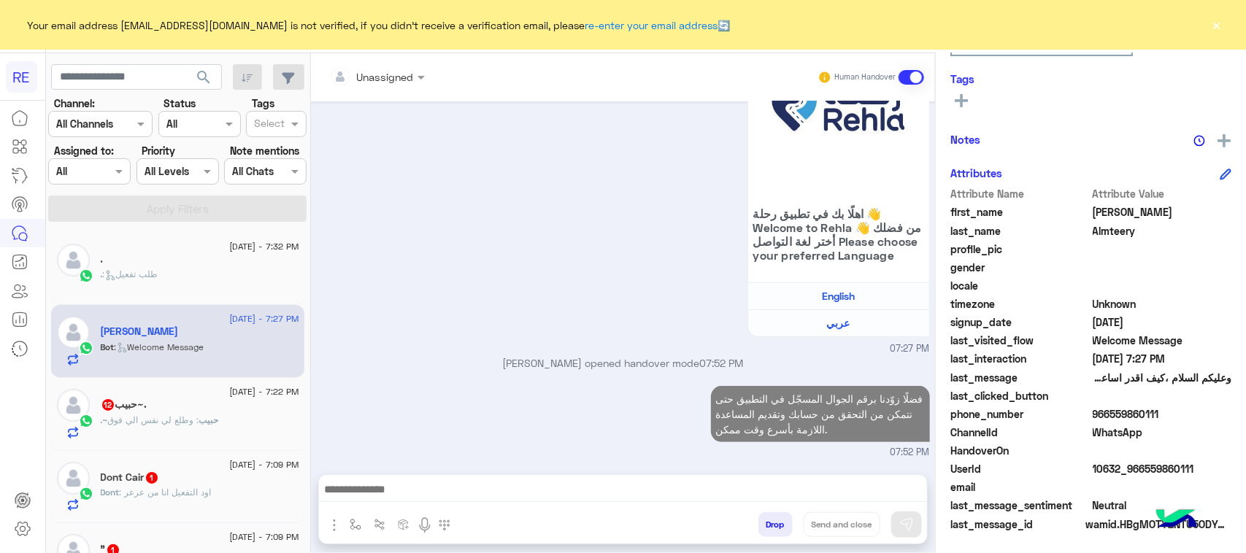
click at [291, 278] on div ". : طلب تفعيل" at bounding box center [200, 281] width 199 height 26
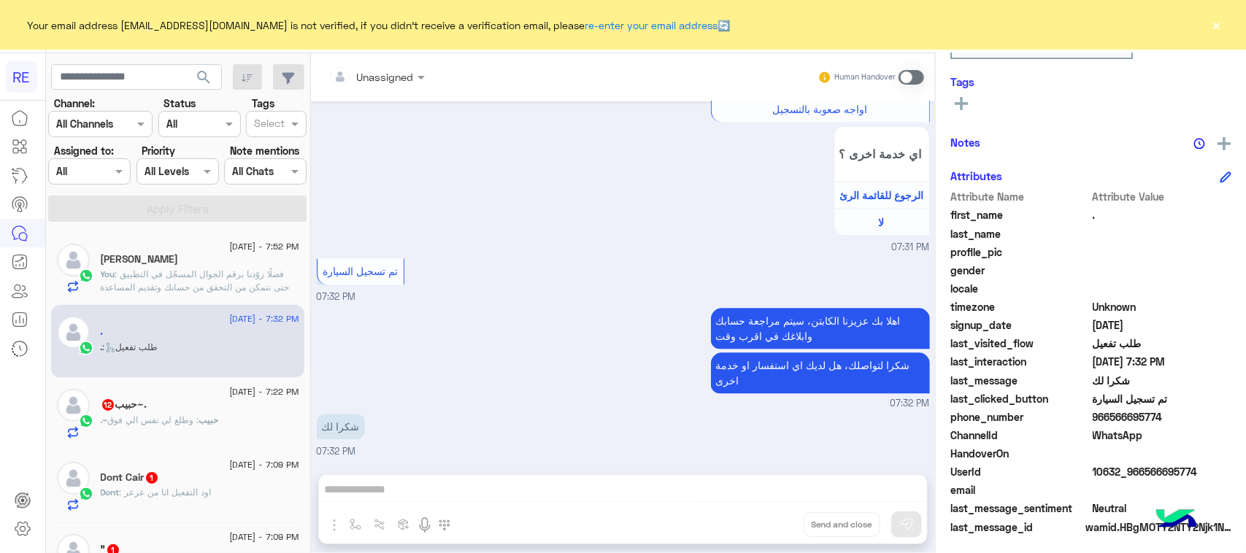
scroll to position [231, 0]
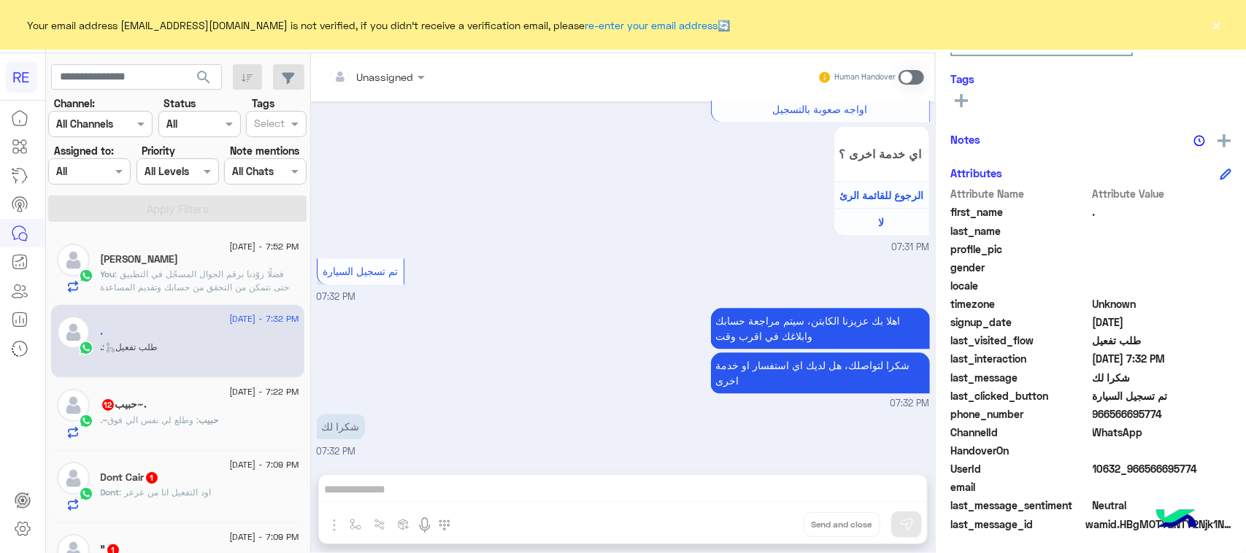
click at [630, 497] on div "Unassigned Human Handover [DATE] السلام عليكم 07:31 PM وعليكم السلام ،كيف اقدر …" at bounding box center [623, 306] width 624 height 506
click at [924, 75] on span at bounding box center [912, 77] width 26 height 15
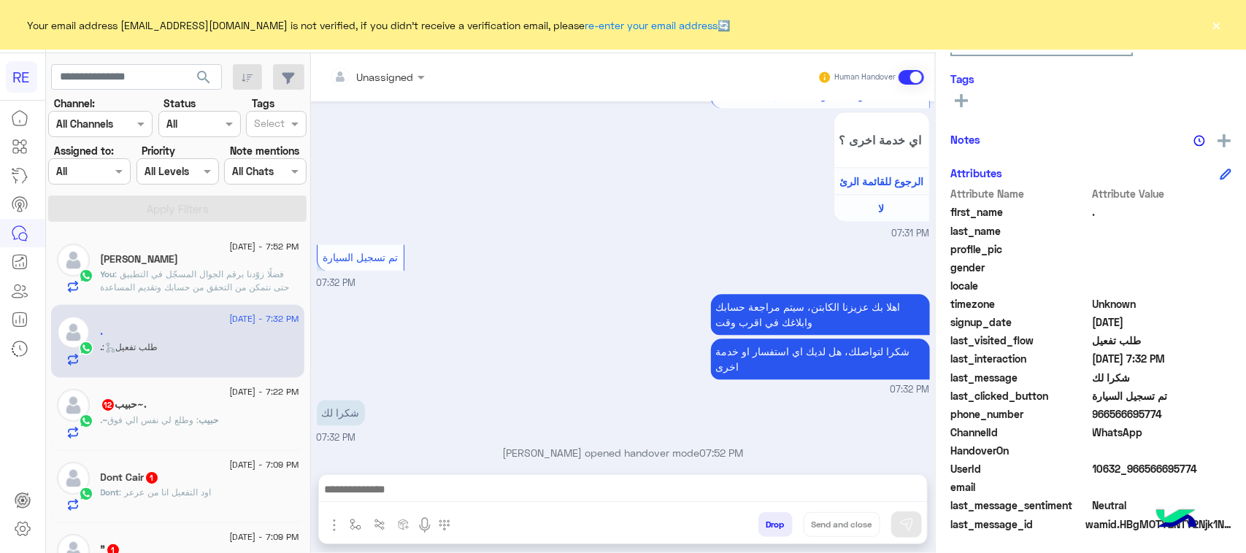
scroll to position [1461, 0]
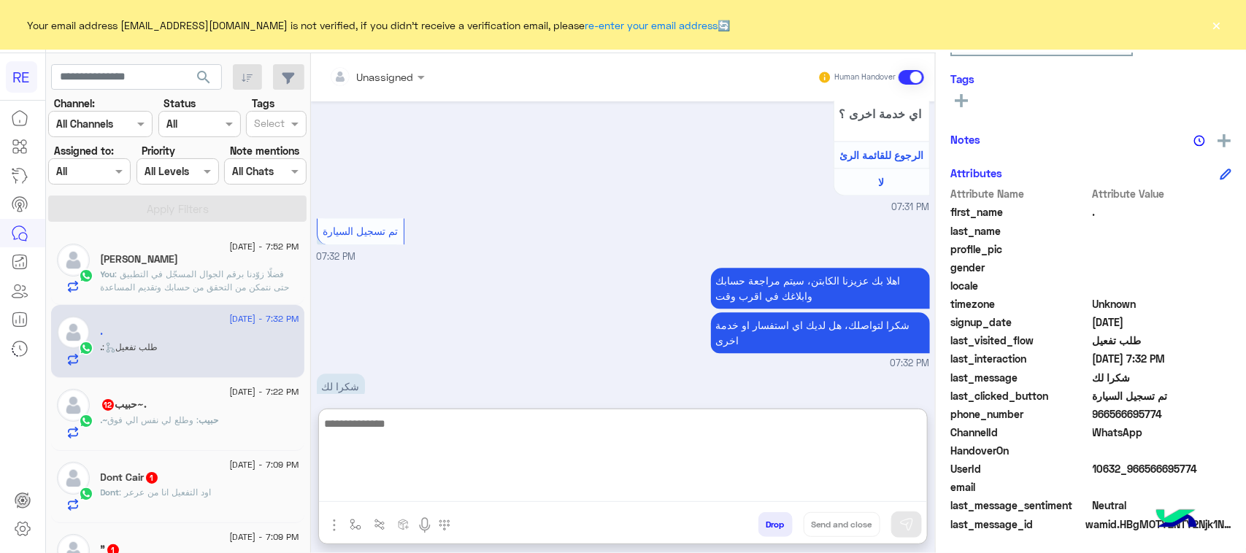
click at [588, 500] on textarea at bounding box center [623, 459] width 608 height 88
paste textarea "**********"
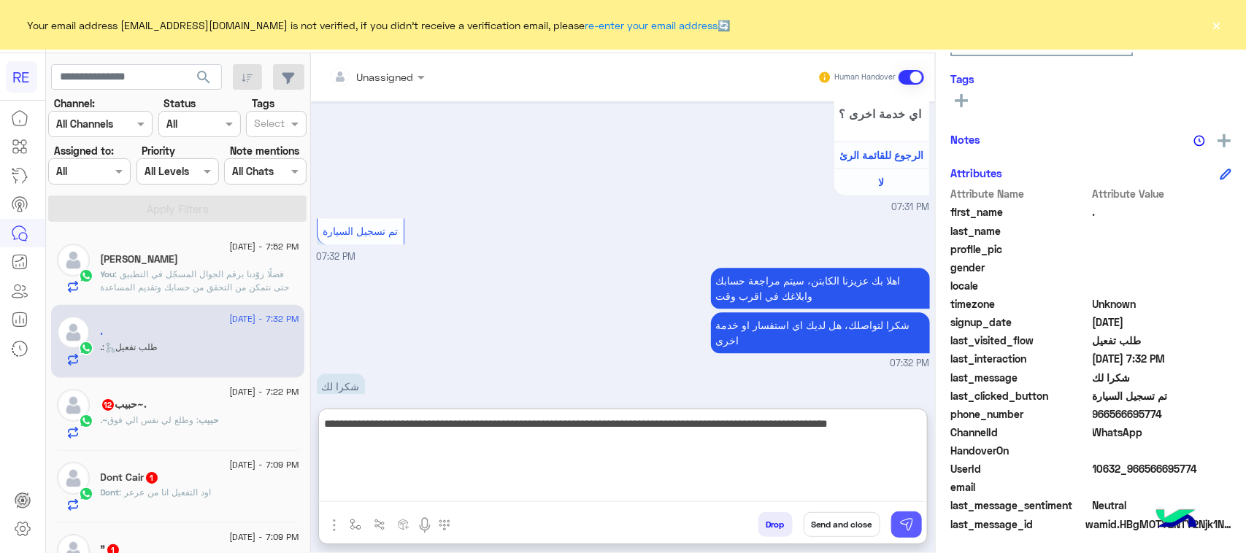
type textarea "**********"
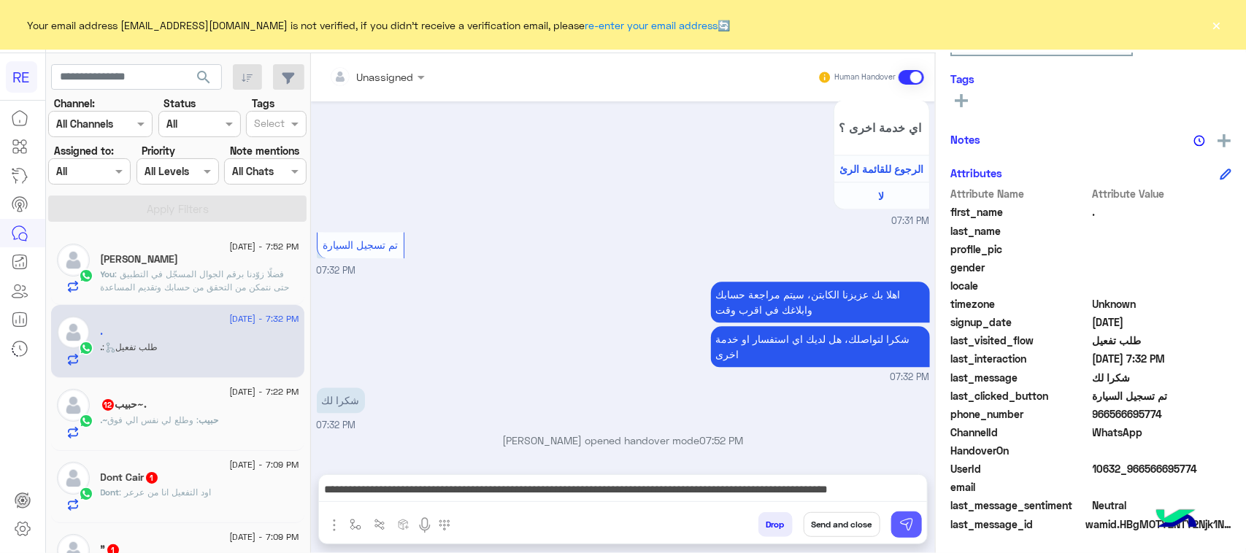
click at [926, 520] on div "Drop Send and close" at bounding box center [694, 528] width 466 height 32
click at [914, 520] on img at bounding box center [907, 525] width 15 height 15
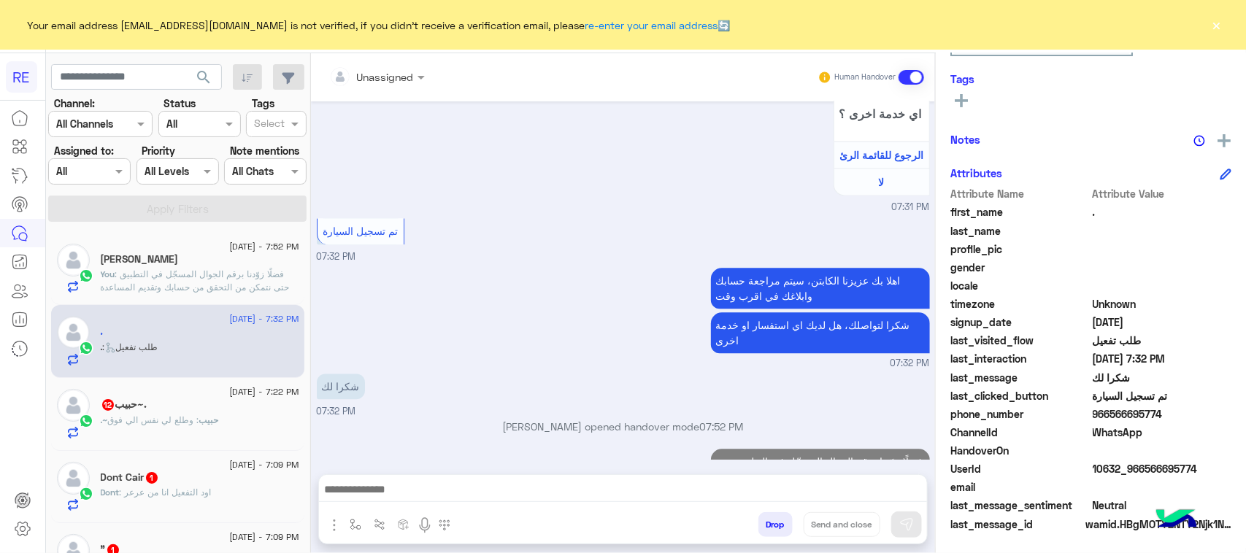
scroll to position [1539, 0]
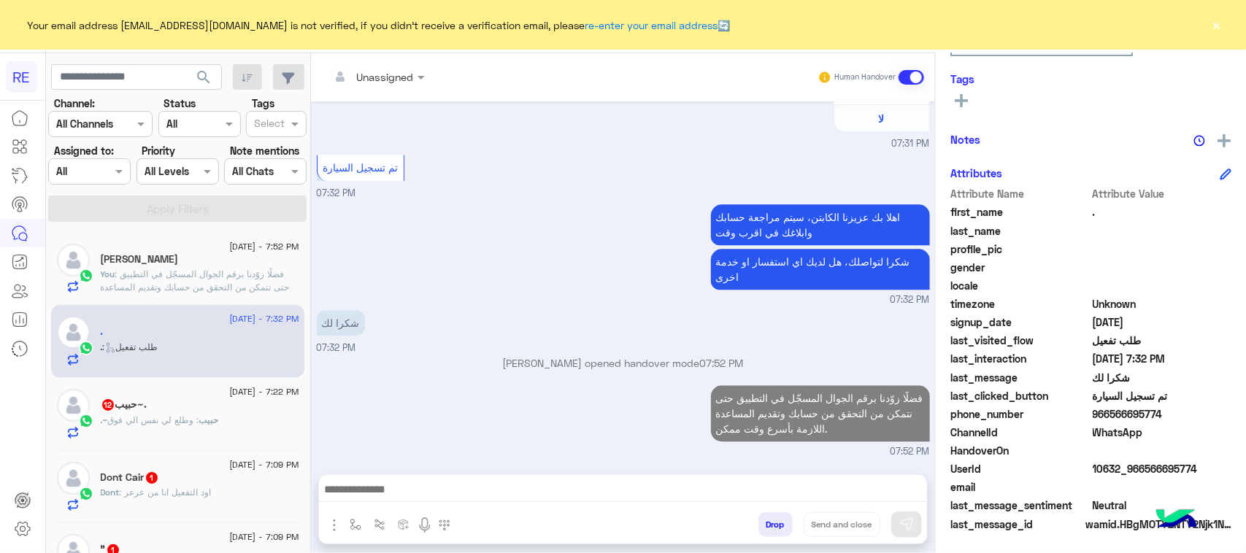
click at [275, 429] on div ".~[PERSON_NAME] : وطلع لي نفس الي فوق" at bounding box center [200, 427] width 199 height 26
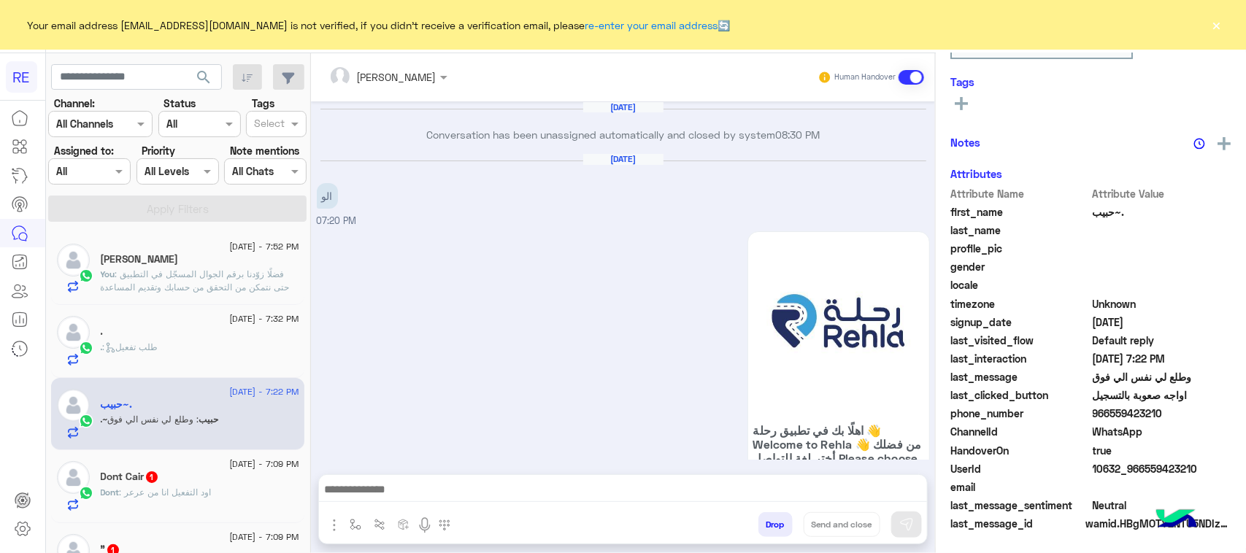
scroll to position [1888, 0]
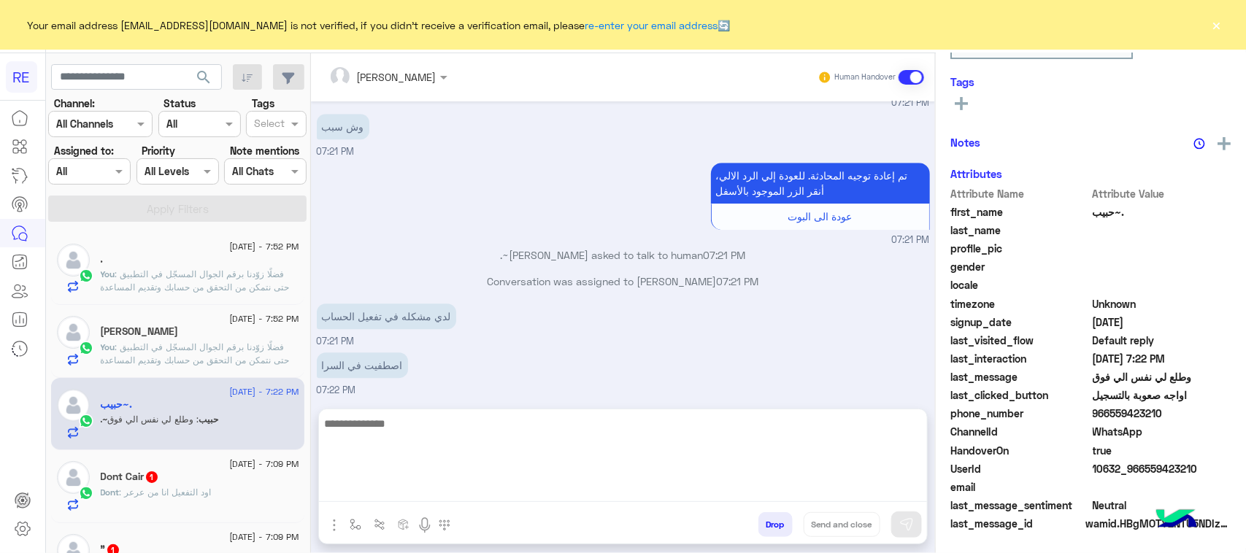
click at [581, 484] on textarea at bounding box center [623, 459] width 608 height 88
paste textarea "**********"
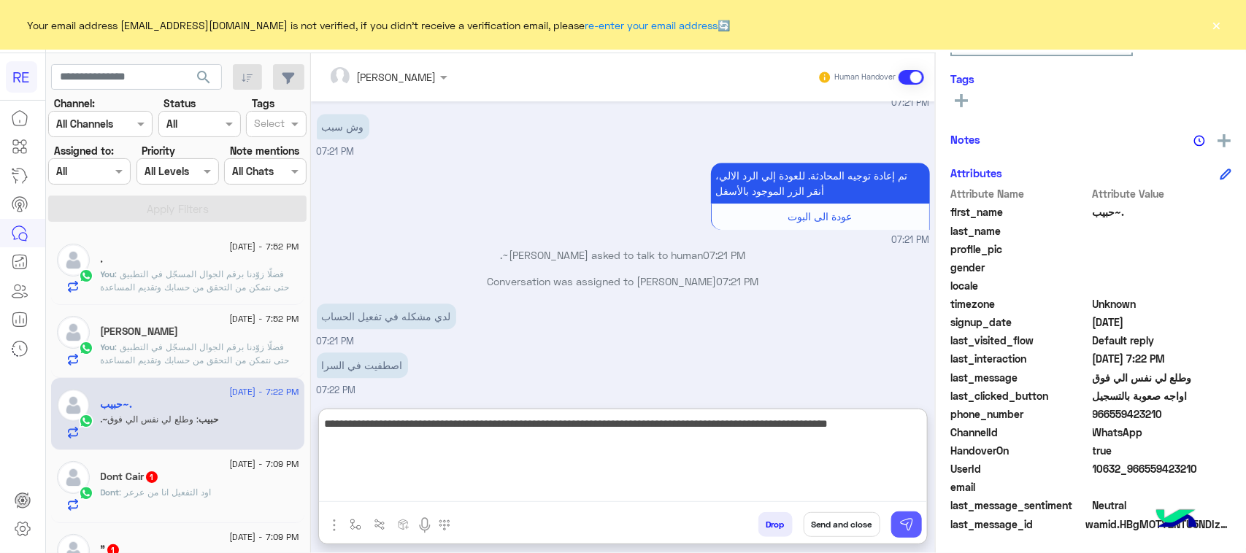
type textarea "**********"
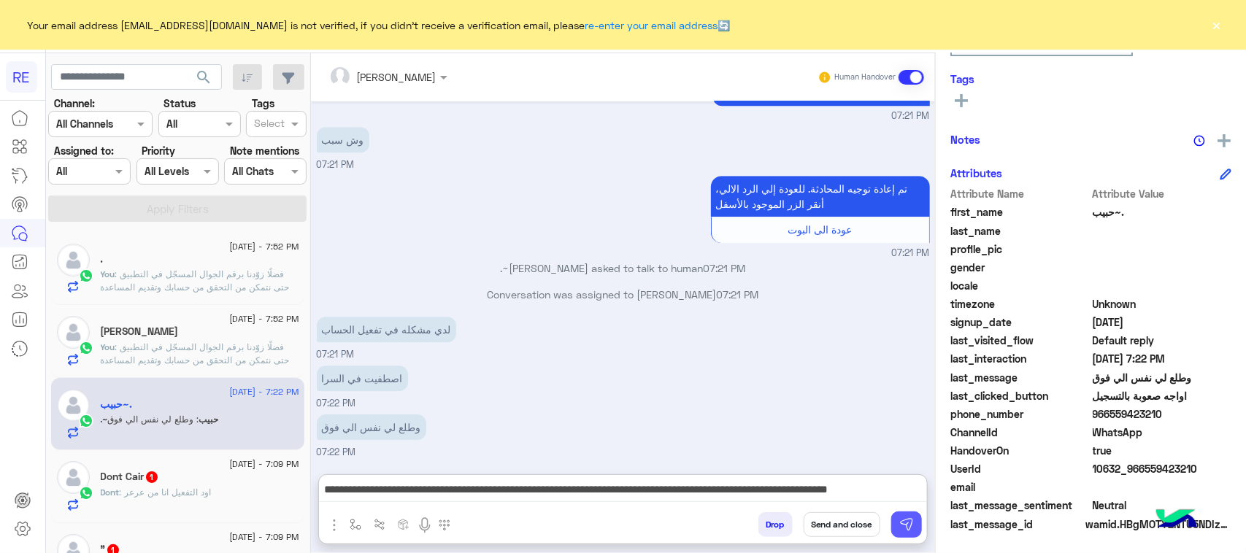
click at [922, 532] on button at bounding box center [907, 525] width 31 height 26
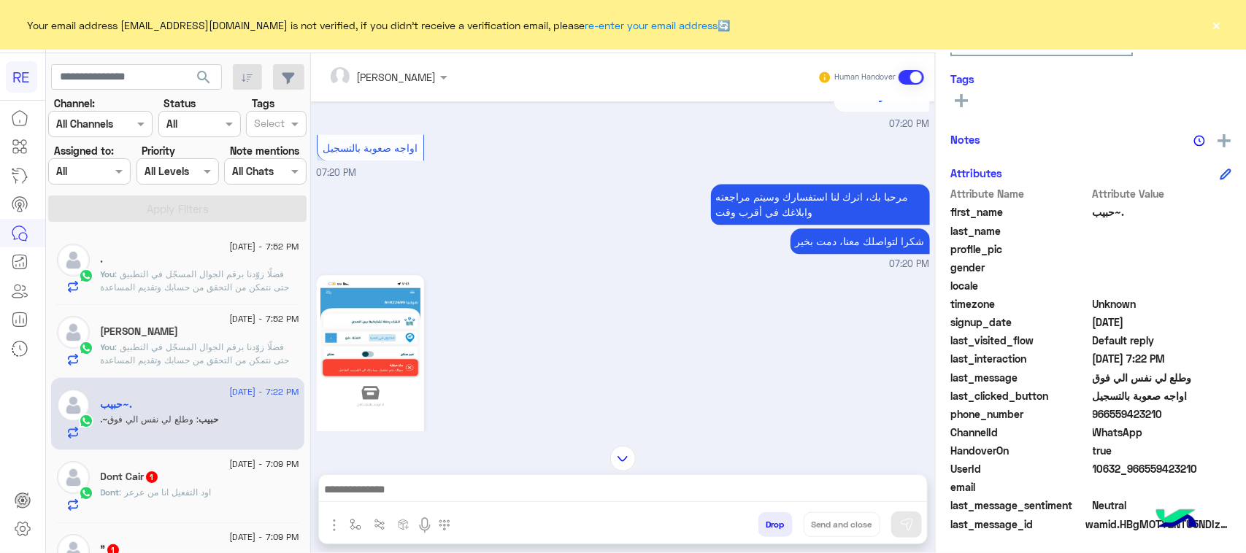
scroll to position [1509, 0]
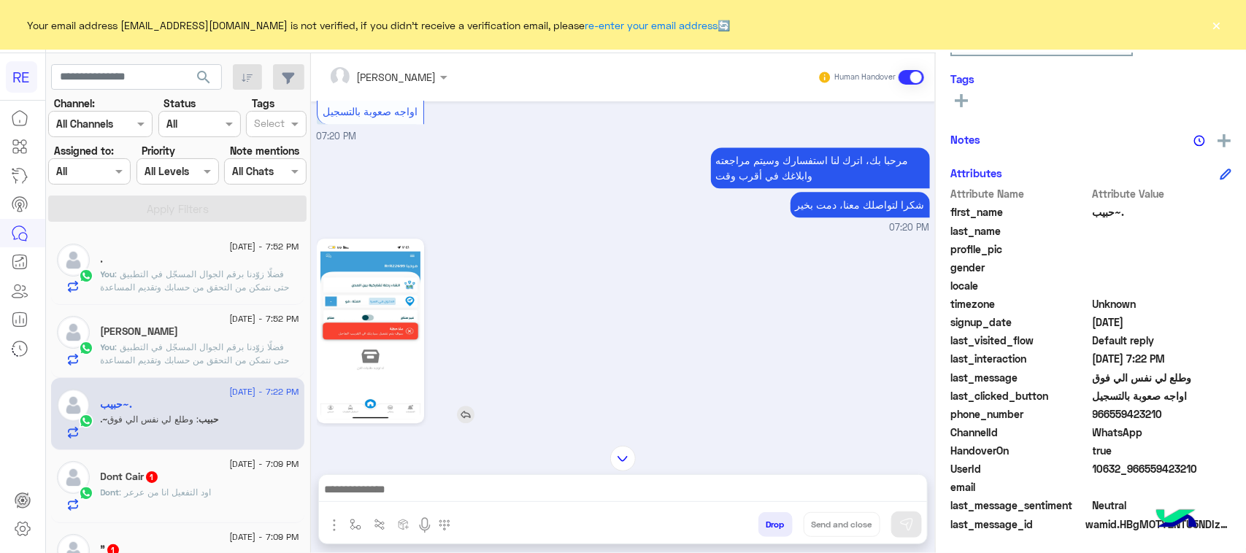
click at [421, 367] on img at bounding box center [371, 330] width 100 height 177
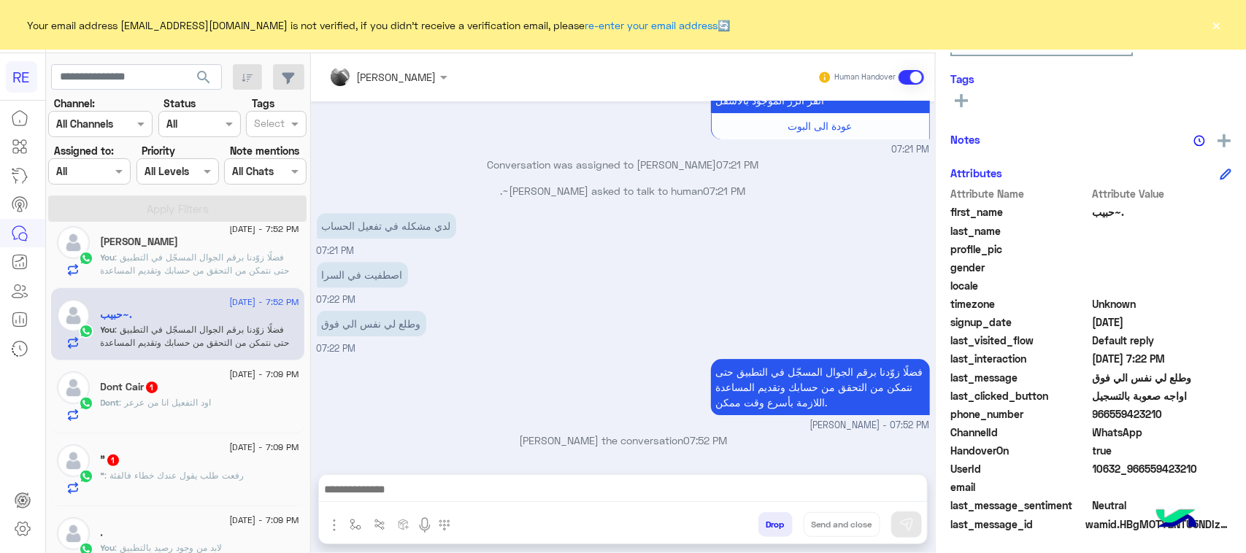
scroll to position [91, 0]
click at [225, 405] on div "Dont : اود التفعيل انا من عرعر" at bounding box center [200, 408] width 199 height 26
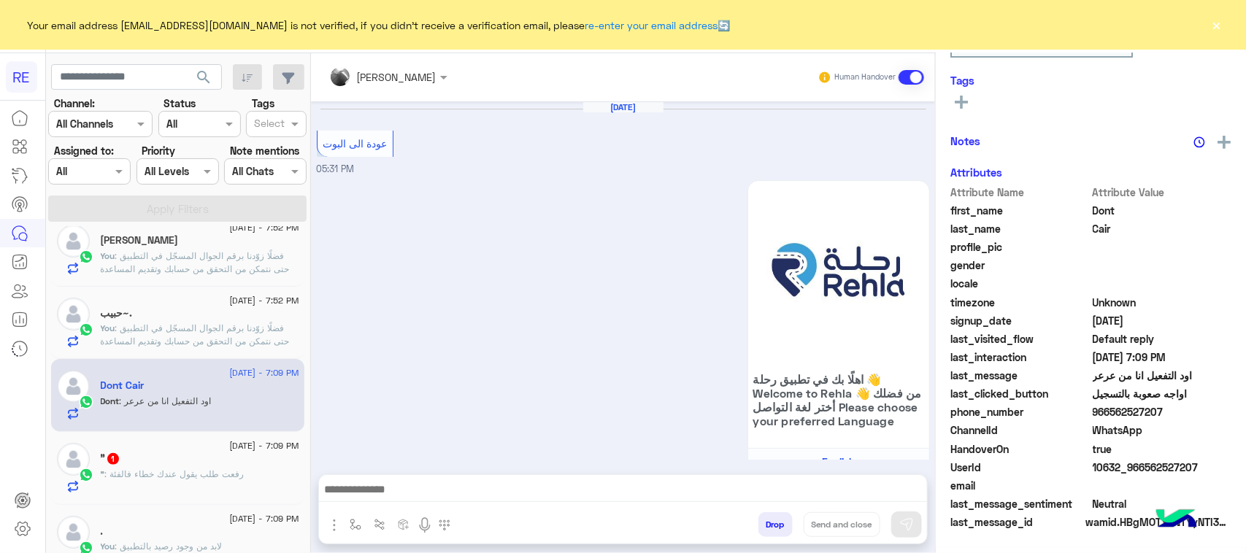
scroll to position [2025, 0]
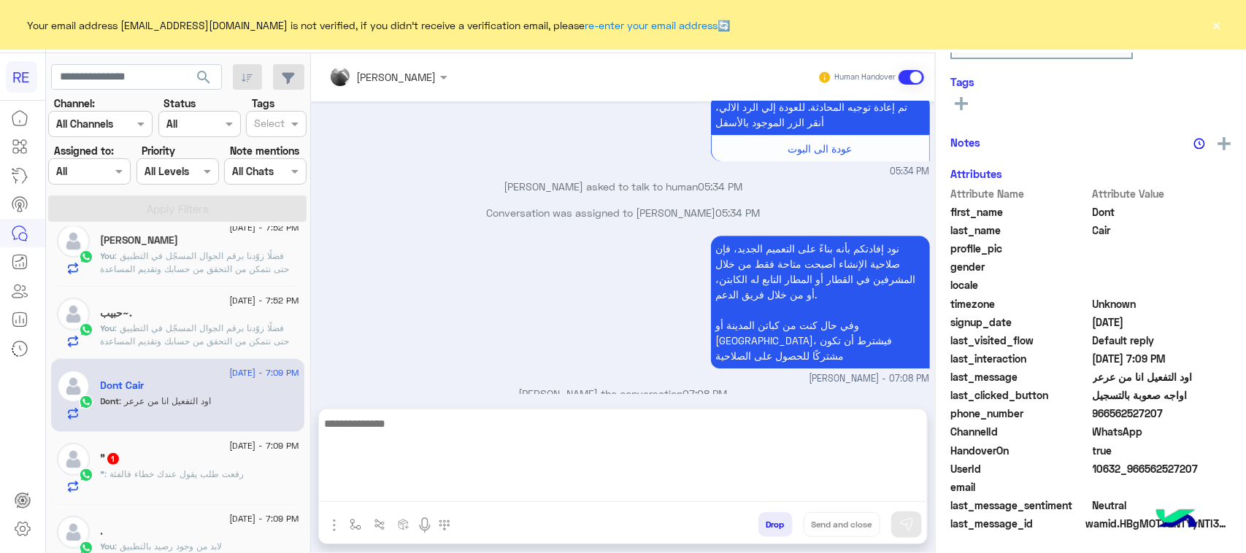
click at [502, 495] on textarea at bounding box center [623, 459] width 608 height 88
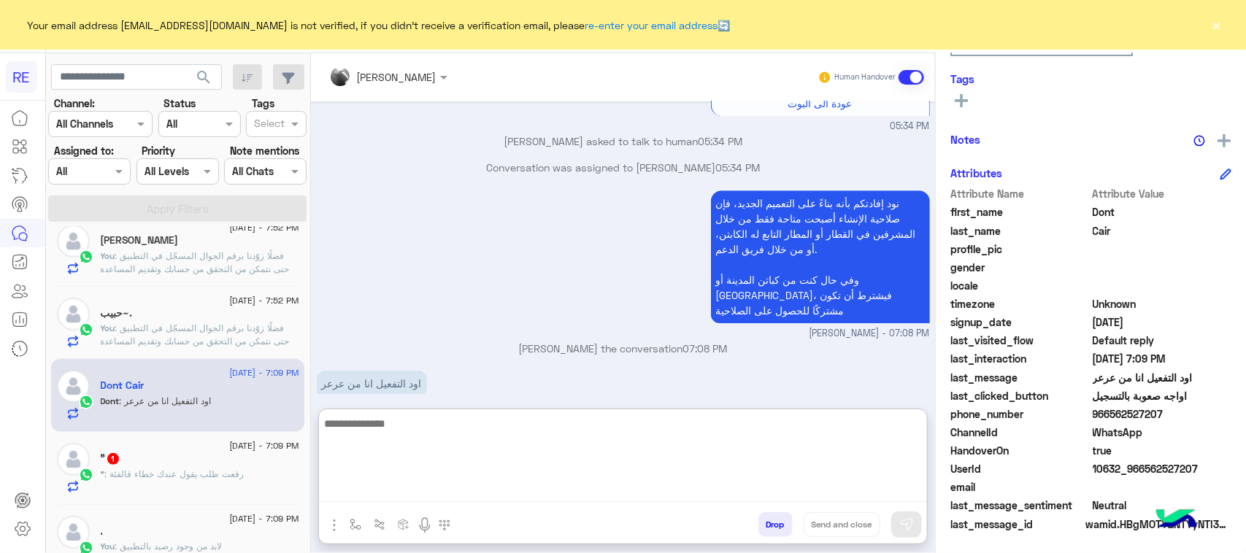
scroll to position [2090, 0]
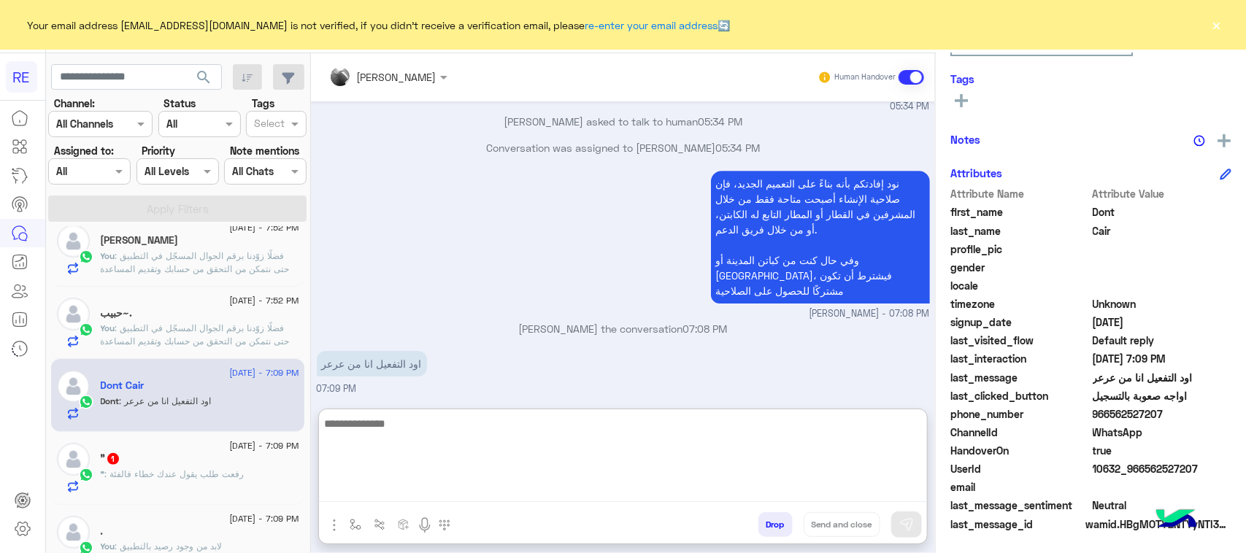
paste textarea "**********"
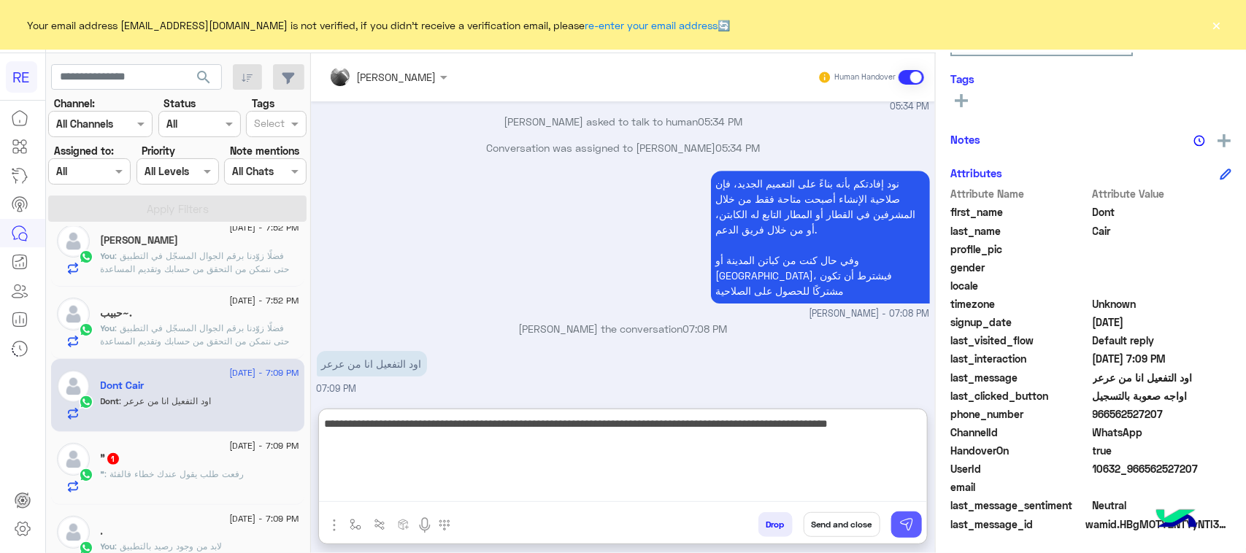
type textarea "**********"
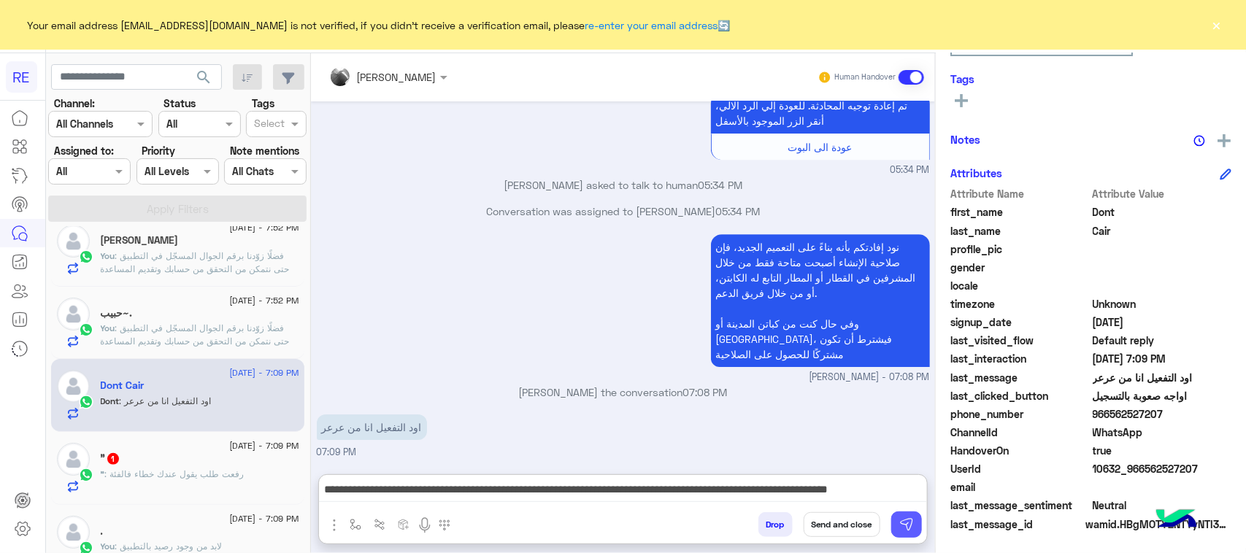
click at [914, 524] on img at bounding box center [907, 525] width 15 height 15
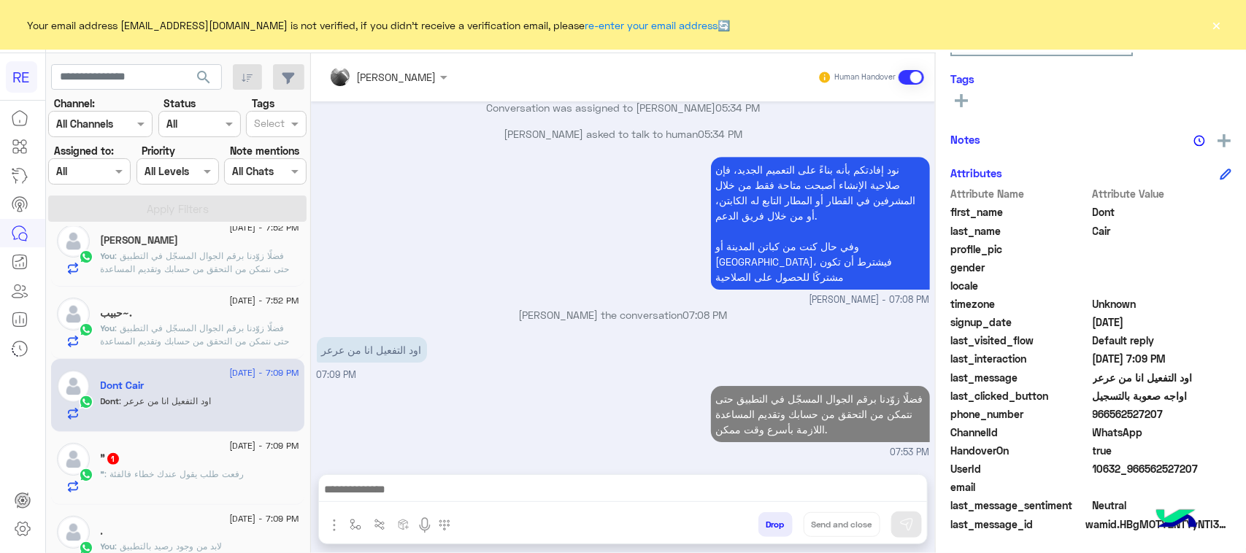
scroll to position [2102, 0]
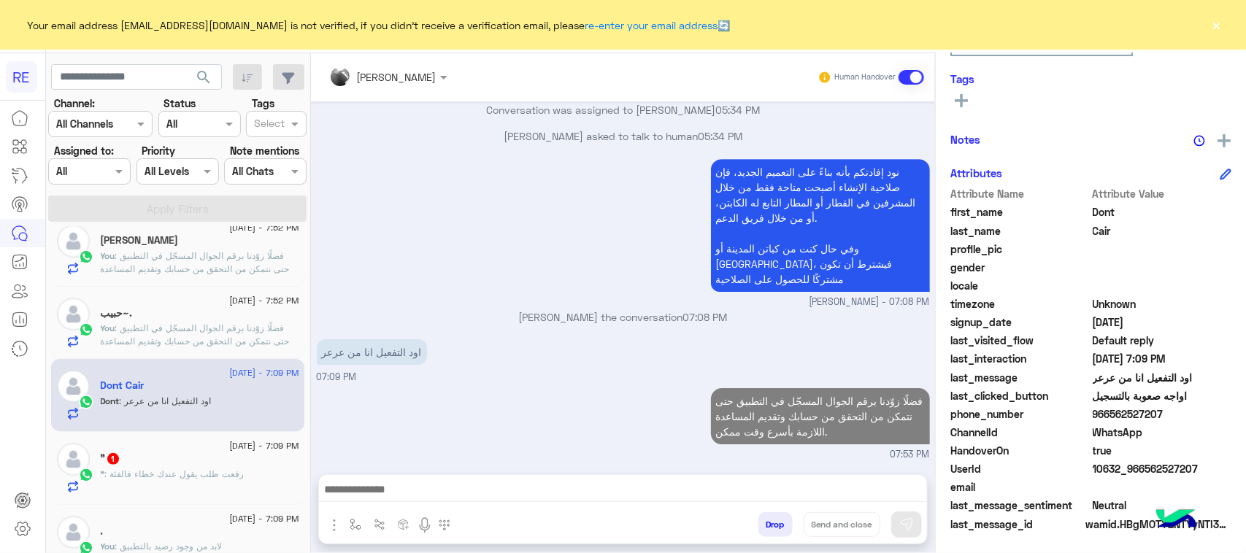
click at [281, 468] on div "" 1" at bounding box center [200, 460] width 199 height 15
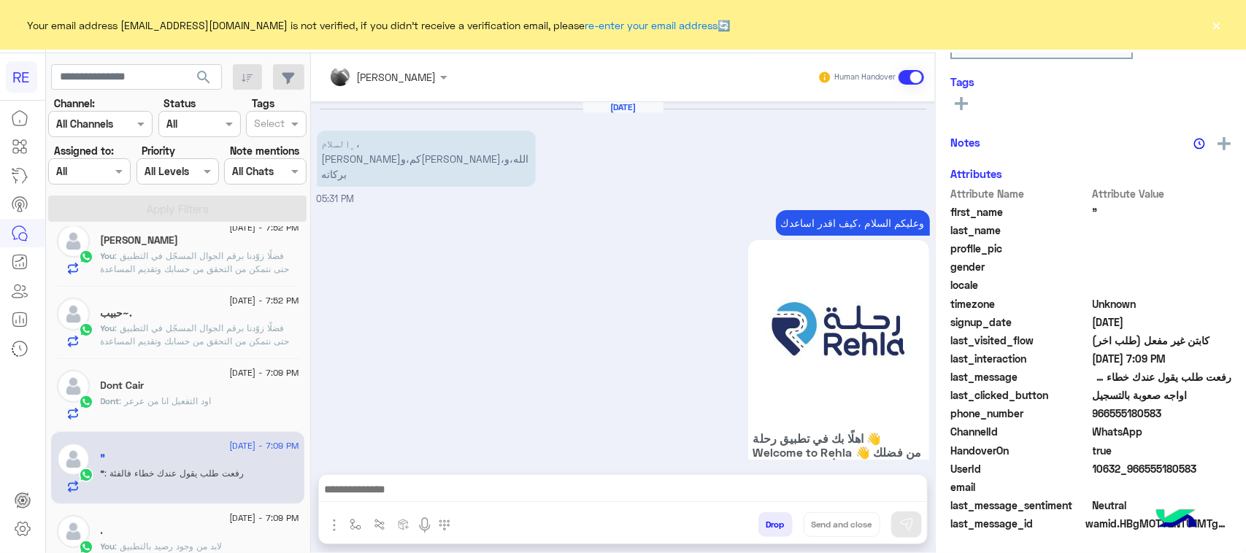
scroll to position [1424, 0]
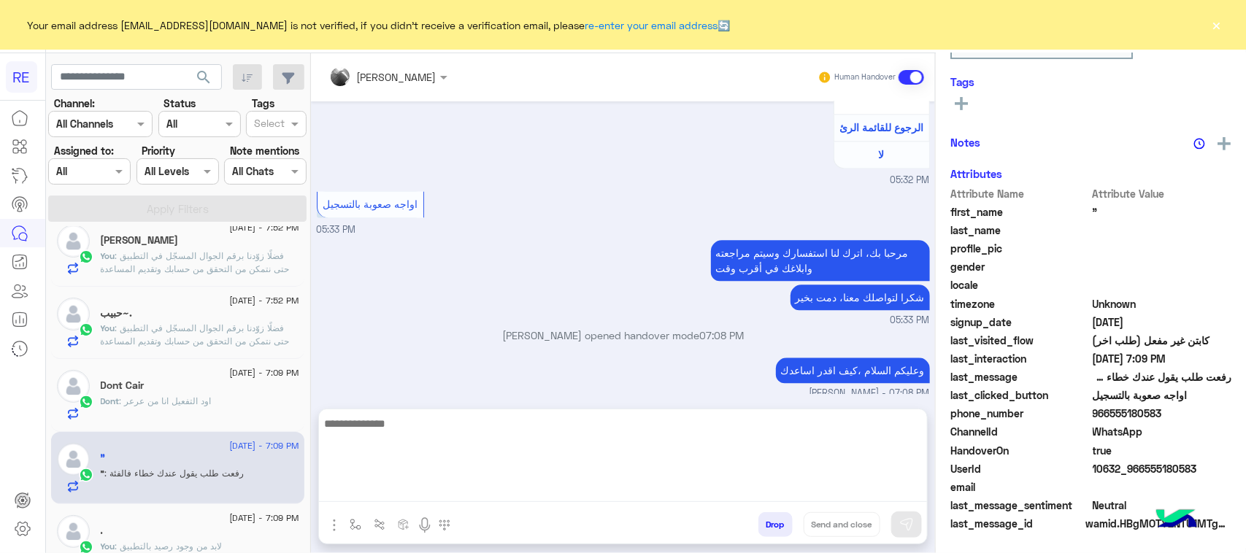
click at [487, 494] on textarea at bounding box center [623, 459] width 608 height 88
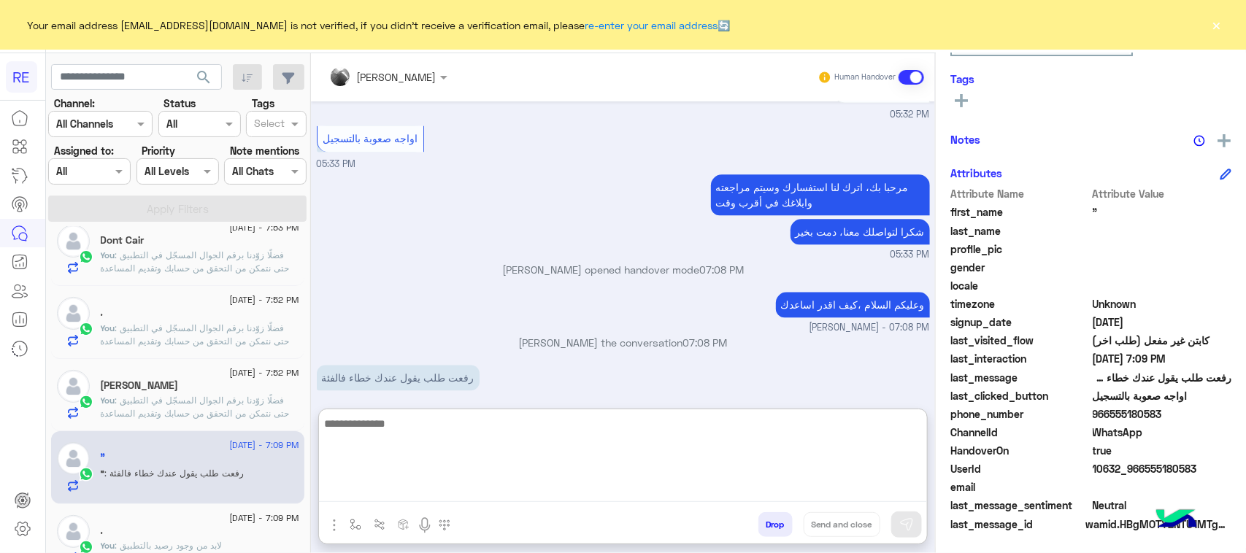
paste textarea "**********"
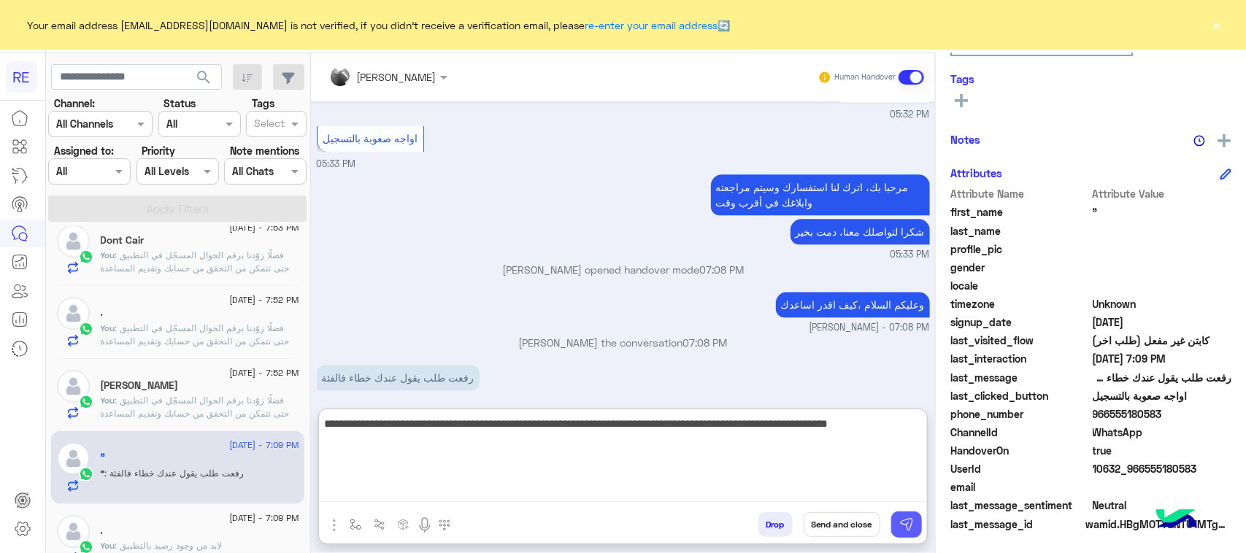
type textarea "**********"
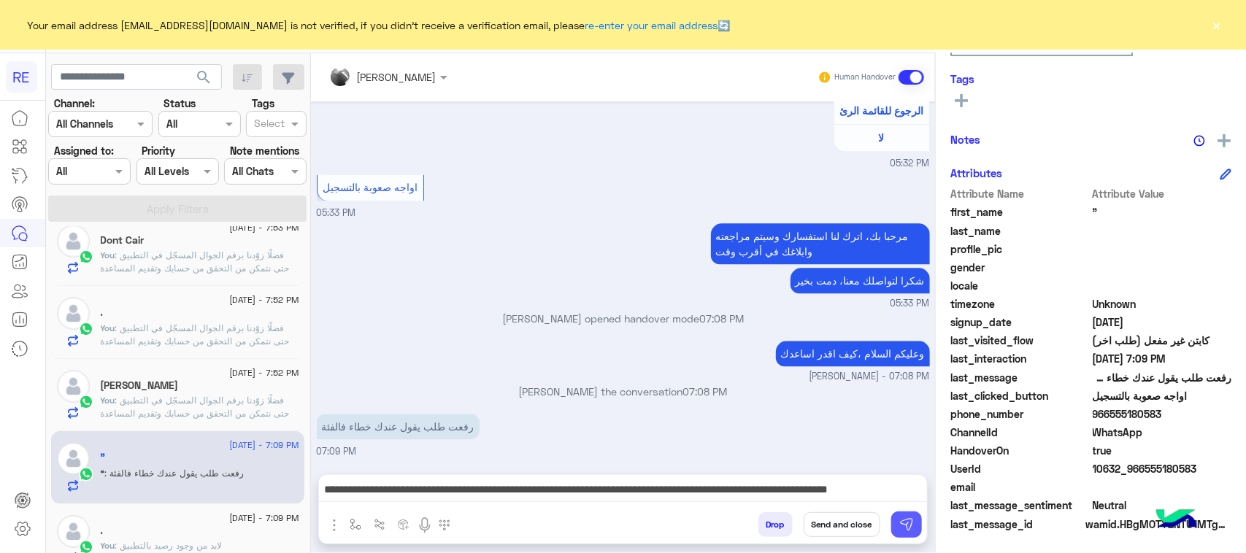
click at [914, 524] on img at bounding box center [907, 525] width 15 height 15
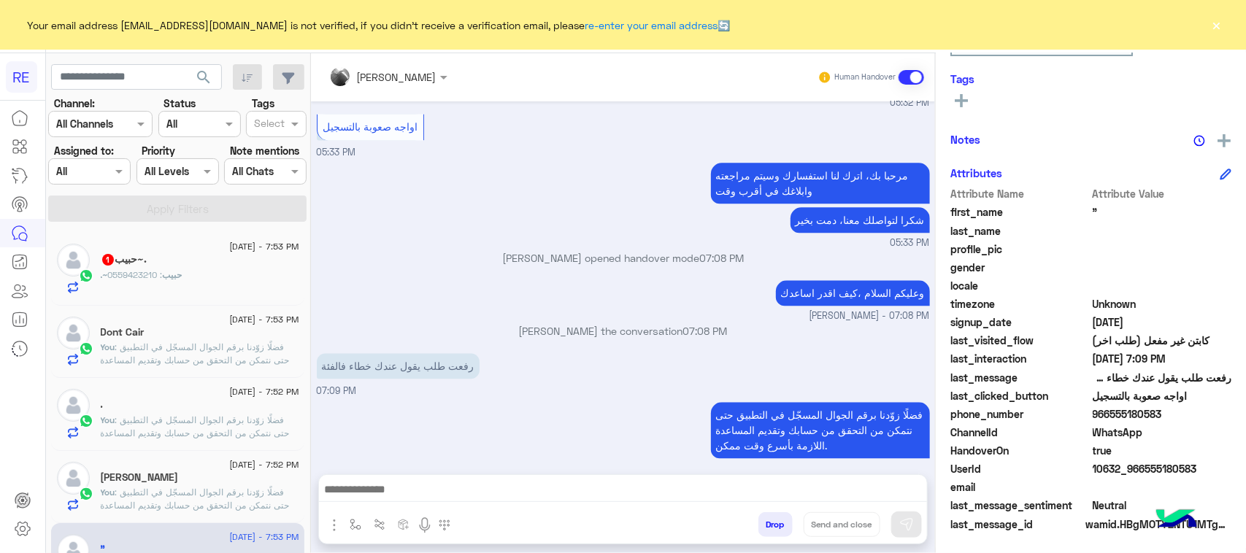
click at [177, 279] on span ".~حبيب" at bounding box center [142, 274] width 82 height 11
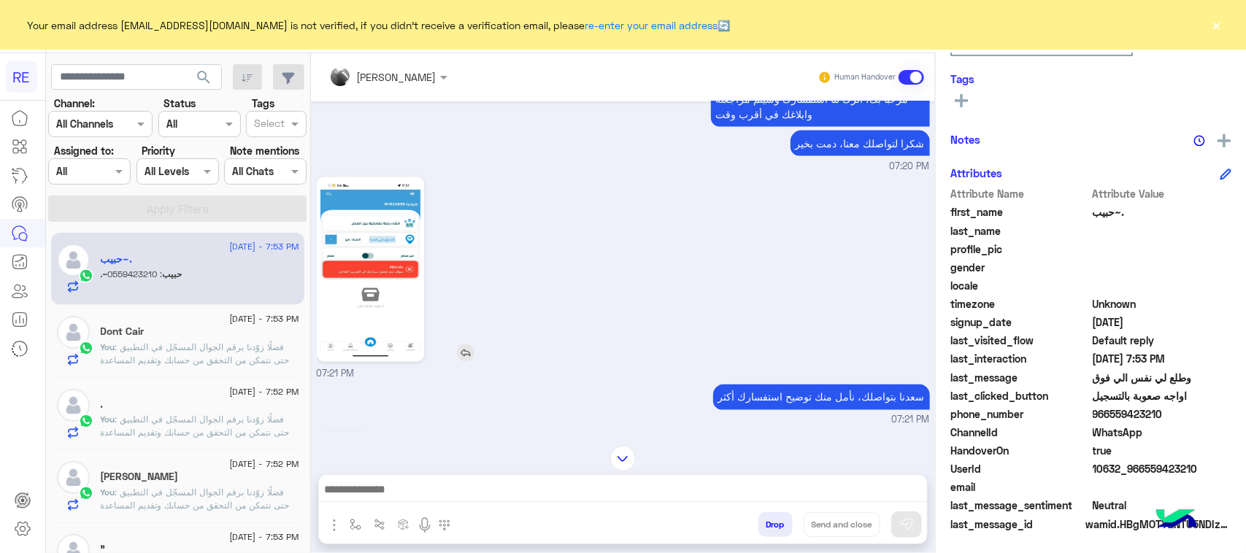
click at [407, 278] on img at bounding box center [371, 269] width 100 height 177
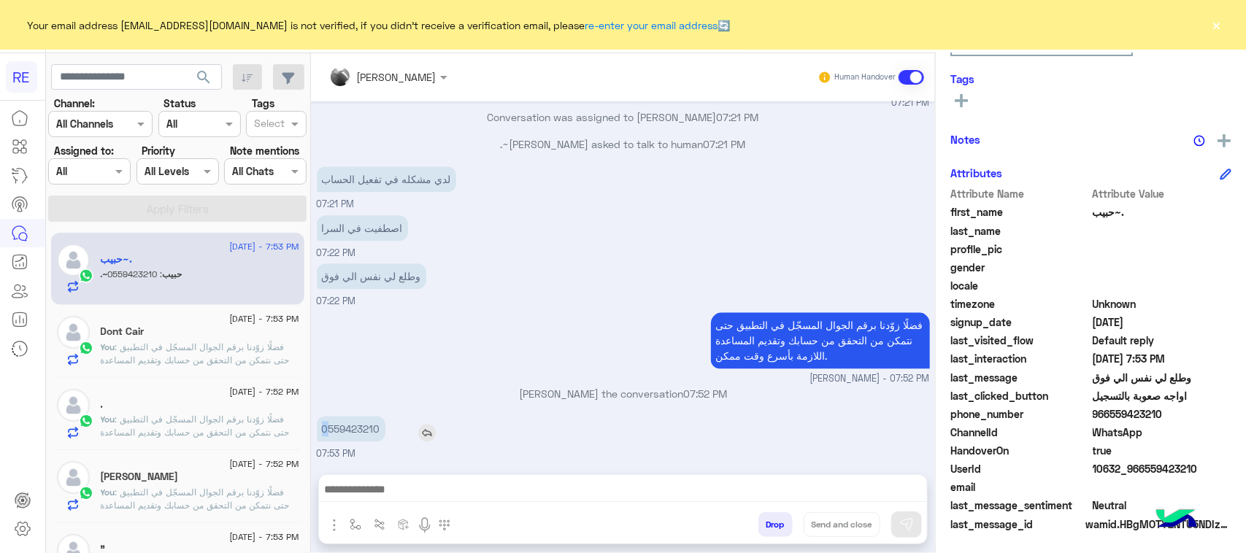
drag, startPoint x: 359, startPoint y: 429, endPoint x: 436, endPoint y: 429, distance: 76.7
click at [436, 429] on div "0559423210" at bounding box center [393, 429] width 152 height 26
copy app-msgs-text "0"
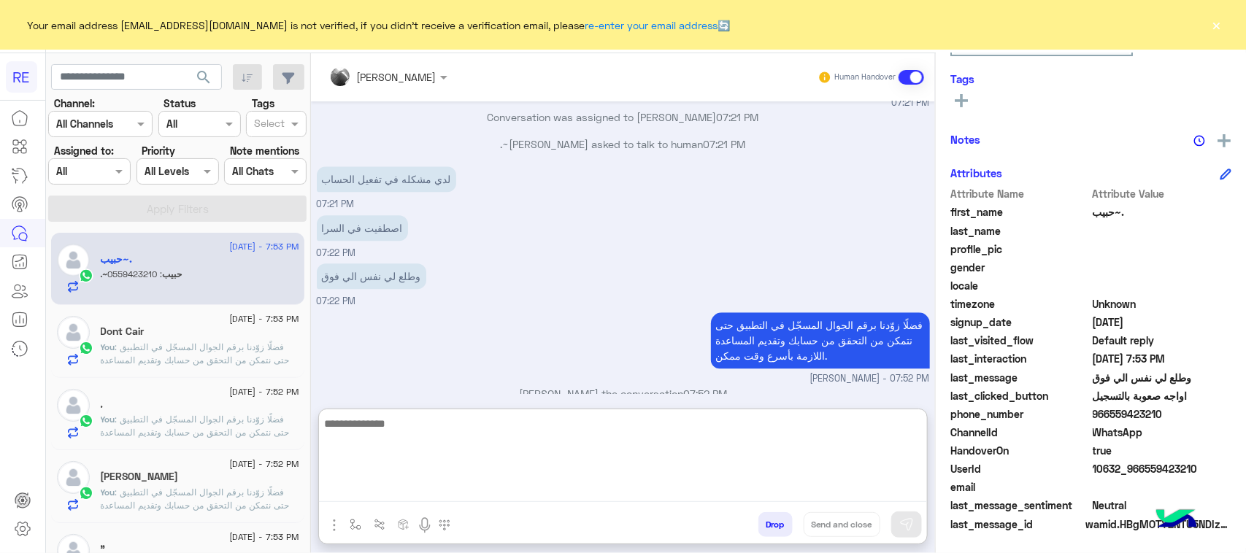
click at [460, 484] on textarea at bounding box center [623, 459] width 608 height 88
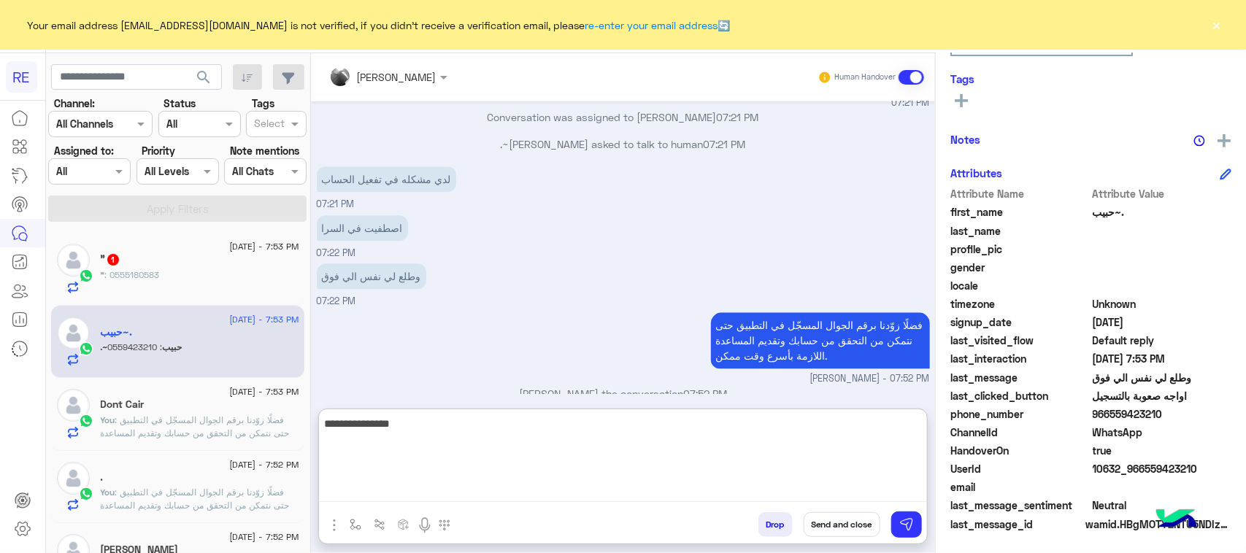
type textarea "**********"
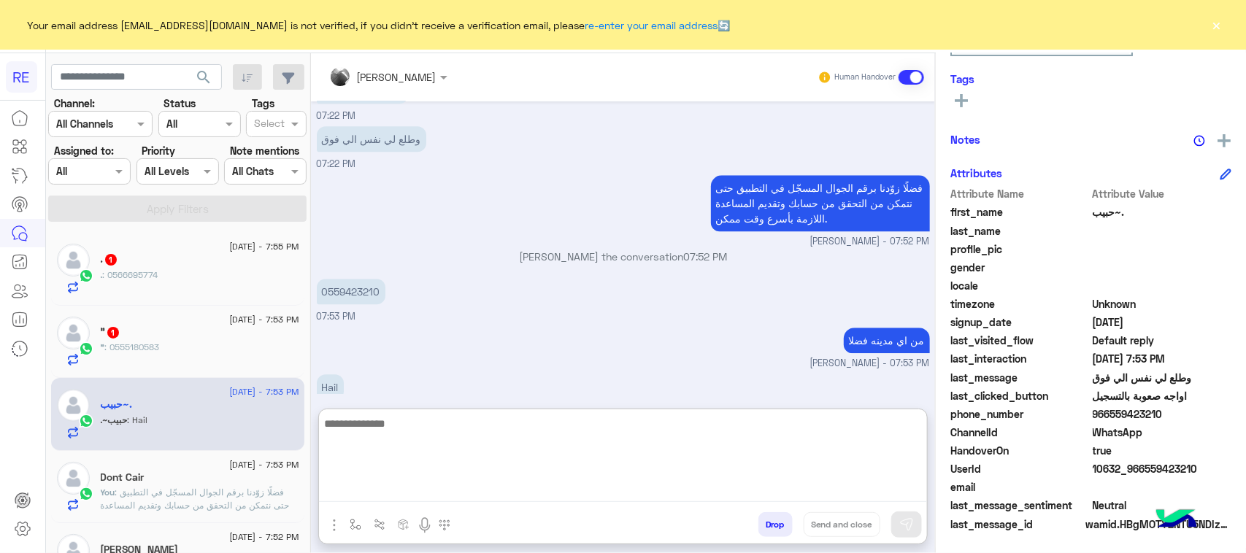
scroll to position [1740, 0]
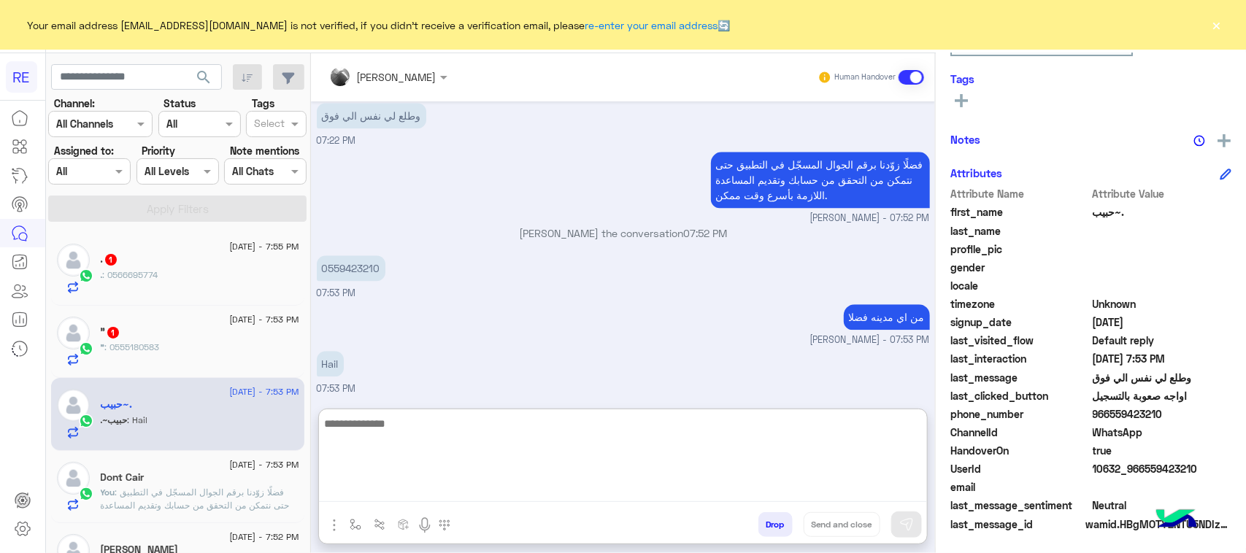
paste textarea "**********"
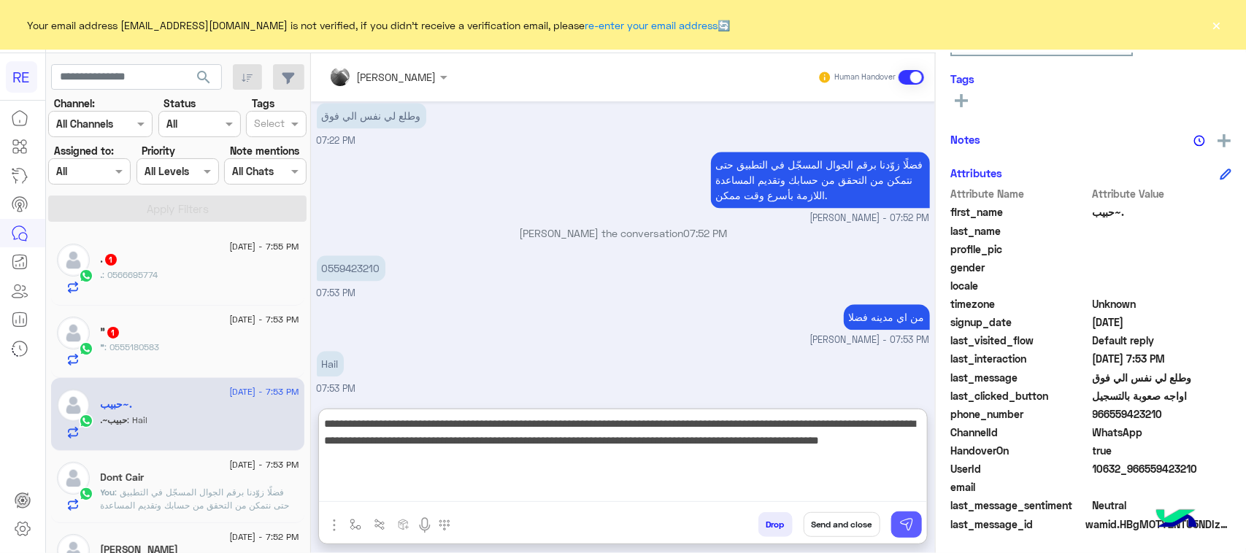
type textarea "**********"
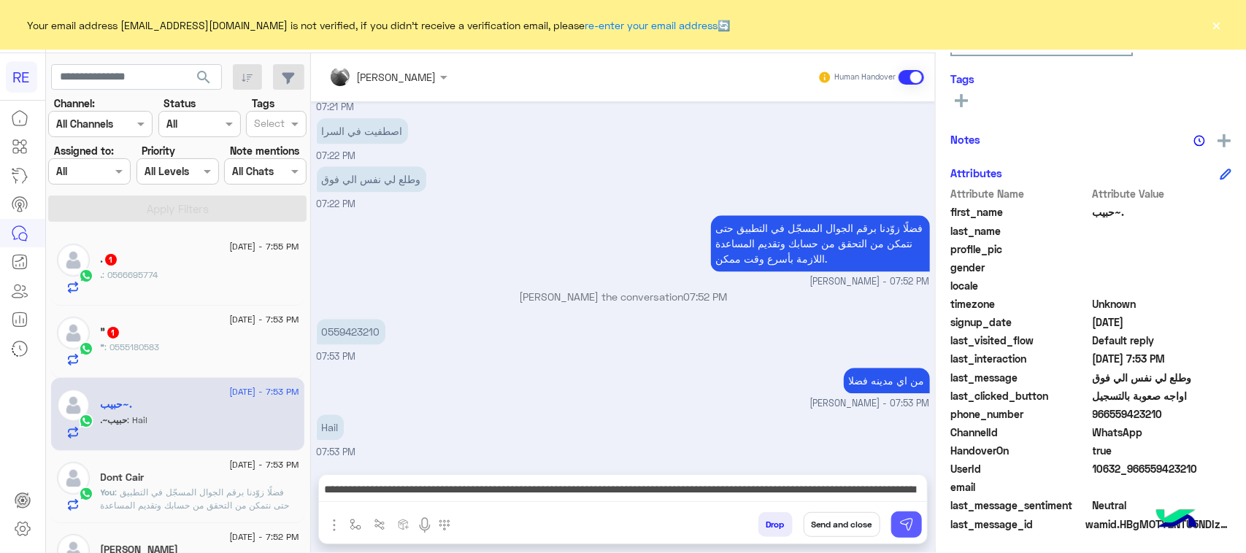
click at [922, 520] on button at bounding box center [907, 525] width 31 height 26
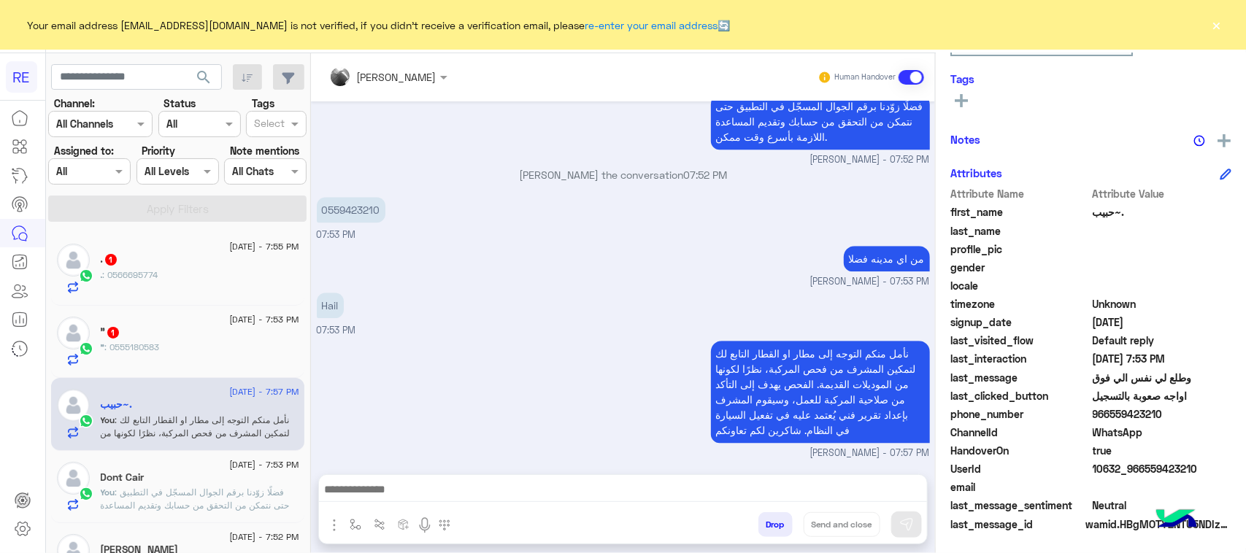
scroll to position [1847, 0]
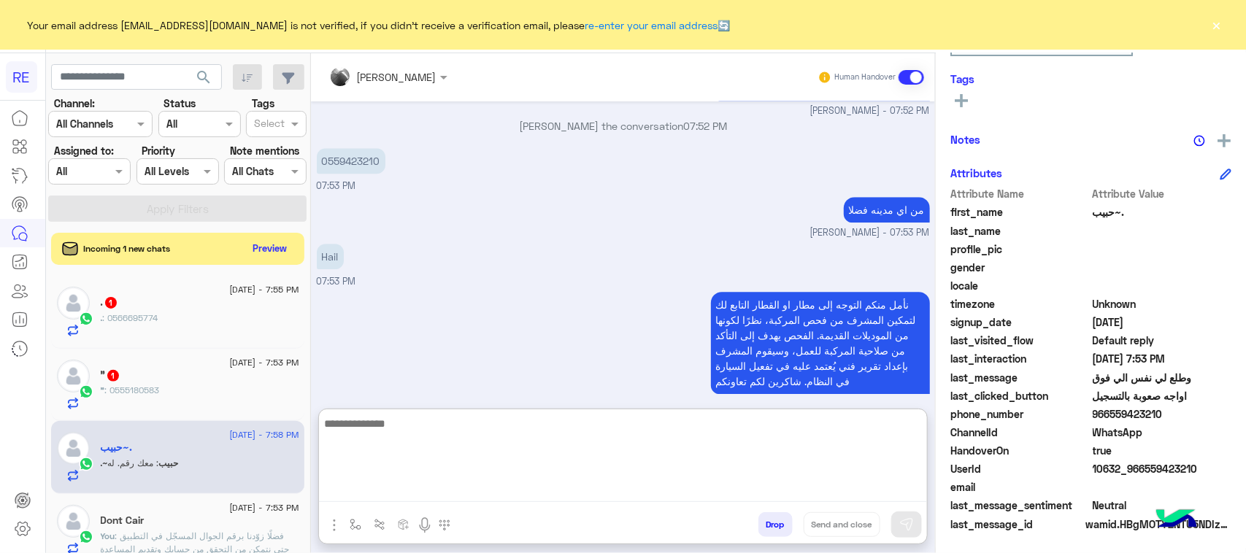
drag, startPoint x: 717, startPoint y: 484, endPoint x: 724, endPoint y: 488, distance: 7.5
click at [721, 486] on textarea at bounding box center [623, 459] width 608 height 88
paste textarea "**********"
type textarea "**********"
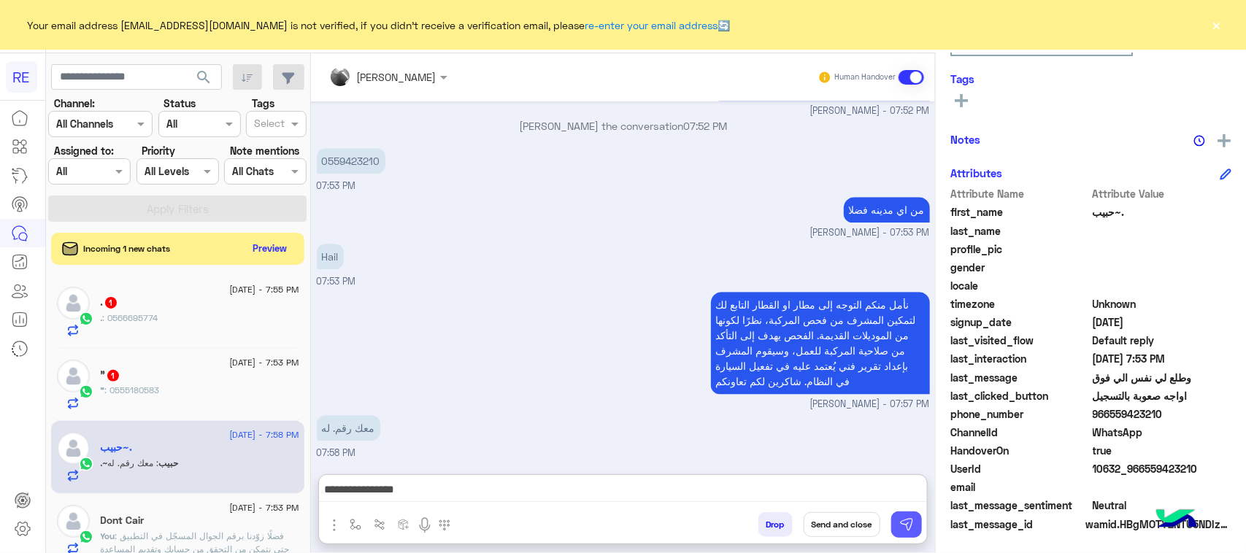
click at [922, 529] on button at bounding box center [907, 525] width 31 height 26
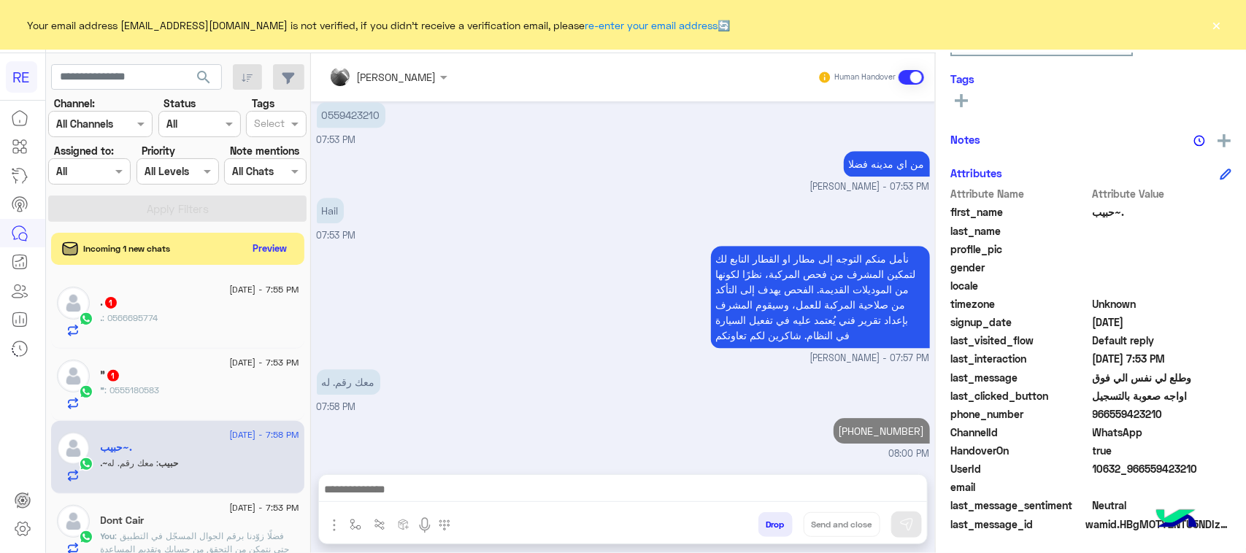
click at [223, 382] on div "" 1" at bounding box center [200, 376] width 199 height 15
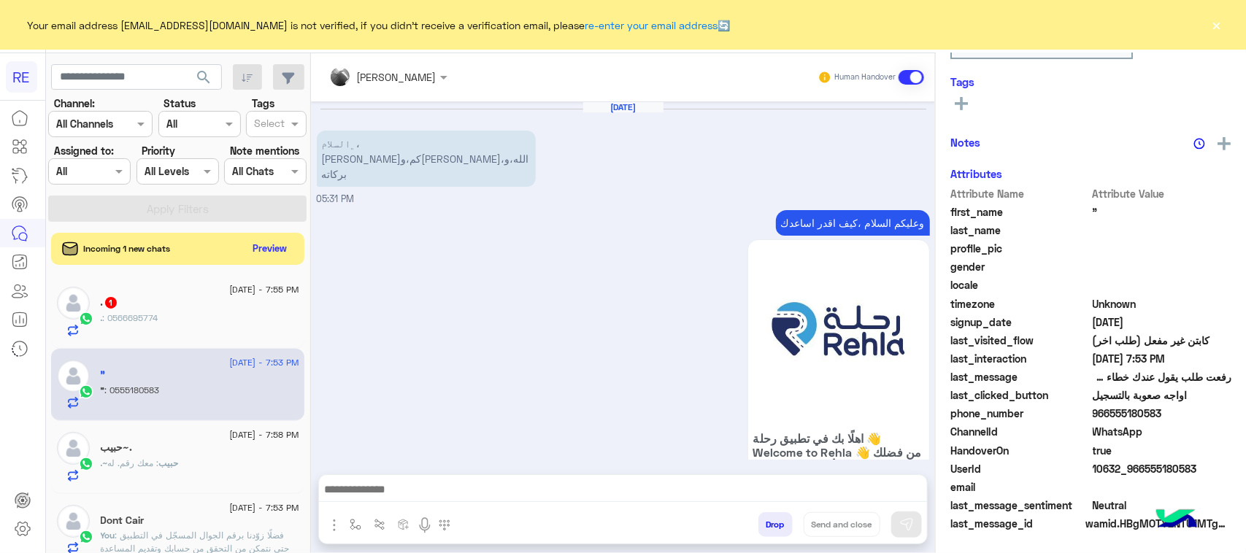
scroll to position [1550, 0]
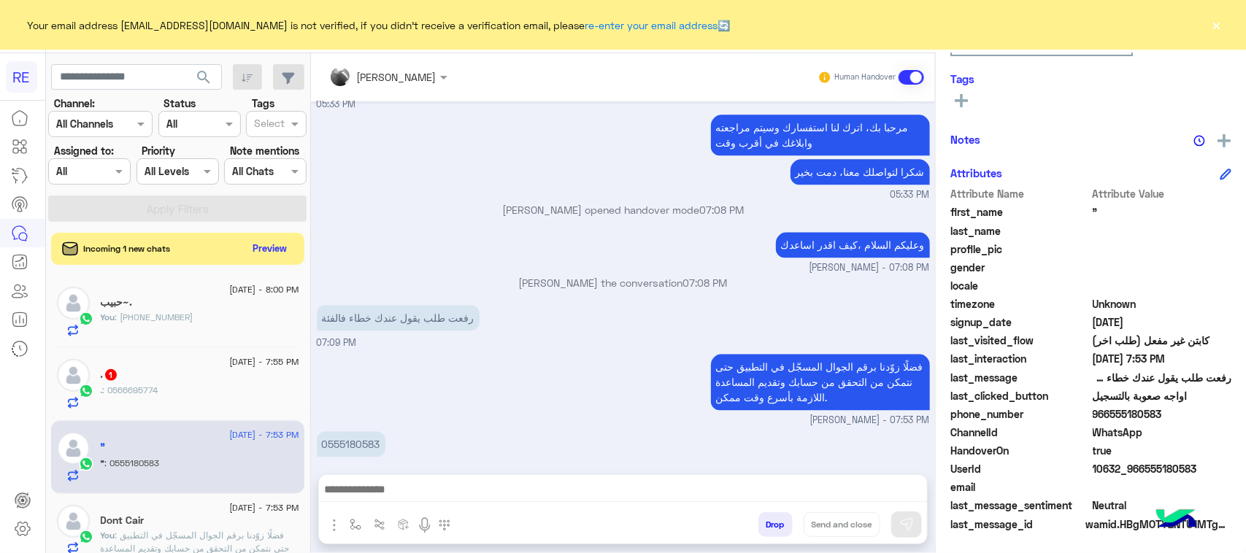
click at [154, 311] on div ".~حبيب" at bounding box center [200, 303] width 199 height 15
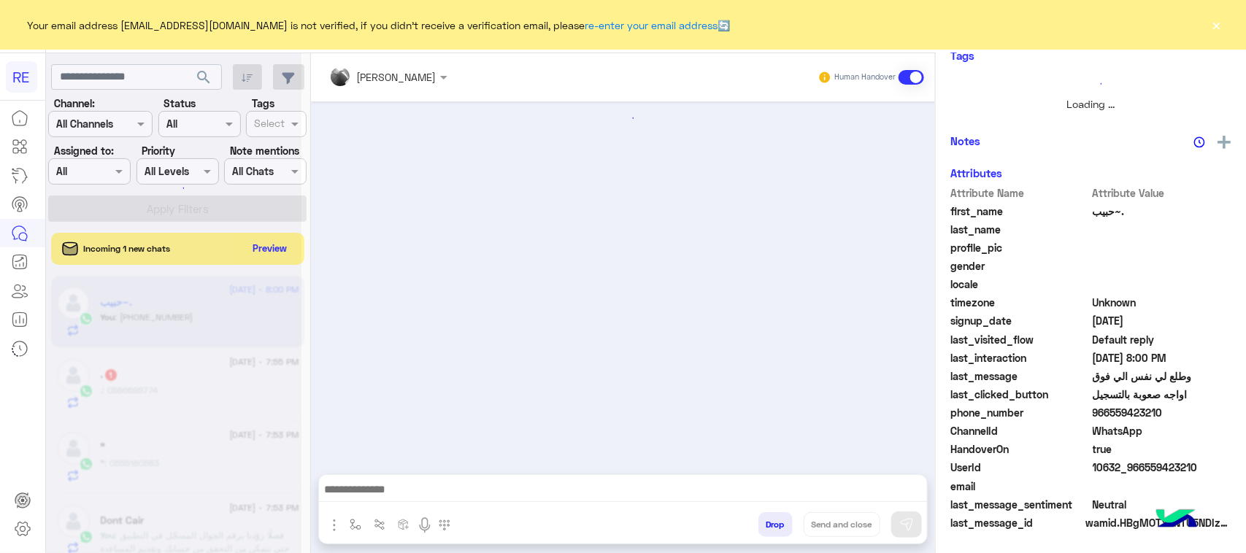
scroll to position [1506, 0]
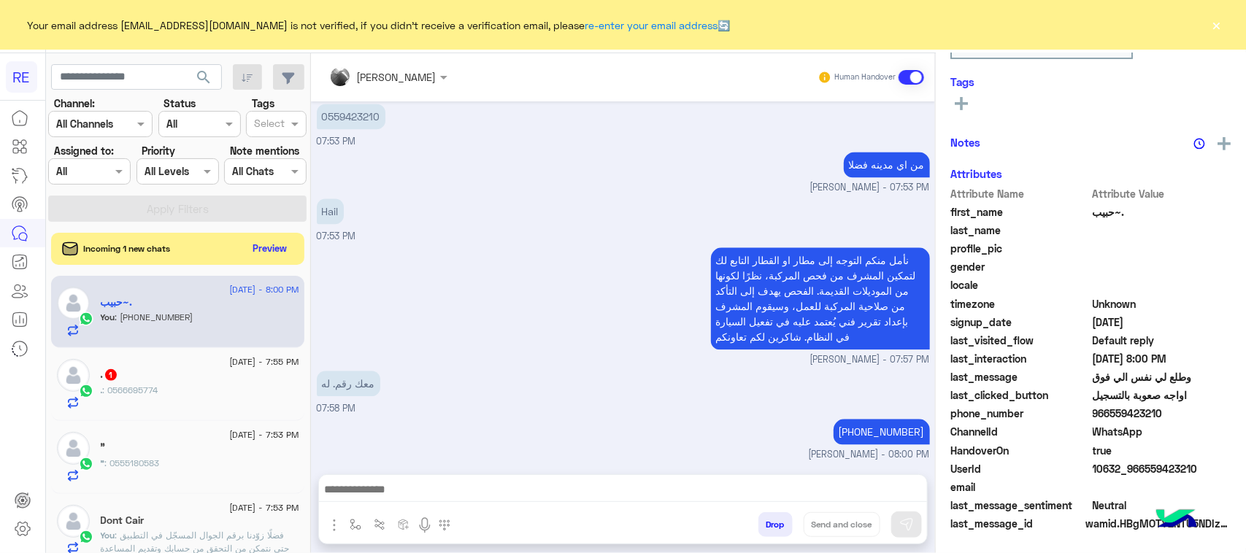
click at [180, 380] on div ". 1" at bounding box center [200, 376] width 199 height 15
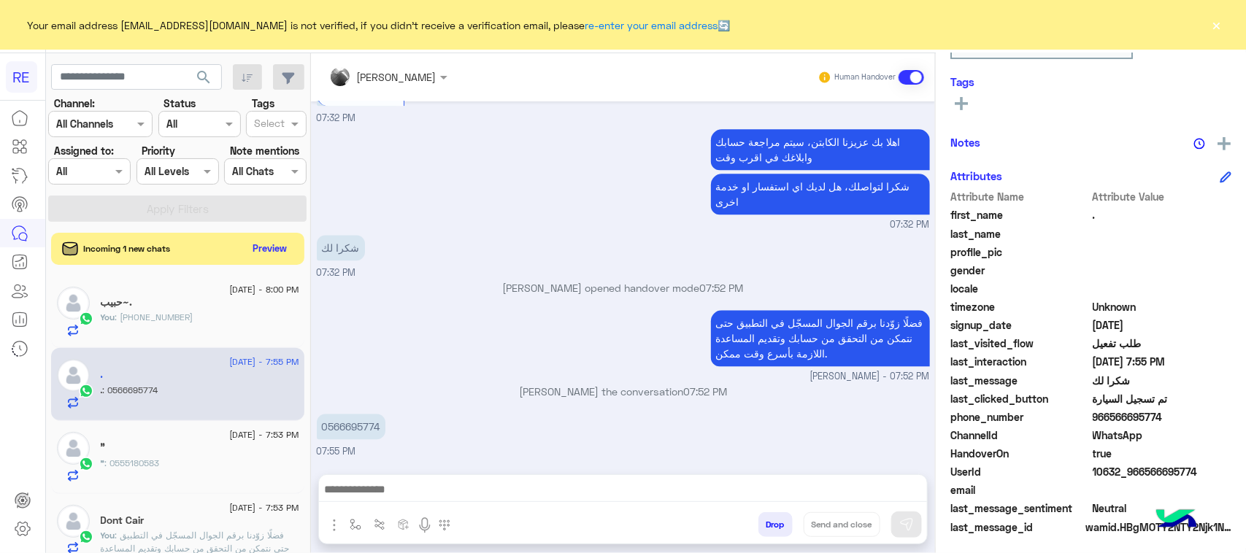
scroll to position [231, 0]
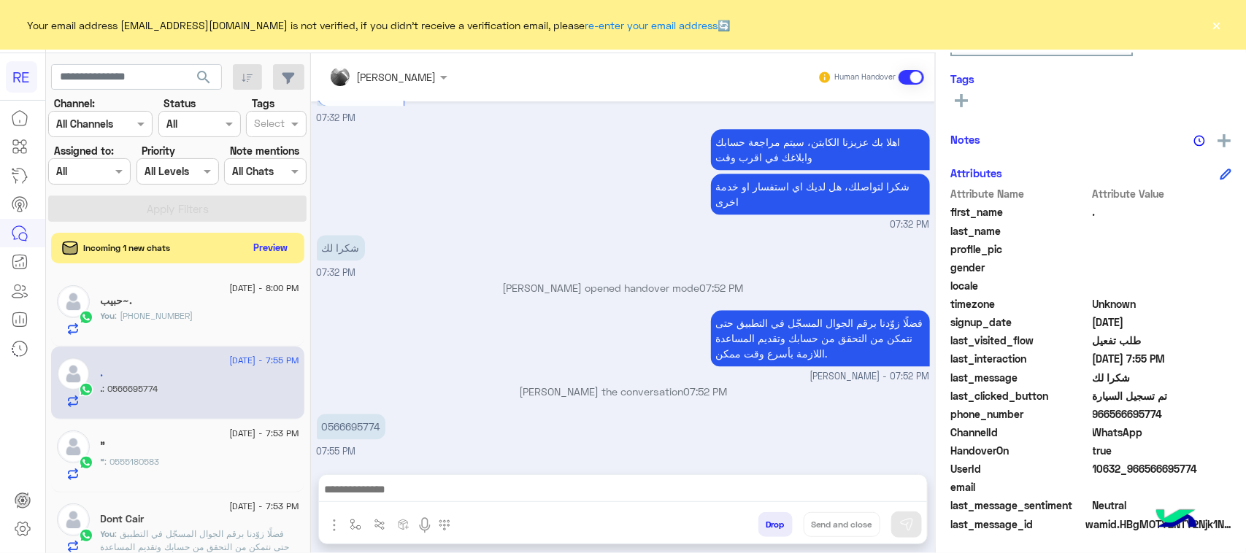
click at [294, 245] on button "Preview" at bounding box center [270, 248] width 45 height 20
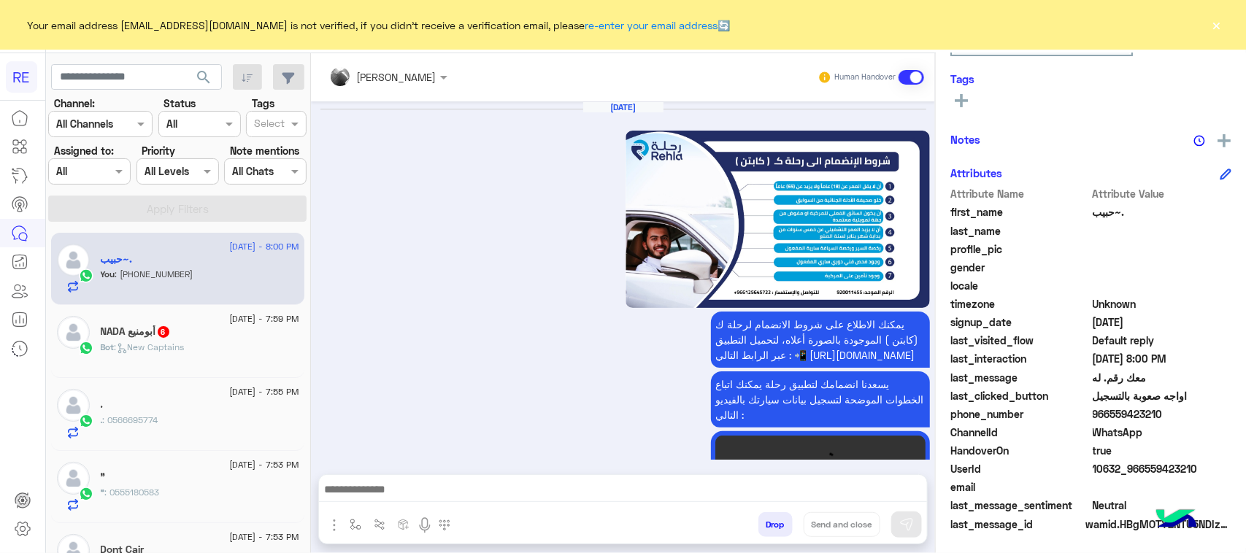
scroll to position [1506, 0]
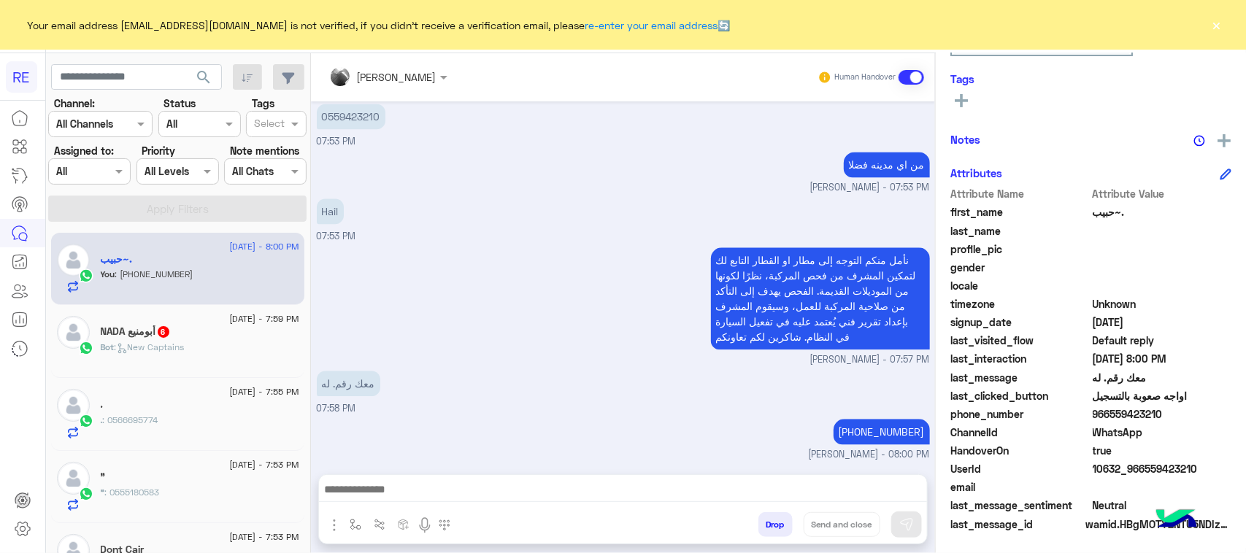
click at [230, 343] on div "Bot : New Captains" at bounding box center [200, 354] width 199 height 26
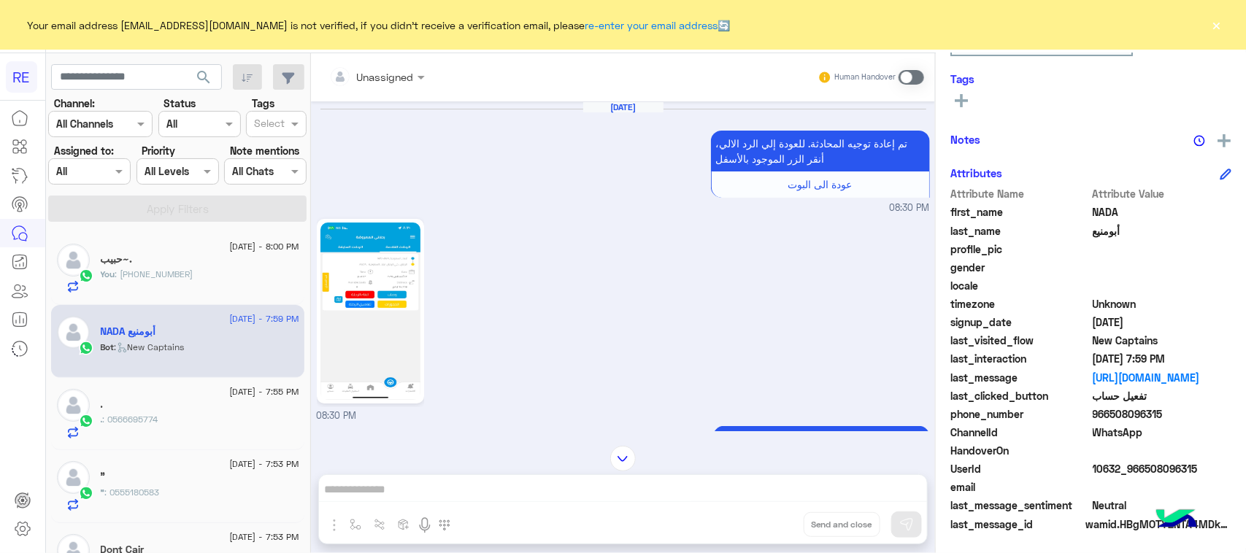
scroll to position [1658, 0]
